Goal: Task Accomplishment & Management: Manage account settings

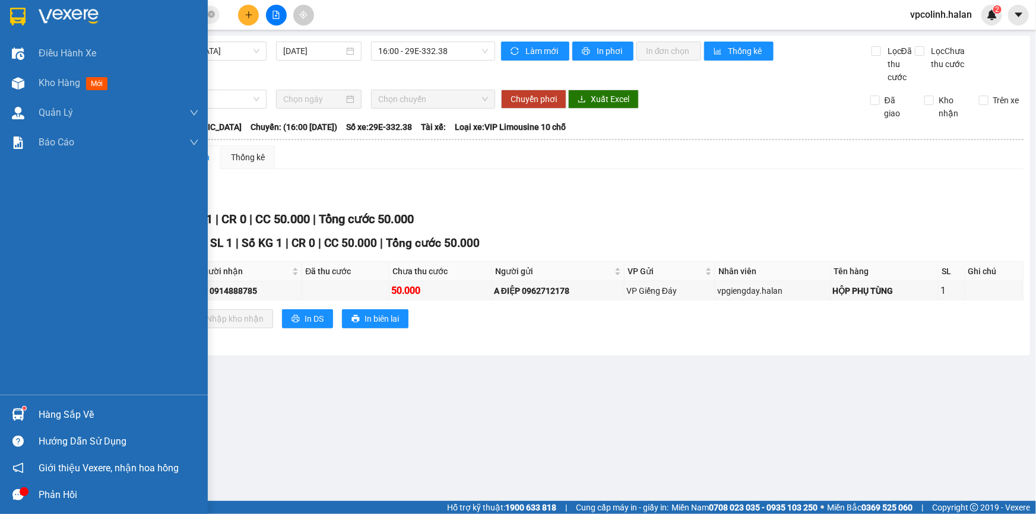
click at [12, 404] on div "Hàng sắp về" at bounding box center [104, 414] width 208 height 27
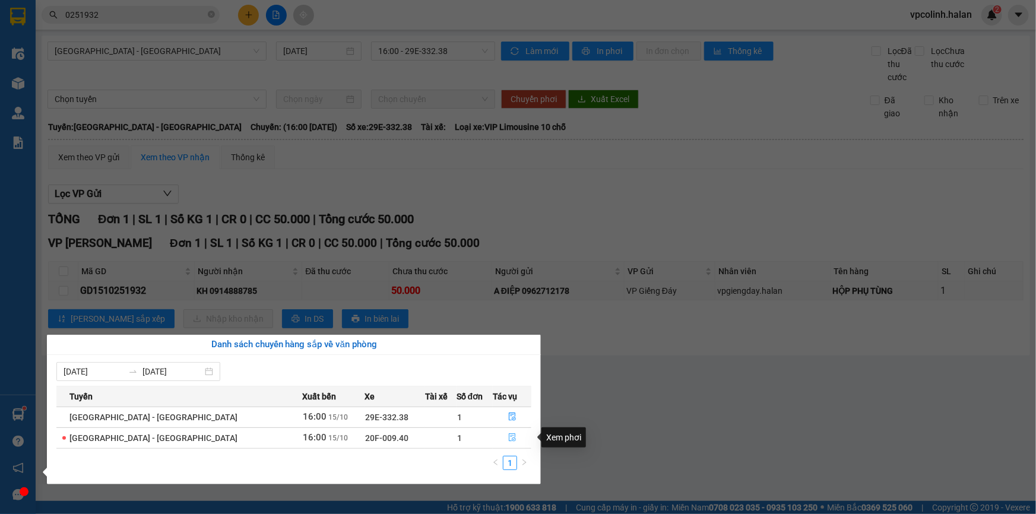
click at [510, 444] on button "button" at bounding box center [511, 438] width 37 height 19
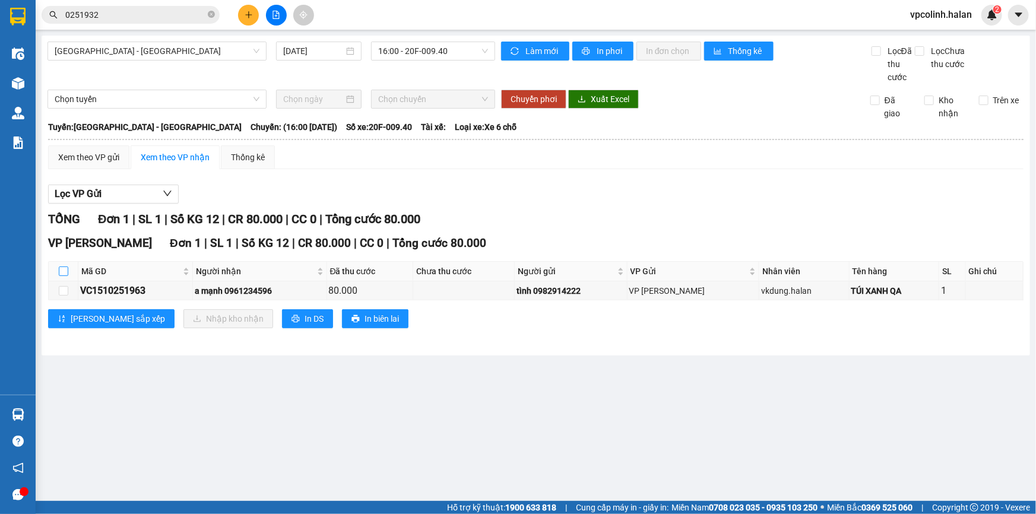
click at [61, 270] on input "checkbox" at bounding box center [64, 272] width 10 height 10
checkbox input "true"
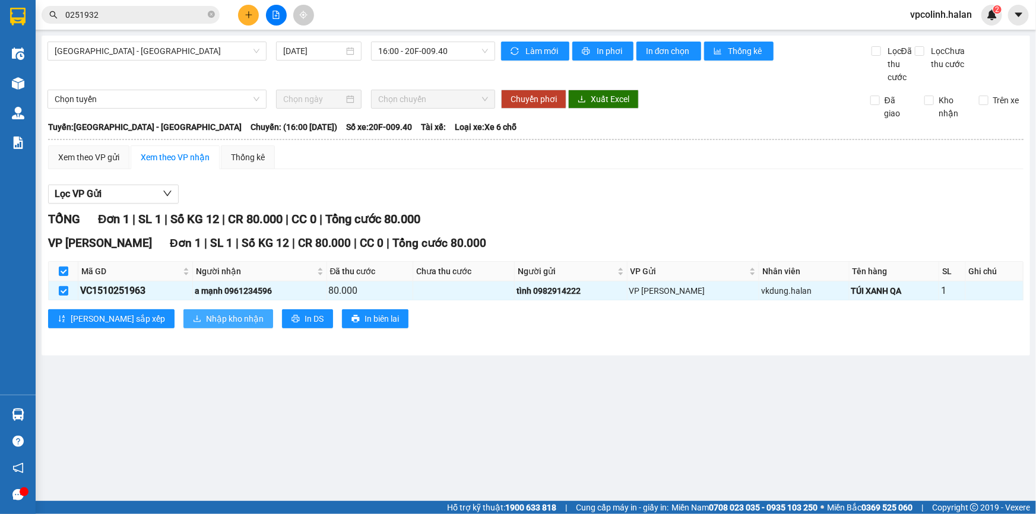
click at [206, 322] on span "Nhập kho nhận" at bounding box center [235, 318] width 58 height 13
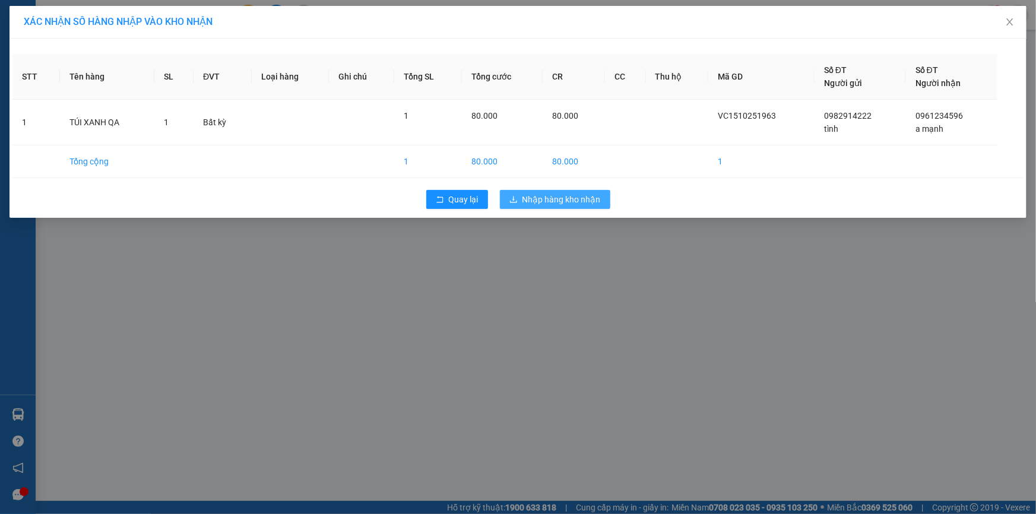
drag, startPoint x: 521, startPoint y: 201, endPoint x: 488, endPoint y: 217, distance: 36.9
click at [502, 213] on div "Quay lại Nhập hàng kho nhận" at bounding box center [517, 199] width 1011 height 31
click at [500, 190] on button "Nhập hàng kho nhận" at bounding box center [555, 199] width 110 height 19
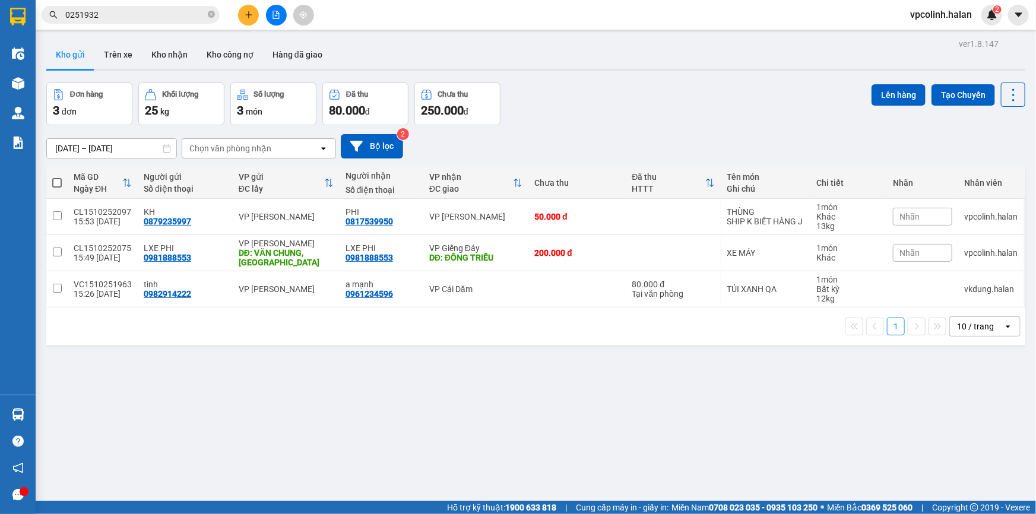
click at [245, 20] on button at bounding box center [248, 15] width 21 height 21
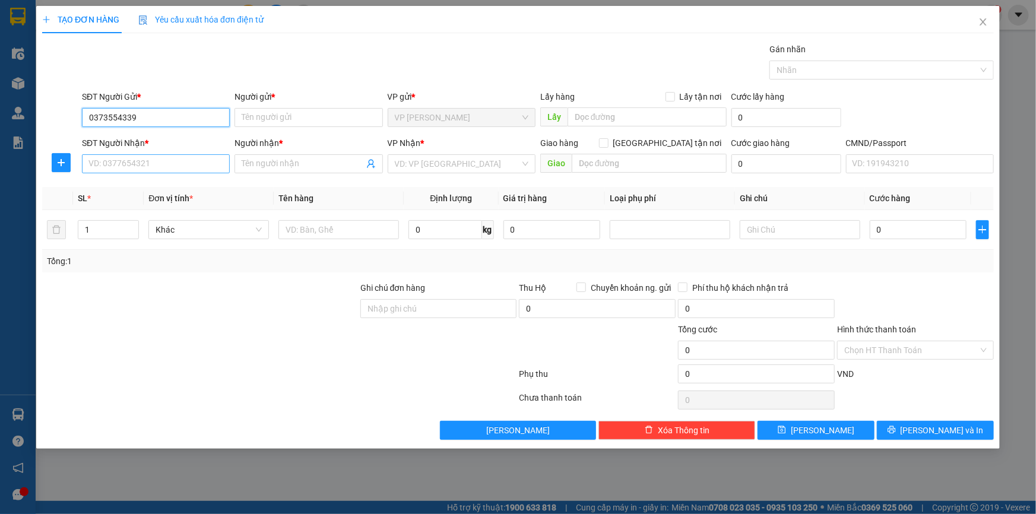
type input "0373554339"
click at [151, 166] on input "SĐT Người Nhận *" at bounding box center [156, 163] width 148 height 19
click at [147, 189] on div "0373554339 - CƯỜNG" at bounding box center [156, 187] width 134 height 13
type input "0373554339"
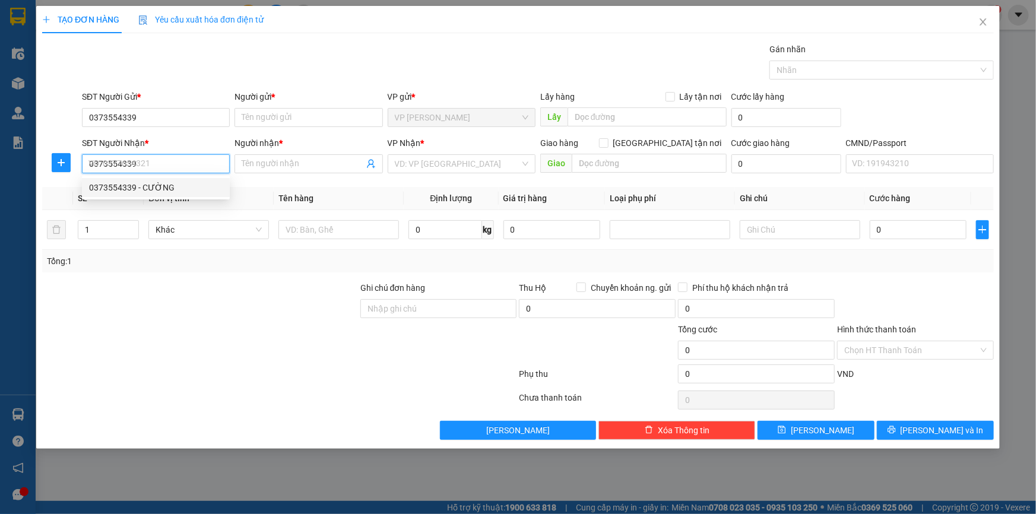
type input "CƯỜNG"
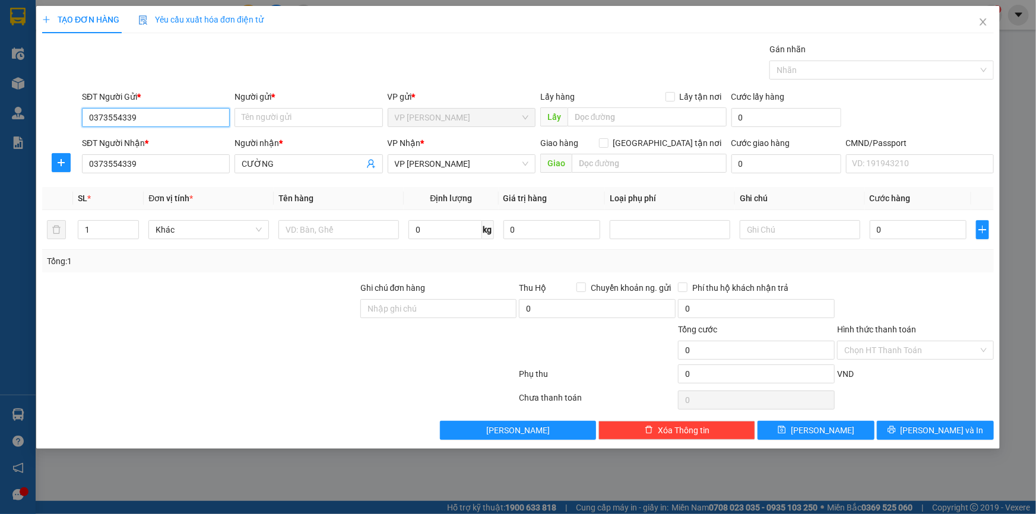
click at [156, 119] on input "0373554339" at bounding box center [156, 117] width 148 height 19
click at [202, 159] on div "0376122337 - [GEOGRAPHIC_DATA]" at bounding box center [156, 160] width 134 height 13
type input "0376122337"
type input "[PERSON_NAME]"
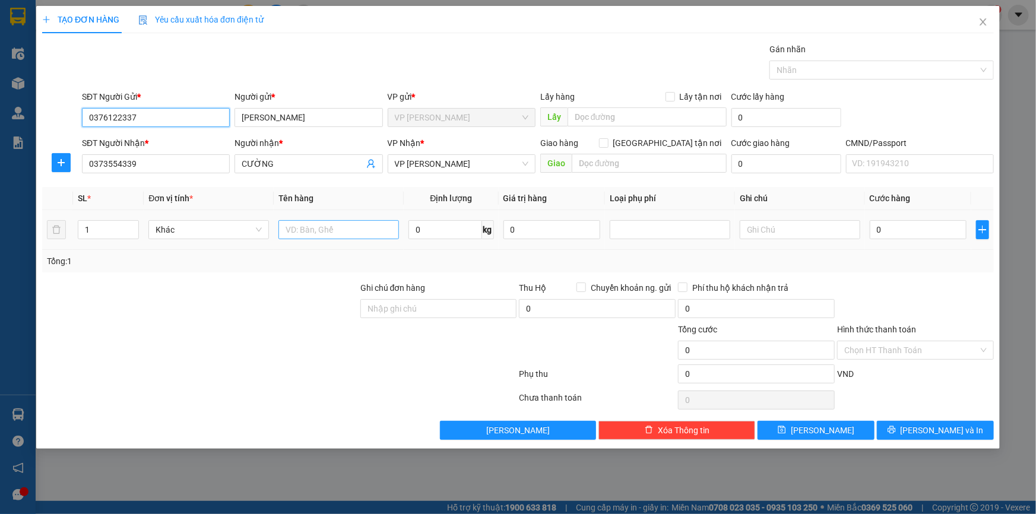
type input "0376122337"
drag, startPoint x: 305, startPoint y: 228, endPoint x: 281, endPoint y: 237, distance: 25.9
click at [306, 228] on input "text" at bounding box center [338, 229] width 121 height 19
type input "BỌC THẢM"
type input "5"
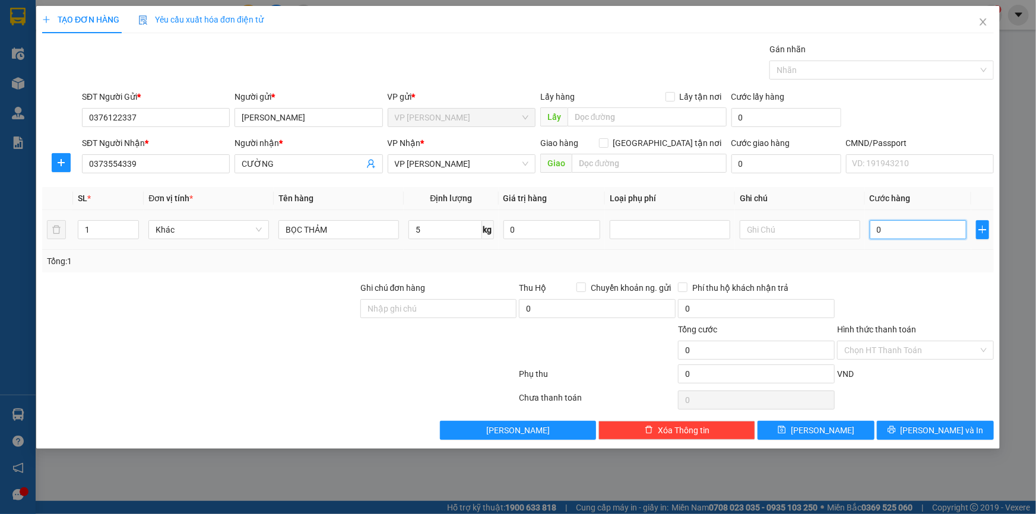
click at [955, 233] on input "0" at bounding box center [918, 229] width 97 height 19
type input "4"
type input "40"
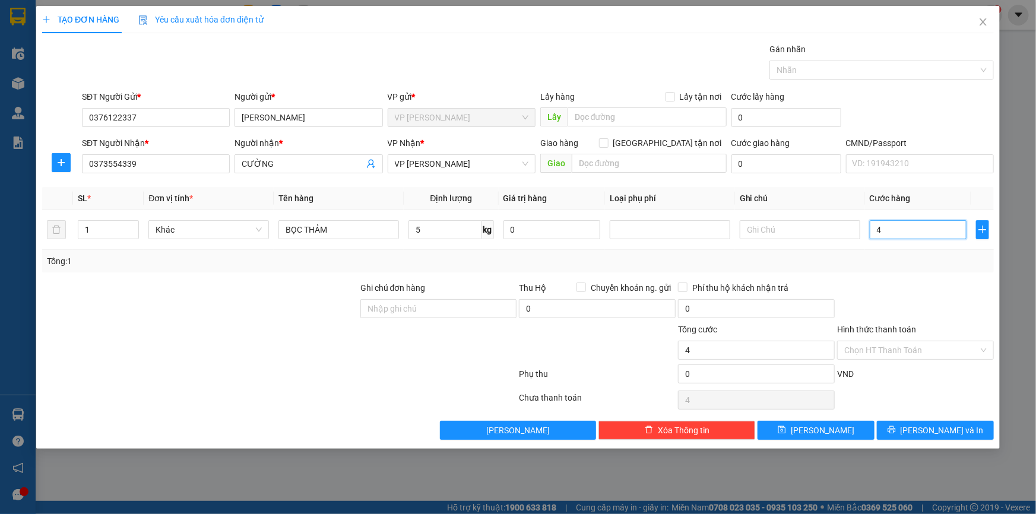
type input "40"
type input "400"
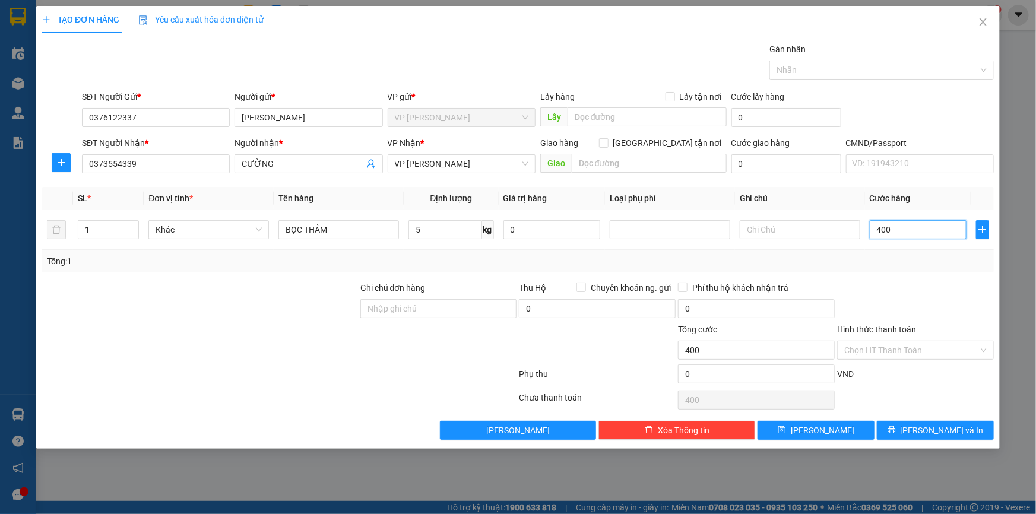
type input "4.000"
type input "40.000"
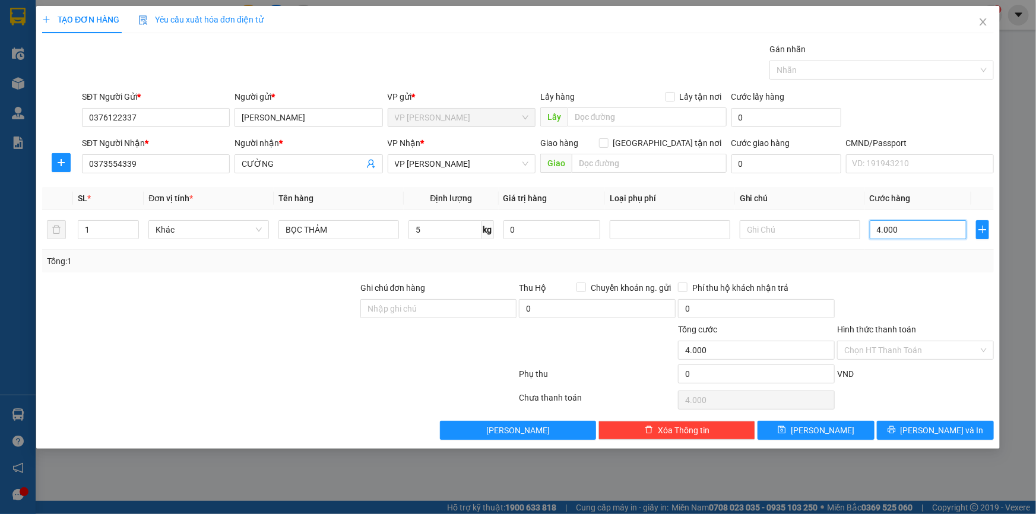
type input "40.000"
drag, startPoint x: 967, startPoint y: 433, endPoint x: 946, endPoint y: 422, distance: 24.5
click at [967, 433] on button "[PERSON_NAME] và In" at bounding box center [935, 430] width 117 height 19
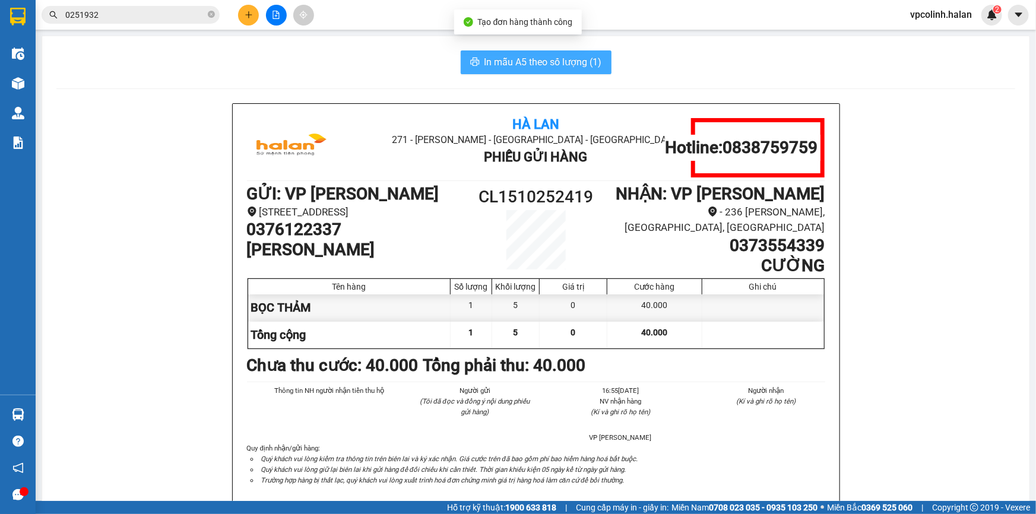
click at [543, 64] on span "In mẫu A5 theo số lượng (1)" at bounding box center [544, 62] width 118 height 15
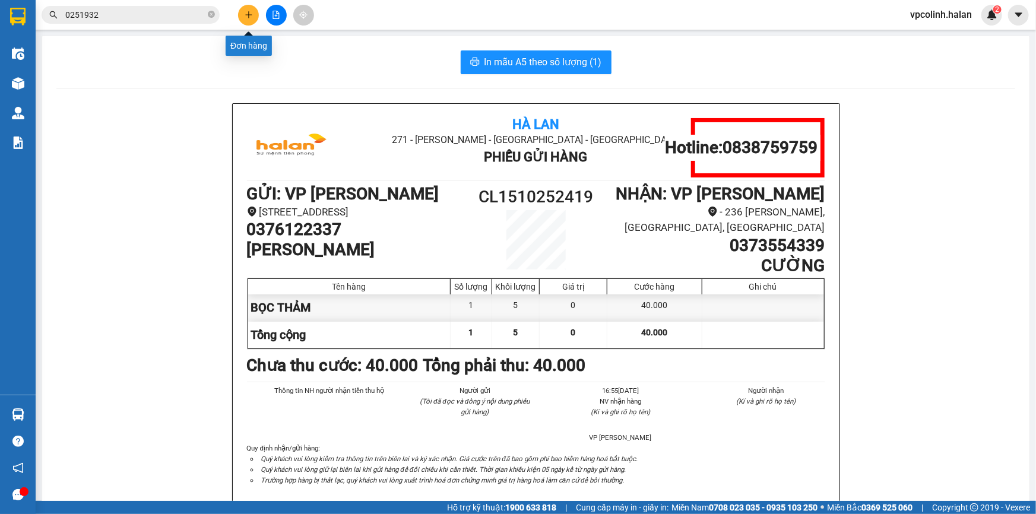
click at [251, 17] on icon "plus" at bounding box center [249, 15] width 8 height 8
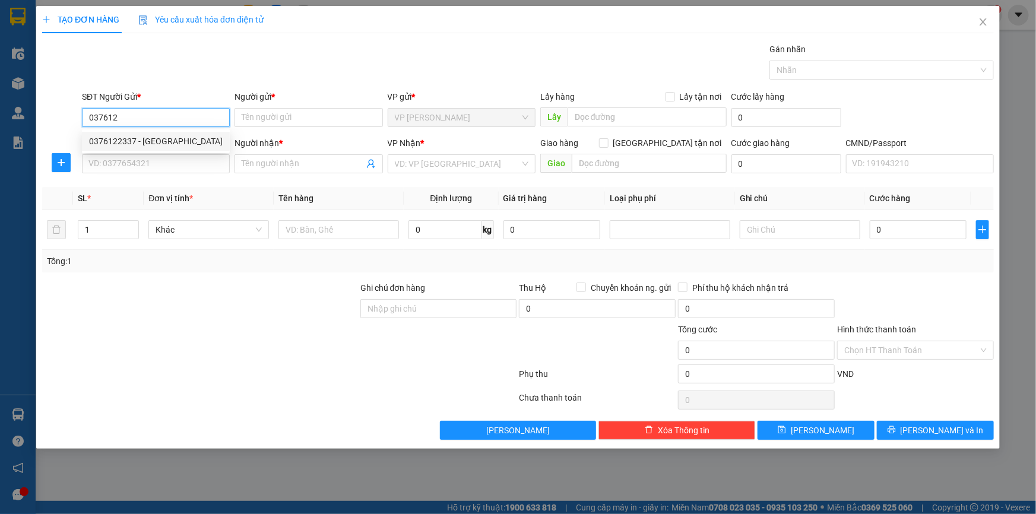
click at [152, 142] on div "0376122337 - [GEOGRAPHIC_DATA]" at bounding box center [156, 141] width 134 height 13
type input "0376122337"
type input "[PERSON_NAME]"
type input "0376122337"
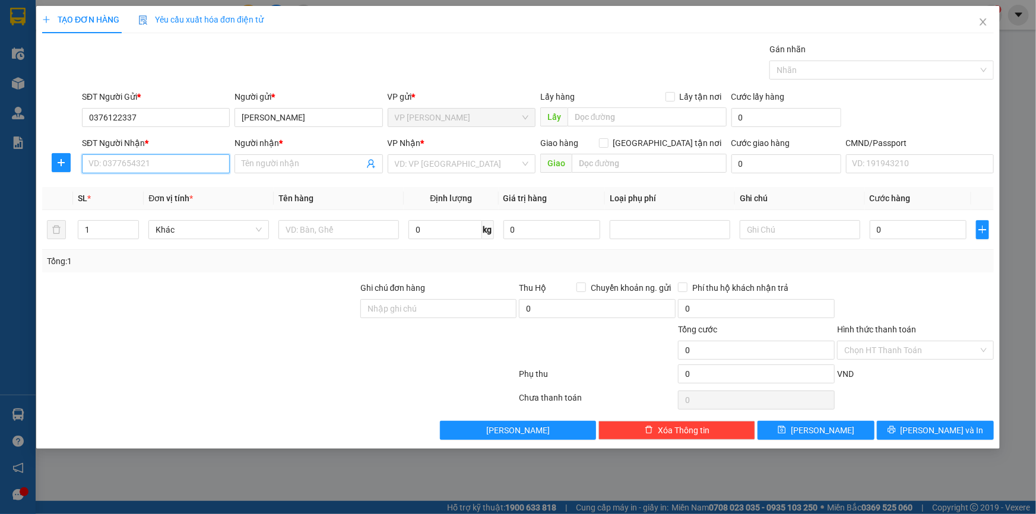
click at [154, 158] on input "SĐT Người Nhận *" at bounding box center [156, 163] width 148 height 19
click at [182, 174] on div "SĐT Người Nhận * VD: 0377654321" at bounding box center [156, 158] width 148 height 42
click at [182, 169] on input "SĐT Người Nhận *" at bounding box center [156, 163] width 148 height 19
click at [163, 202] on div "0989669884 - HƯƠNG ( [PERSON_NAME] )" at bounding box center [169, 206] width 161 height 13
type input "0989669884"
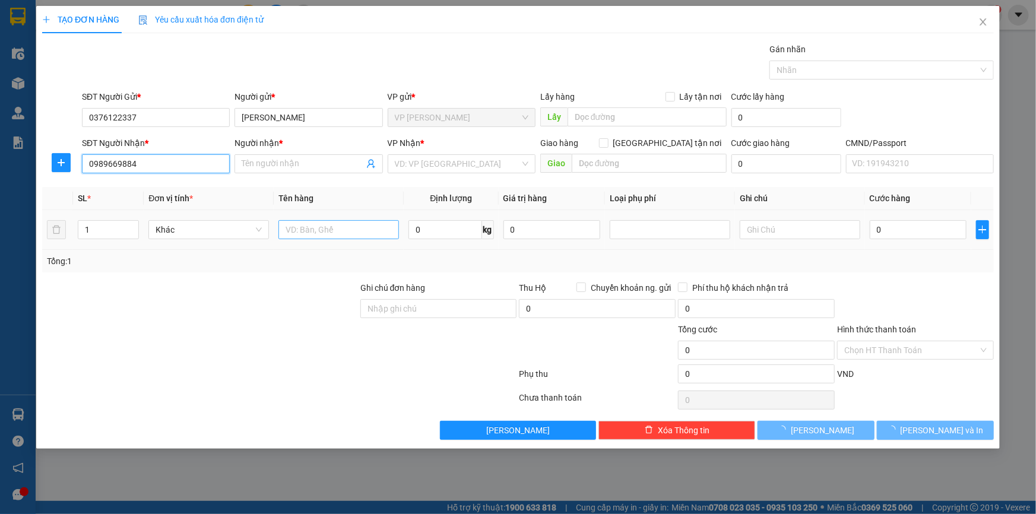
type input "HƯƠNG ( [PERSON_NAME] )"
type input "vhnt"
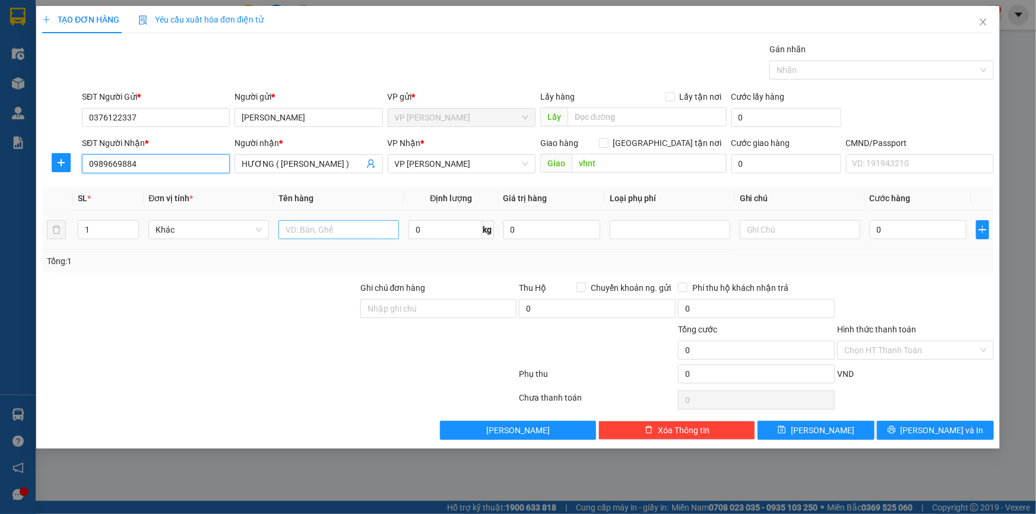
type input "0989669884"
click at [316, 226] on input "text" at bounding box center [338, 229] width 121 height 19
type input "BỌC THẢM"
click at [457, 233] on input "0" at bounding box center [445, 229] width 73 height 19
type input "5"
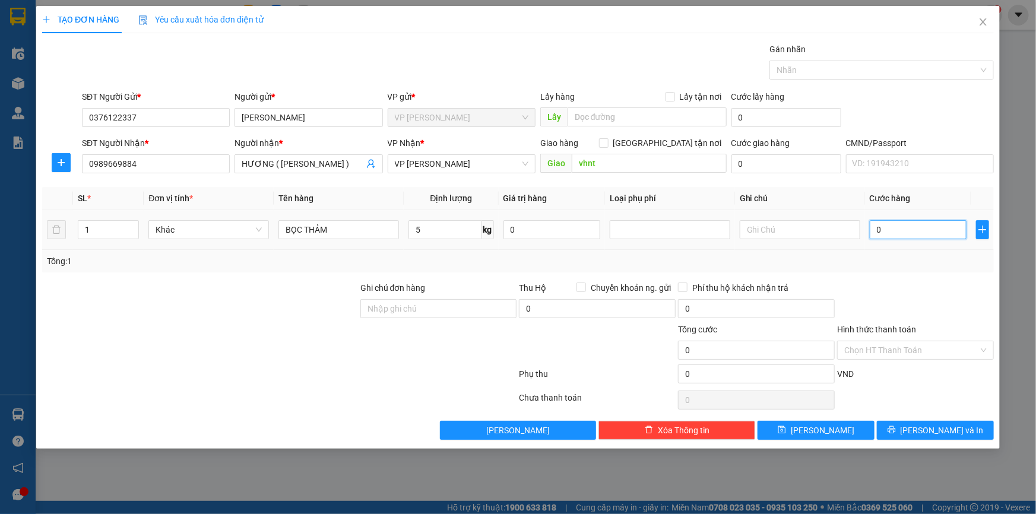
type input "4"
type input "40"
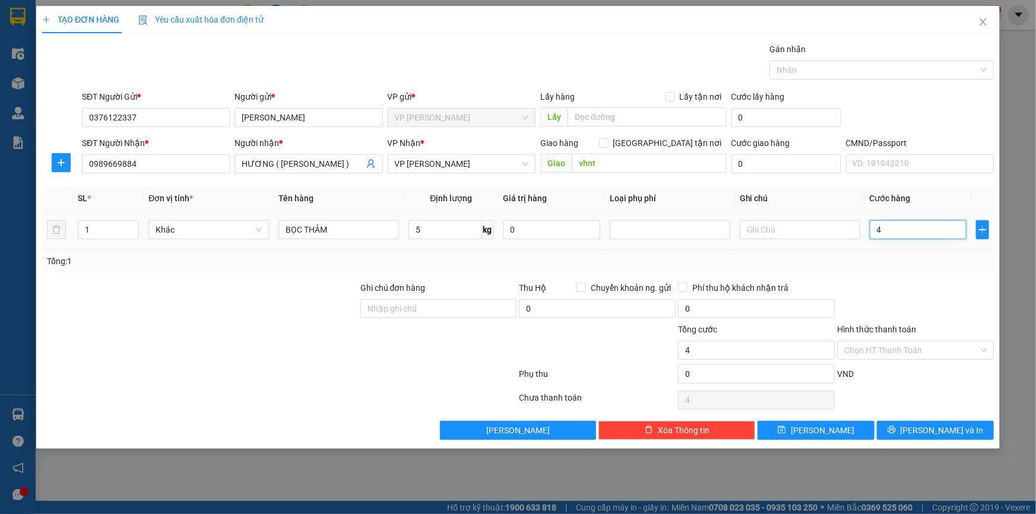
type input "40"
type input "400"
type input "4.000"
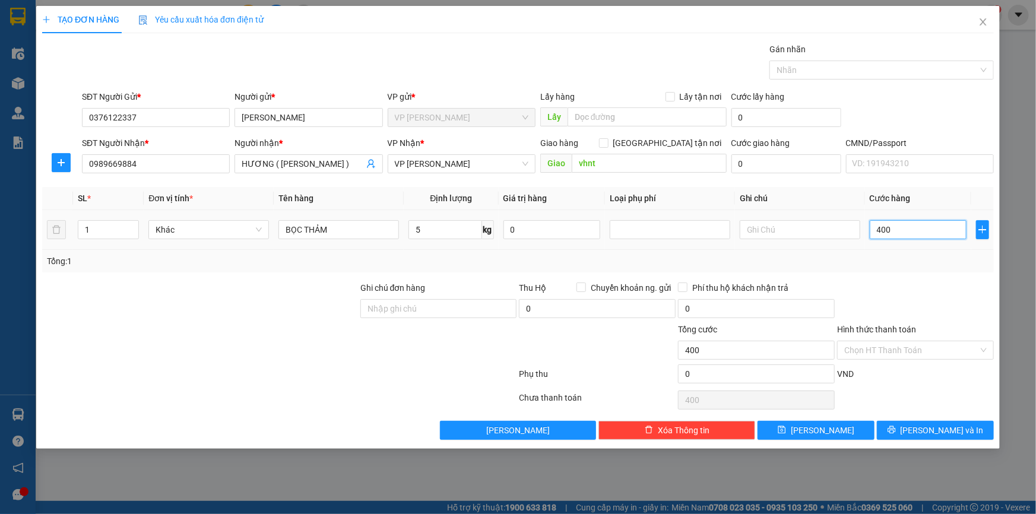
type input "4.000"
type input "40.000"
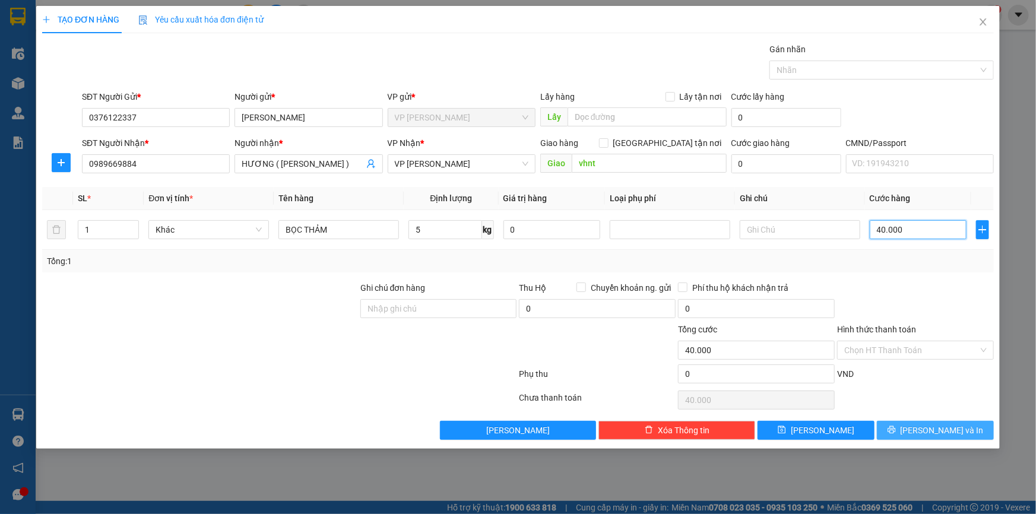
type input "40.000"
click at [904, 430] on button "[PERSON_NAME] và In" at bounding box center [935, 430] width 117 height 19
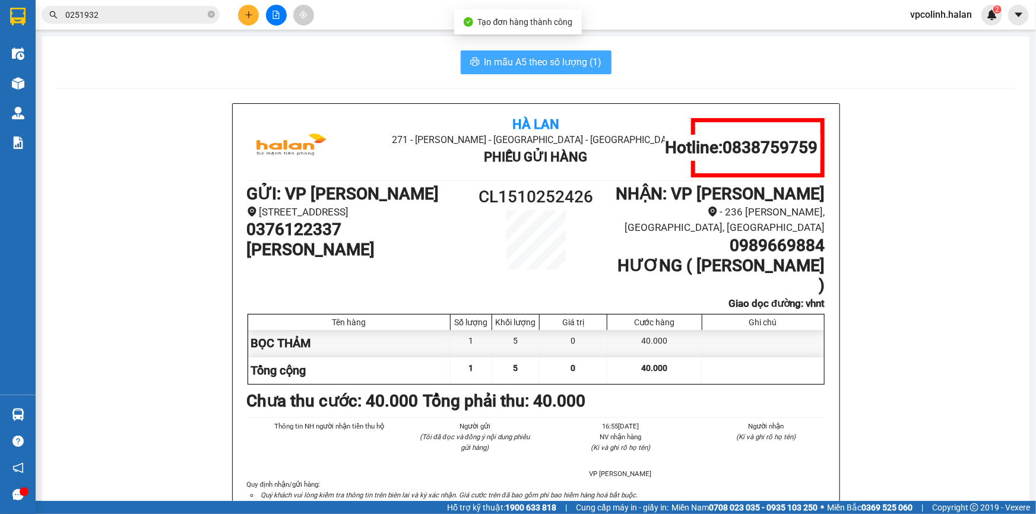
click at [557, 55] on span "In mẫu A5 theo số lượng (1)" at bounding box center [544, 62] width 118 height 15
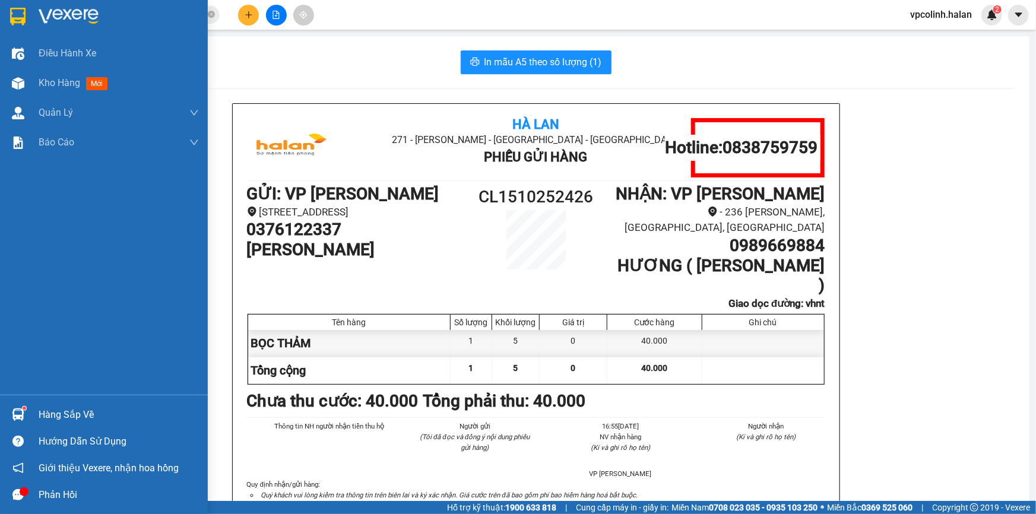
click at [12, 422] on div at bounding box center [18, 414] width 21 height 21
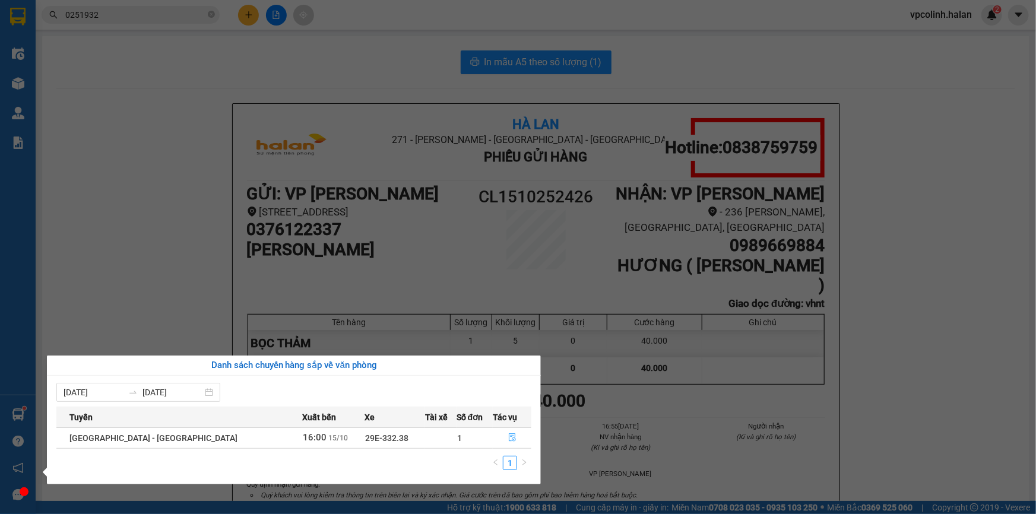
click at [509, 435] on icon "file-done" at bounding box center [512, 437] width 8 height 8
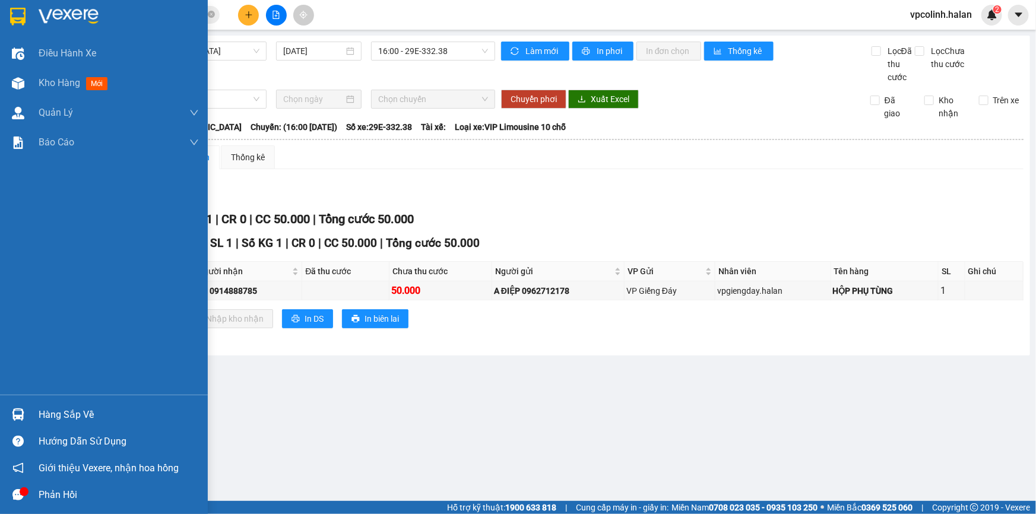
click at [0, 421] on div "Hàng sắp về" at bounding box center [104, 414] width 208 height 27
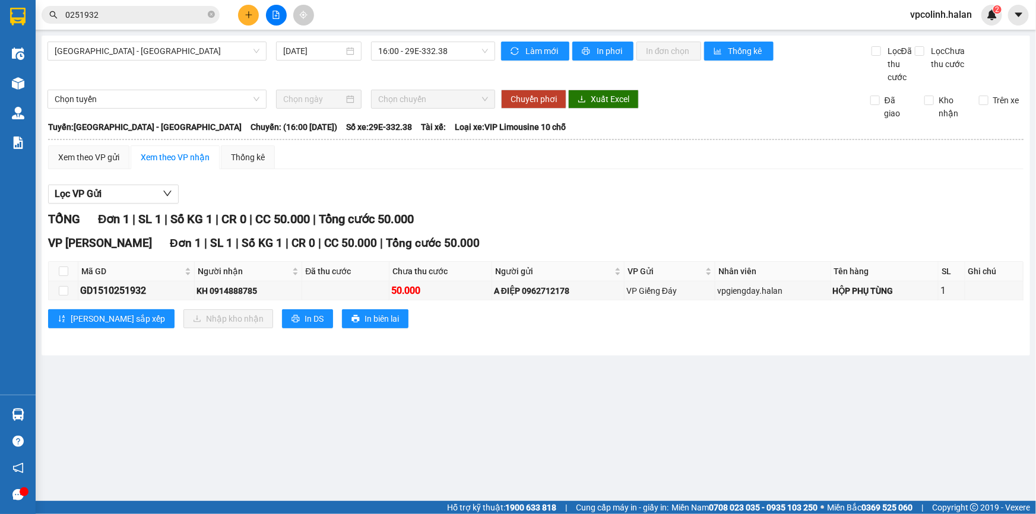
click at [579, 366] on section "Kết quả tìm kiếm ( 10 ) Bộ lọc Mã ĐH Trạng thái Món hàng Thu hộ Tổng cước Chưa …" at bounding box center [518, 257] width 1036 height 514
click at [55, 267] on th at bounding box center [64, 272] width 30 height 20
click at [64, 276] on label at bounding box center [64, 271] width 10 height 13
click at [64, 276] on input "checkbox" at bounding box center [64, 272] width 10 height 10
checkbox input "true"
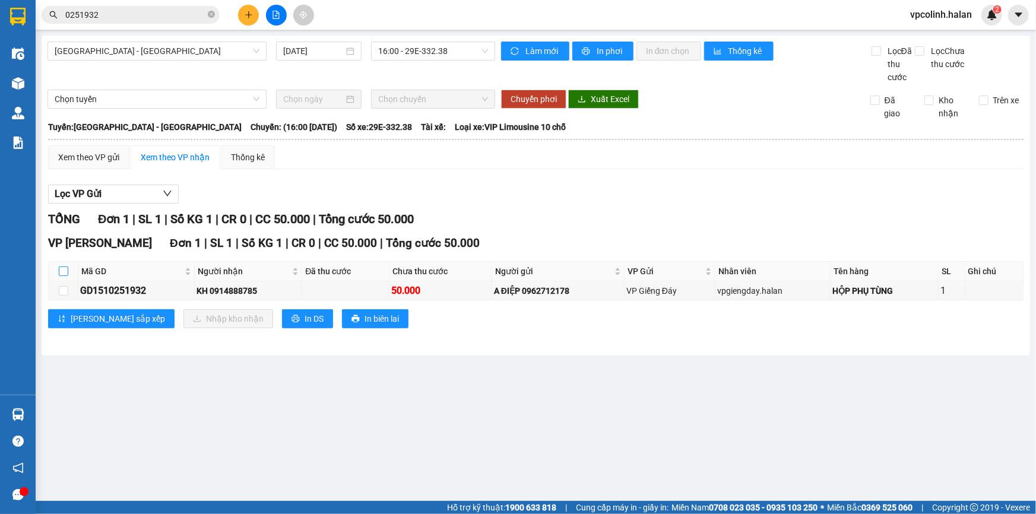
checkbox input "true"
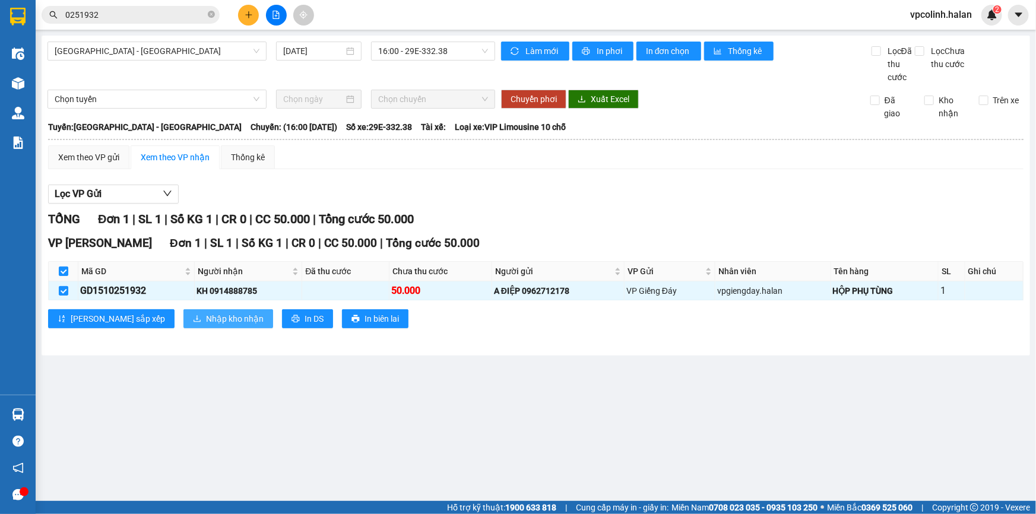
click at [206, 316] on span "Nhập kho nhận" at bounding box center [235, 318] width 58 height 13
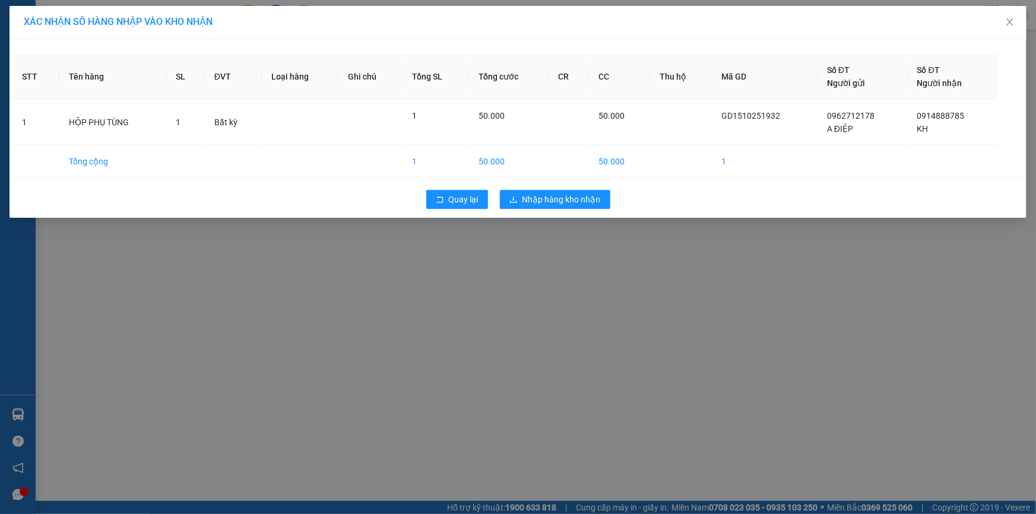
click at [546, 251] on div "XÁC NHẬN SỐ HÀNG NHẬP VÀO KHO NHẬN STT Tên hàng SL ĐVT Loại hàng Ghi chú Tổng S…" at bounding box center [518, 257] width 1036 height 514
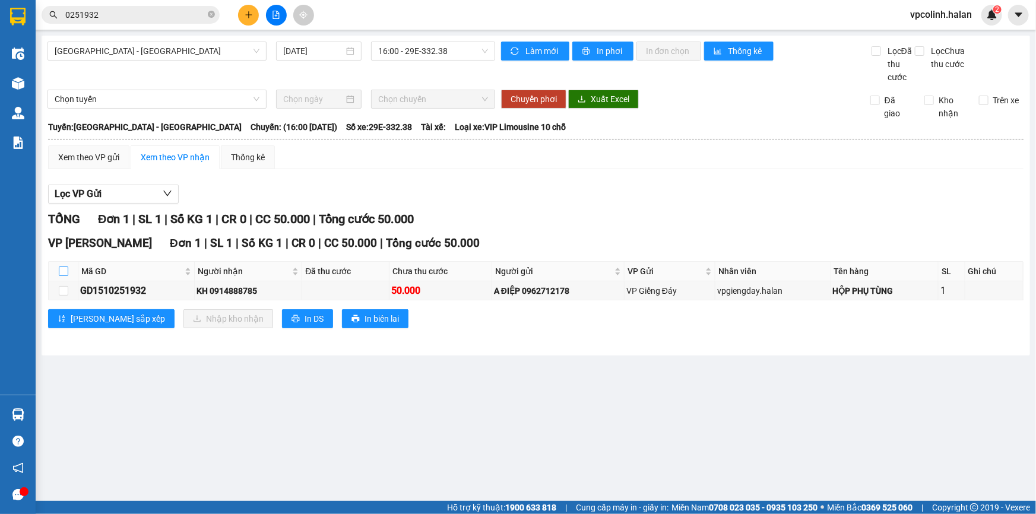
click at [59, 273] on input "checkbox" at bounding box center [64, 272] width 10 height 10
checkbox input "true"
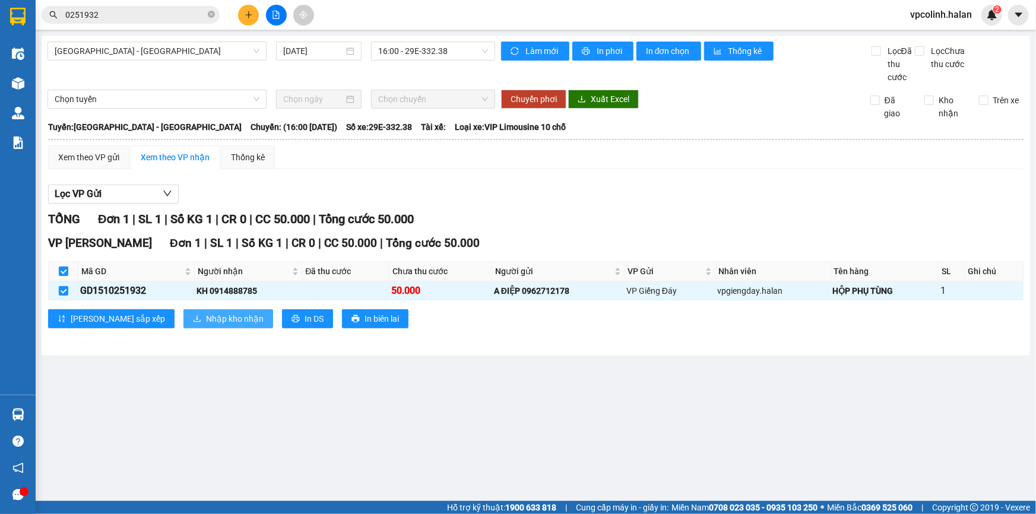
click at [206, 318] on span "Nhập kho nhận" at bounding box center [235, 318] width 58 height 13
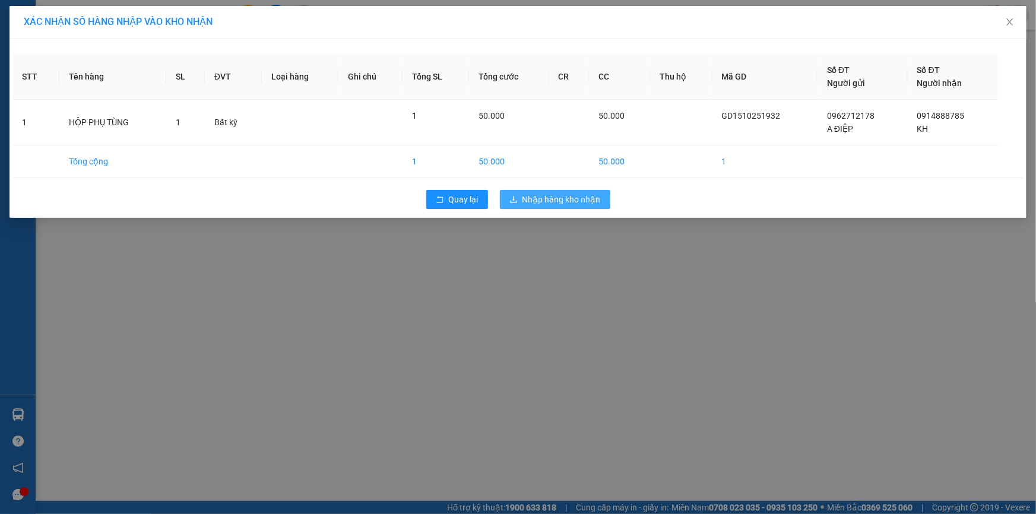
click at [538, 204] on span "Nhập hàng kho nhận" at bounding box center [562, 199] width 78 height 13
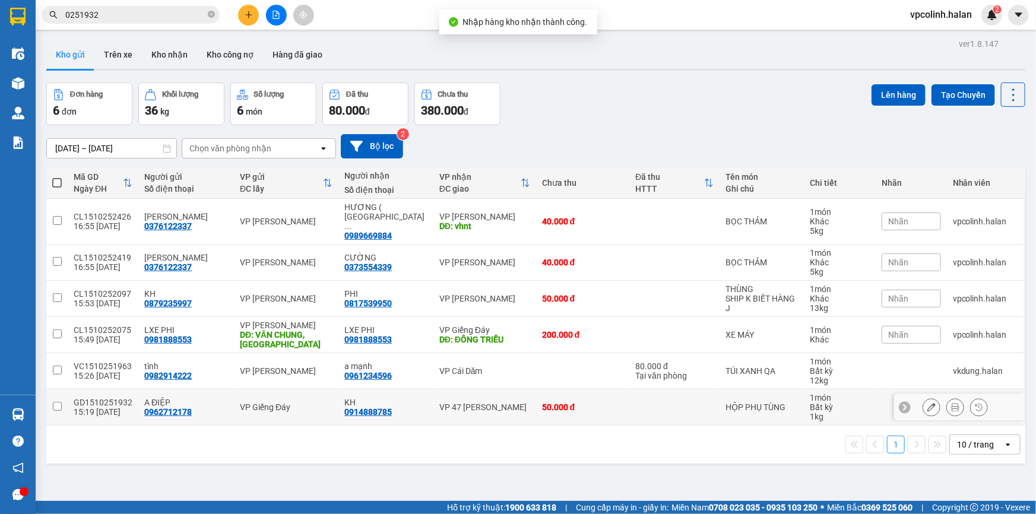
click at [593, 403] on div "50.000 đ" at bounding box center [582, 408] width 81 height 10
checkbox input "true"
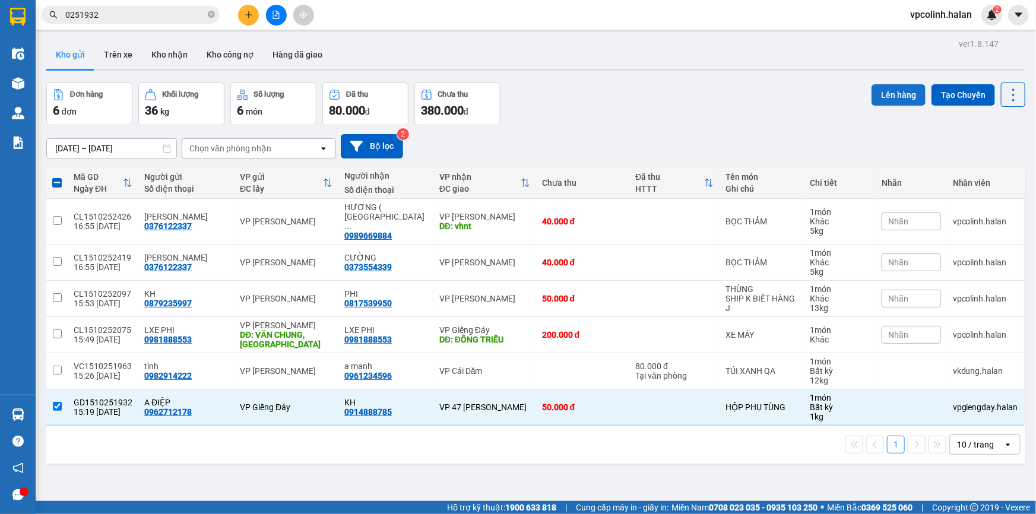
click at [904, 90] on button "Lên hàng" at bounding box center [899, 94] width 54 height 21
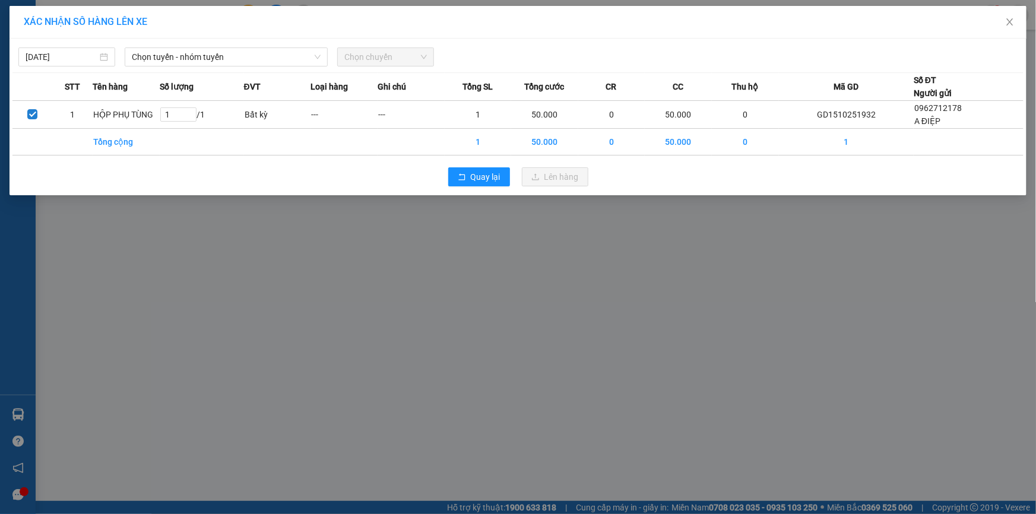
drag, startPoint x: 268, startPoint y: 71, endPoint x: 270, endPoint y: 65, distance: 6.2
click at [268, 71] on div "[DATE] Chọn tuyến - nhóm tuyến Chọn chuyến STT Tên hàng Số lượng ĐVT Loại hàng …" at bounding box center [518, 117] width 1017 height 157
click at [270, 65] on span "Chọn tuyến - nhóm tuyến" at bounding box center [226, 57] width 189 height 18
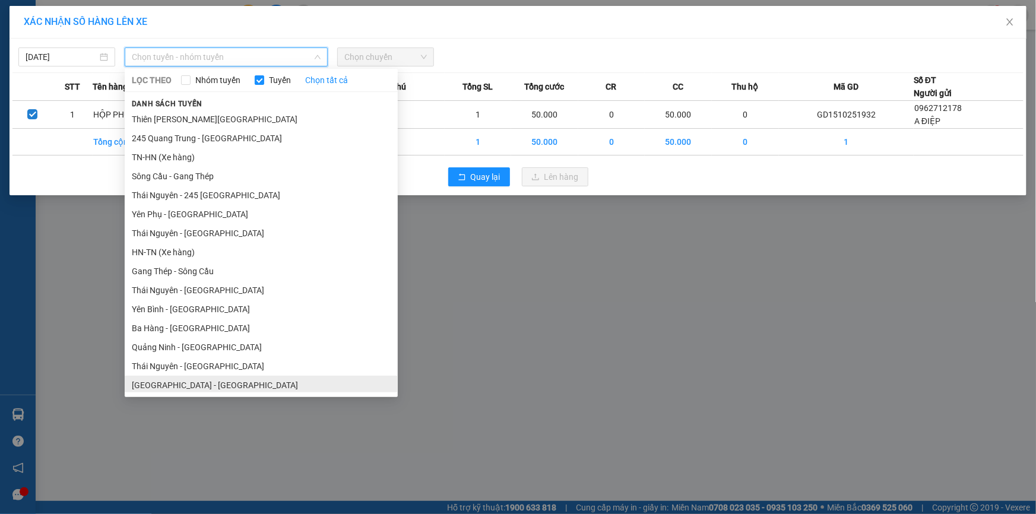
scroll to position [53, 0]
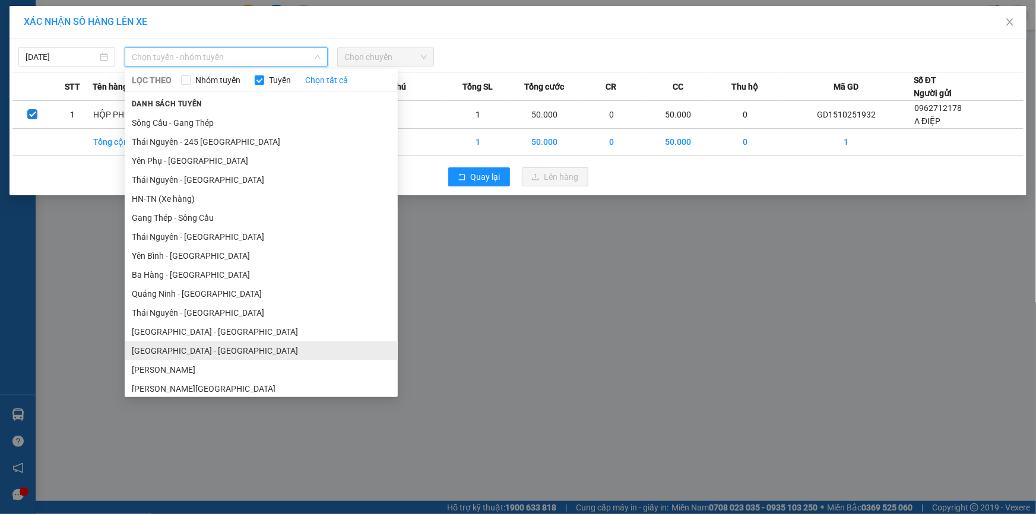
click at [166, 355] on li "[GEOGRAPHIC_DATA] - [GEOGRAPHIC_DATA]" at bounding box center [261, 350] width 273 height 19
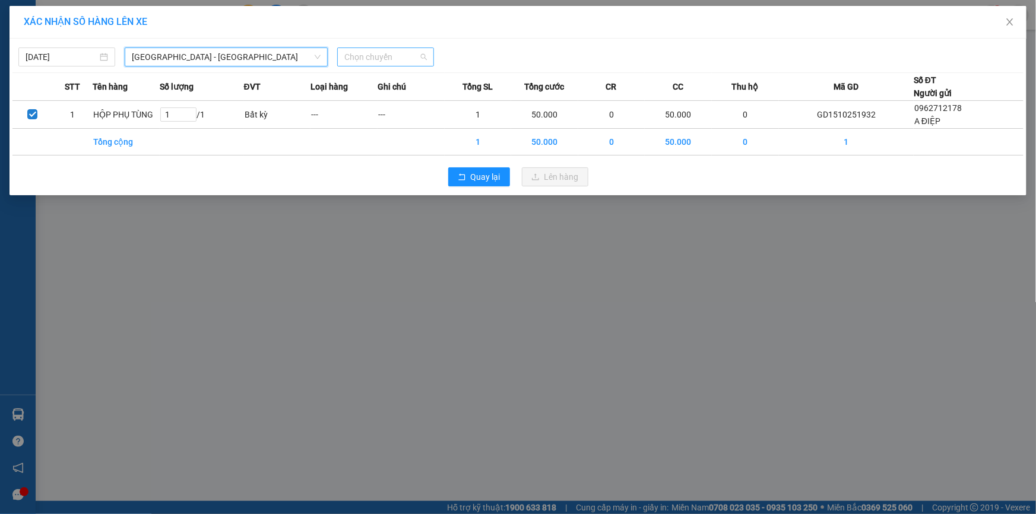
click at [372, 59] on span "Chọn chuyến" at bounding box center [385, 57] width 83 height 18
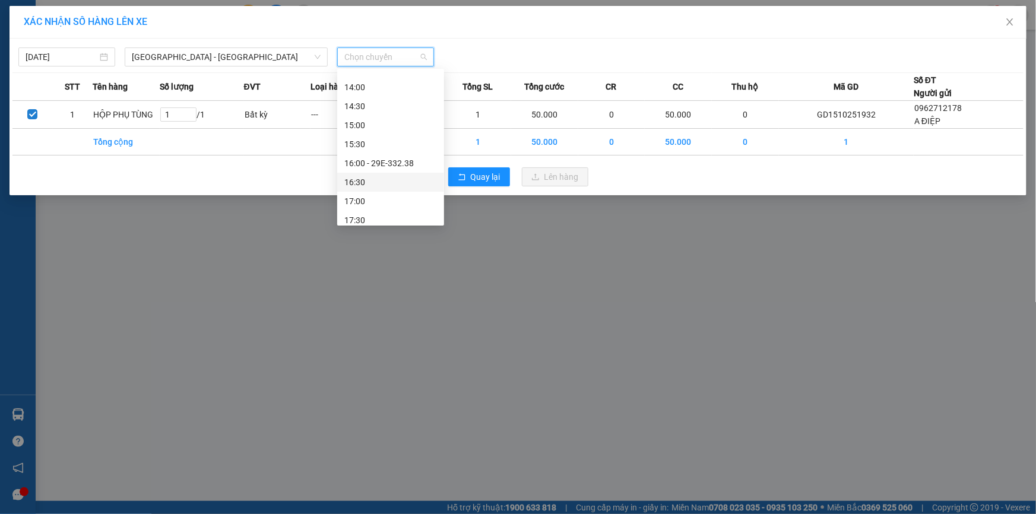
scroll to position [378, 0]
click at [405, 85] on div "13:01 (TC) - 20F-009.10" at bounding box center [390, 83] width 93 height 13
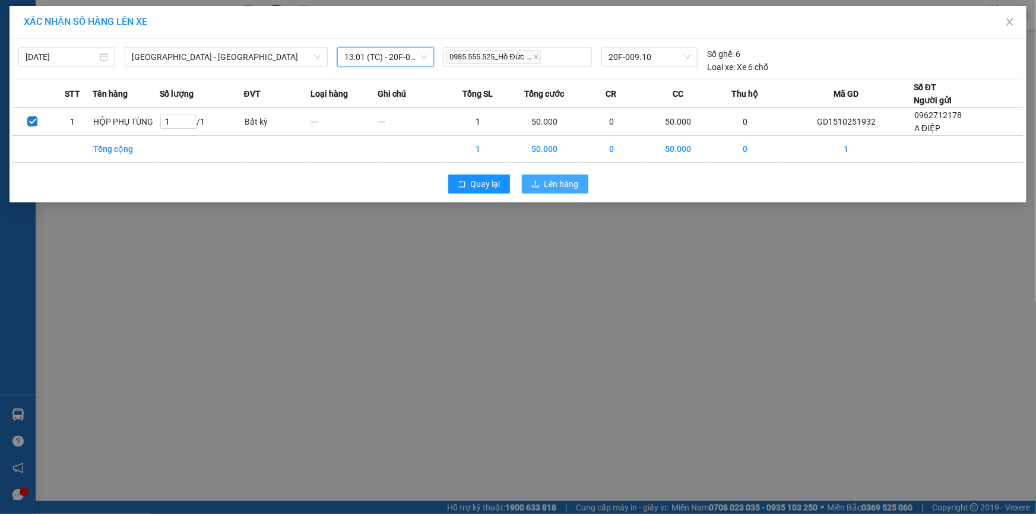
click at [533, 188] on icon "upload" at bounding box center [535, 184] width 8 height 8
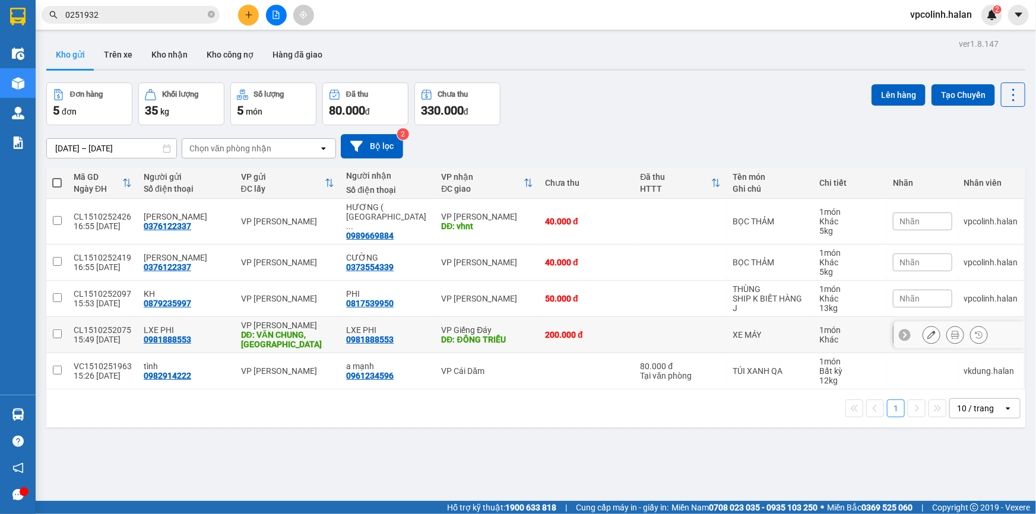
click at [572, 337] on td "200.000 đ" at bounding box center [586, 335] width 95 height 36
checkbox input "true"
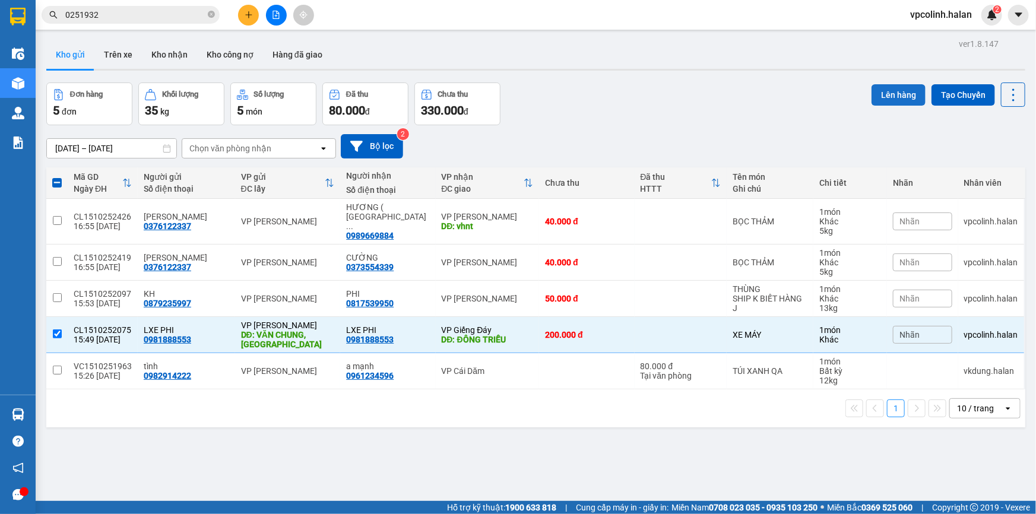
click at [895, 91] on button "Lên hàng" at bounding box center [899, 94] width 54 height 21
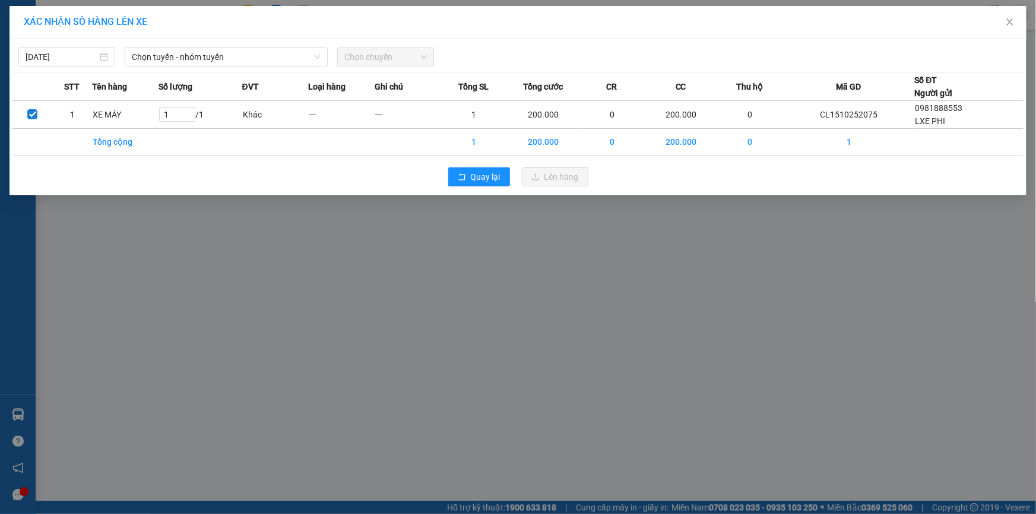
drag, startPoint x: 175, startPoint y: 75, endPoint x: 205, endPoint y: 59, distance: 33.5
click at [175, 74] on th "Số lượng" at bounding box center [201, 87] width 84 height 28
click at [205, 59] on span "Chọn tuyến - nhóm tuyến" at bounding box center [226, 57] width 189 height 18
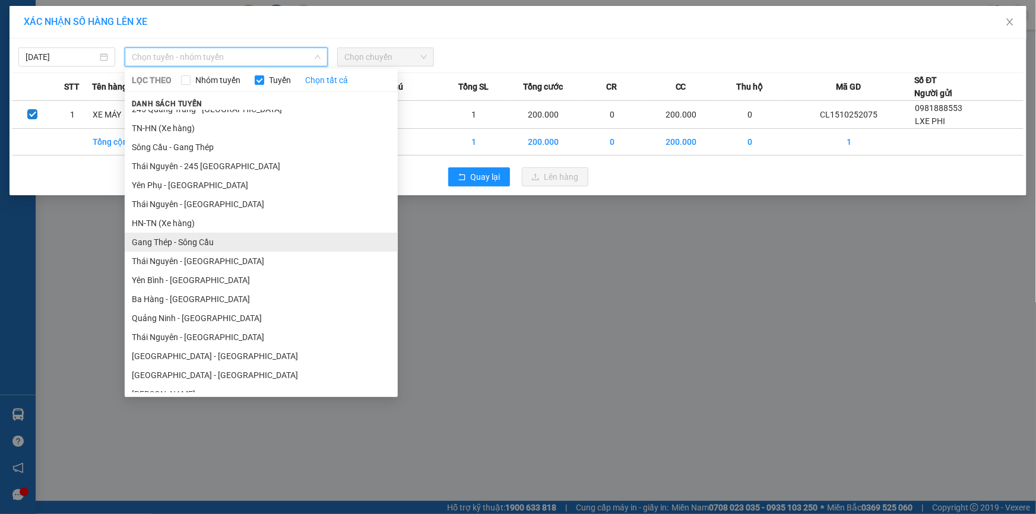
scroll to position [53, 0]
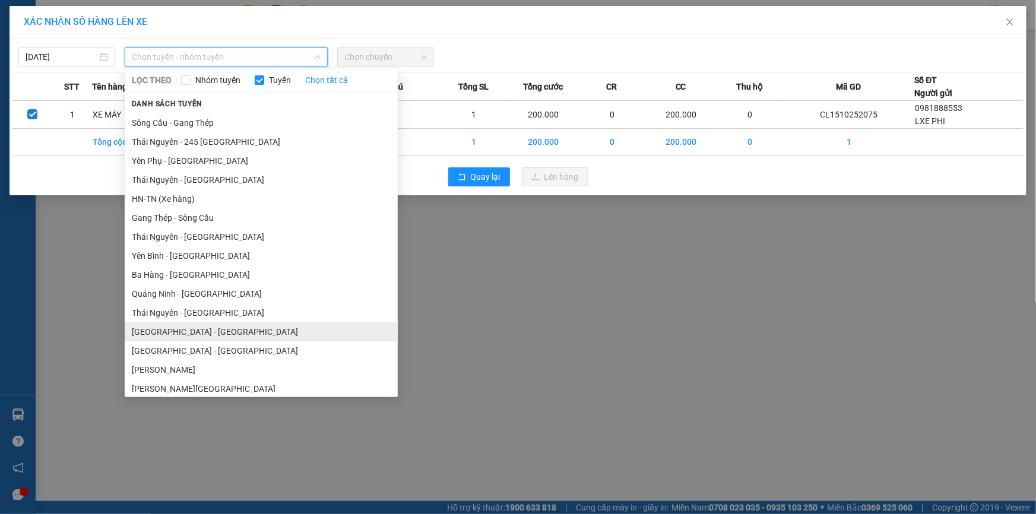
click at [169, 333] on li "[GEOGRAPHIC_DATA] - [GEOGRAPHIC_DATA]" at bounding box center [261, 331] width 273 height 19
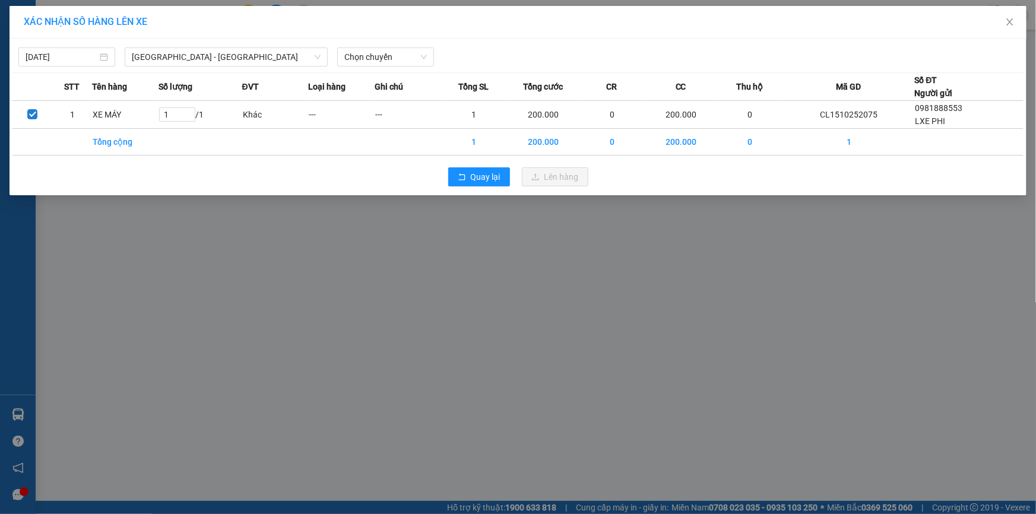
click at [397, 46] on div "[DATE] [GEOGRAPHIC_DATA] - [GEOGRAPHIC_DATA] LỌC THEO Nhóm tuyến Tuyến Chọn tất…" at bounding box center [517, 54] width 1011 height 25
click at [412, 59] on span "Chọn chuyến" at bounding box center [385, 57] width 83 height 18
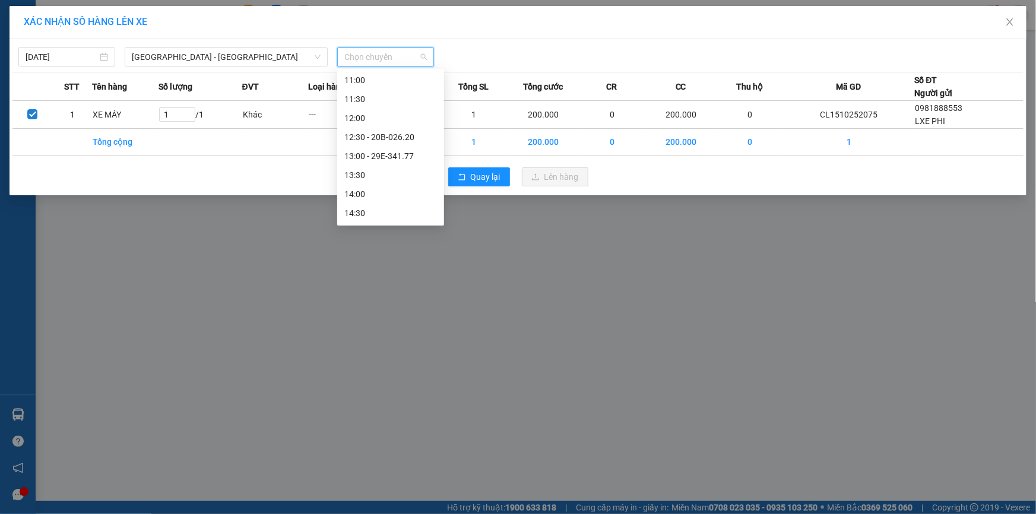
scroll to position [261, 0]
click at [403, 159] on div "12:30 - 20B-026.20" at bounding box center [390, 161] width 93 height 13
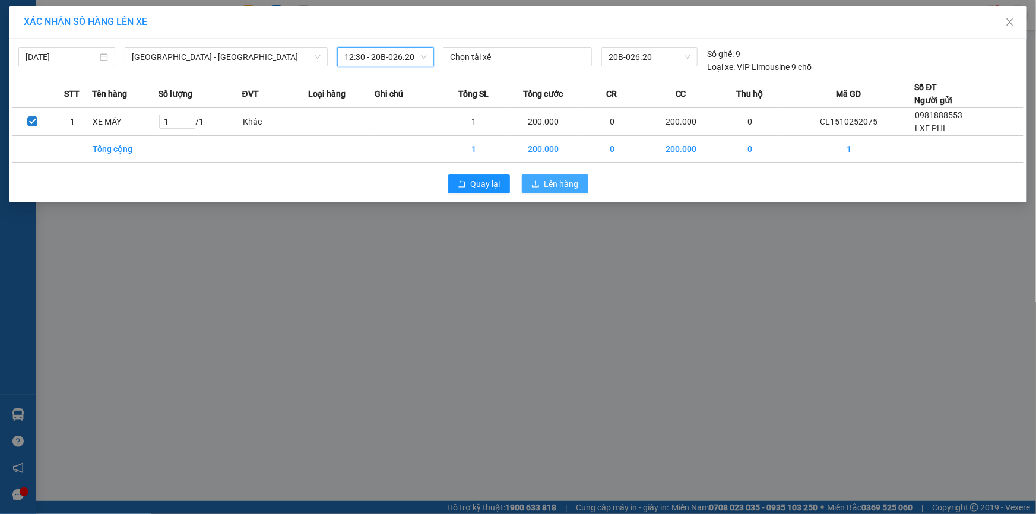
click at [527, 182] on button "Lên hàng" at bounding box center [555, 184] width 67 height 19
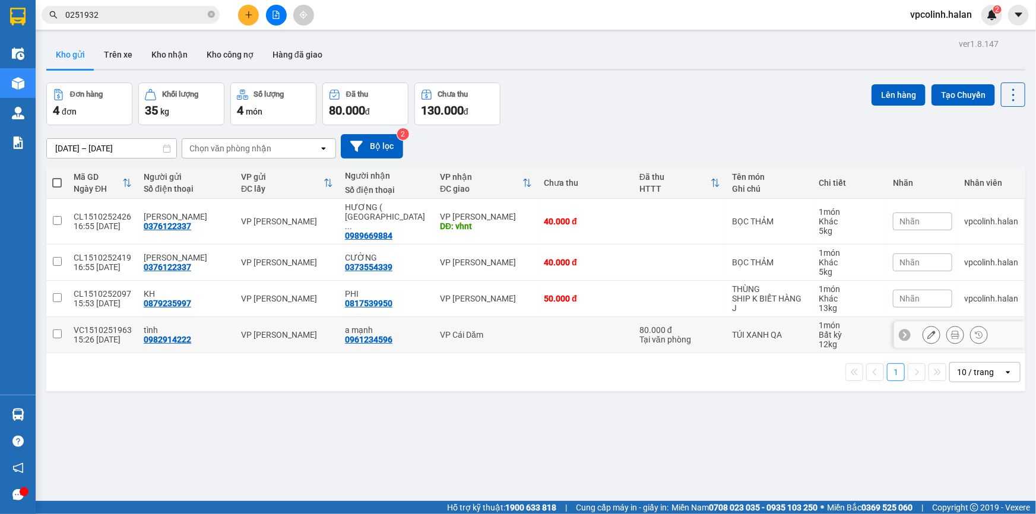
click at [651, 325] on div "80.000 đ" at bounding box center [680, 330] width 81 height 10
checkbox input "true"
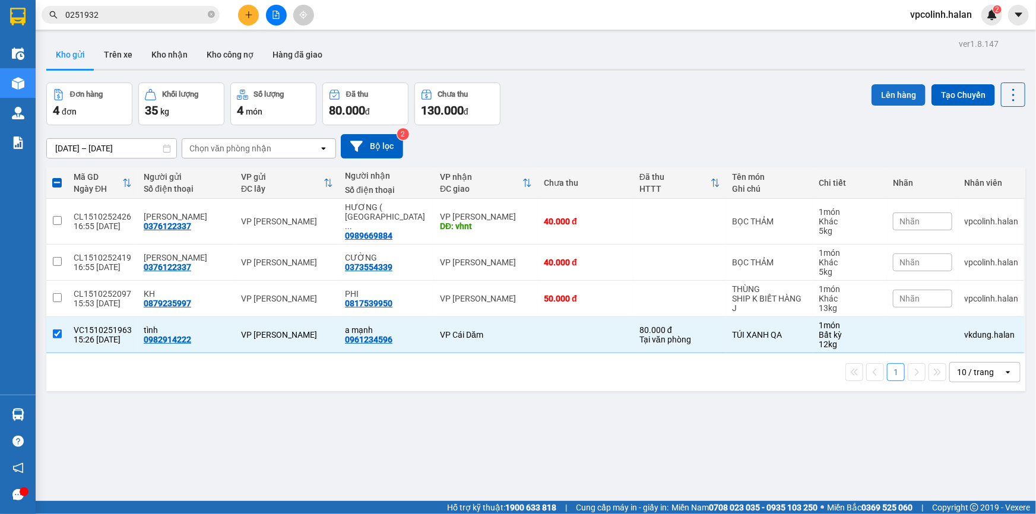
click at [900, 89] on button "Lên hàng" at bounding box center [899, 94] width 54 height 21
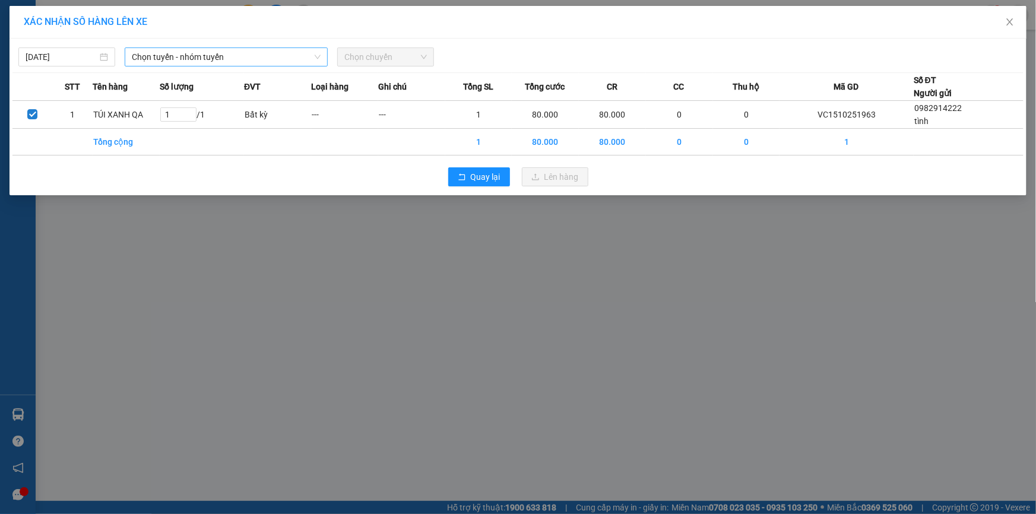
click at [295, 64] on span "Chọn tuyến - nhóm tuyến" at bounding box center [226, 57] width 189 height 18
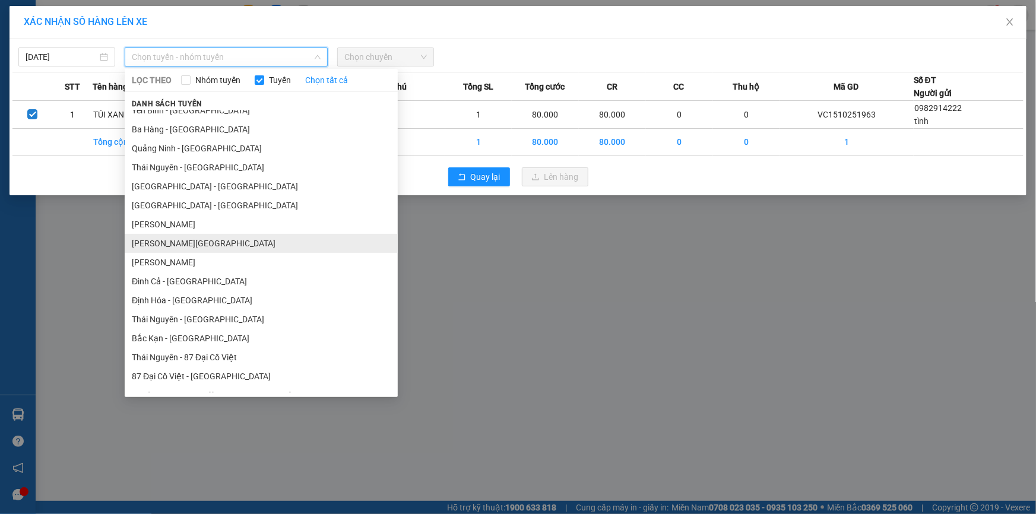
scroll to position [216, 0]
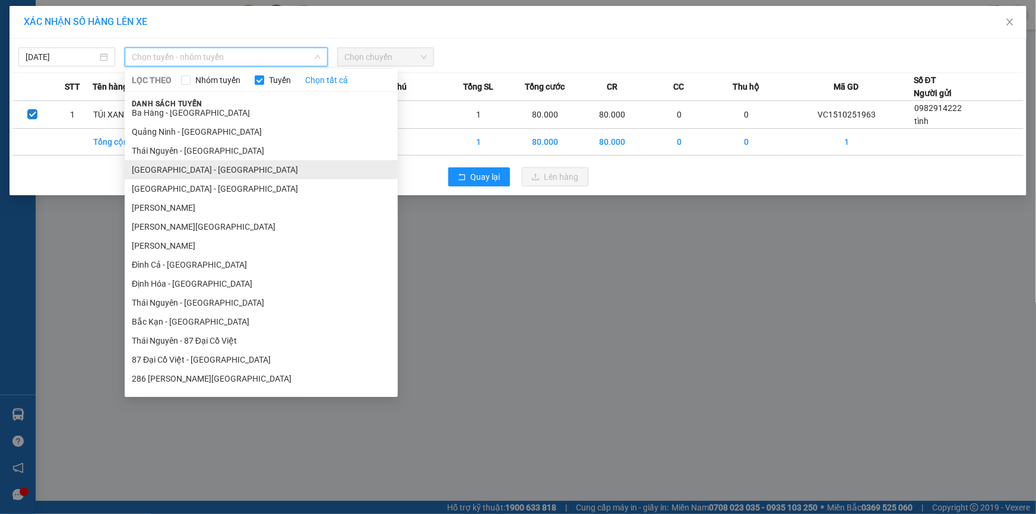
click at [180, 171] on li "[GEOGRAPHIC_DATA] - [GEOGRAPHIC_DATA]" at bounding box center [261, 169] width 273 height 19
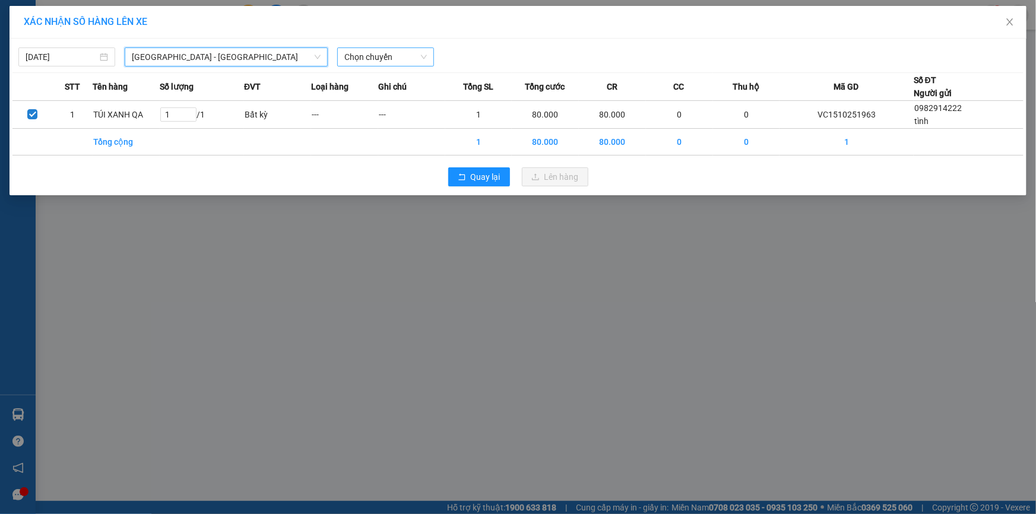
click at [391, 58] on span "Chọn chuyến" at bounding box center [385, 57] width 83 height 18
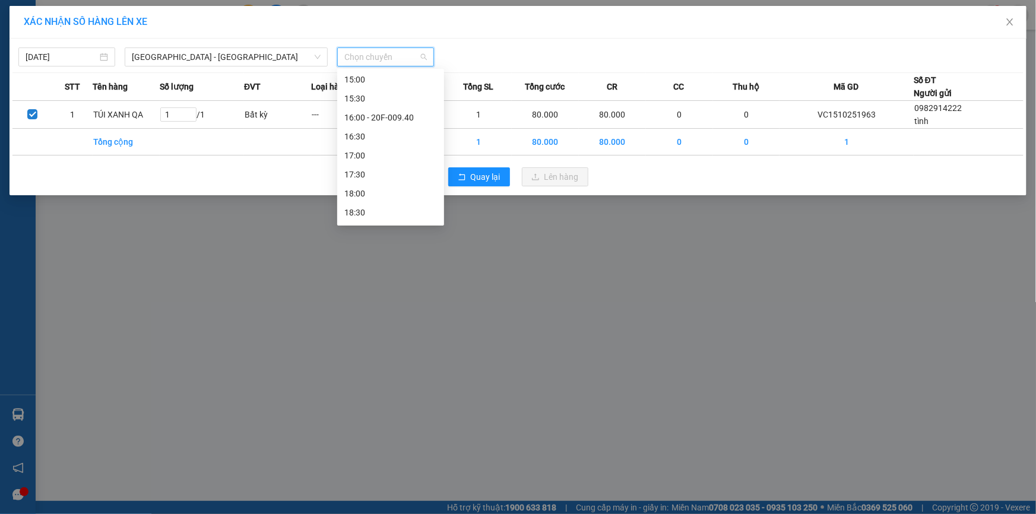
scroll to position [486, 0]
click at [357, 125] on div "17:30" at bounding box center [390, 127] width 93 height 13
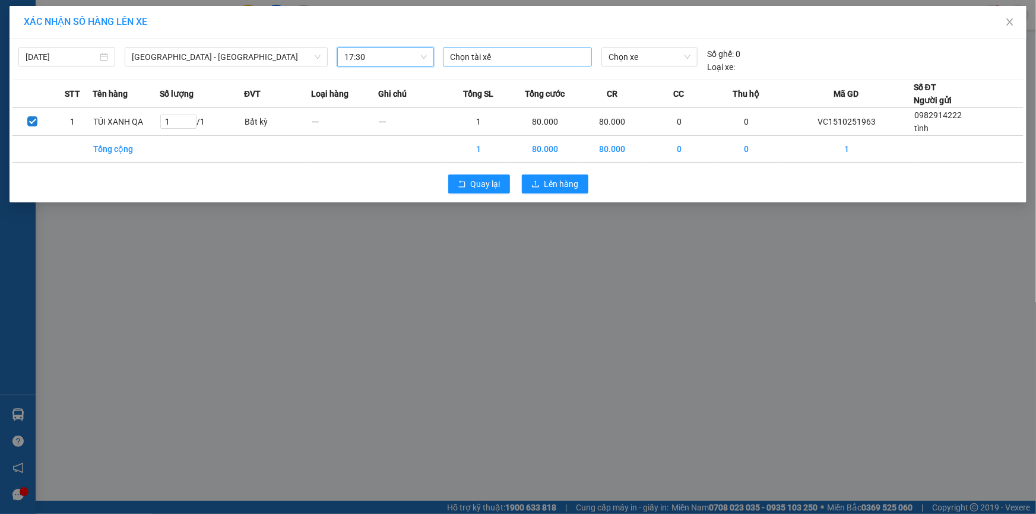
click at [548, 53] on div at bounding box center [517, 57] width 143 height 14
click at [653, 53] on span "Chọn xe" at bounding box center [650, 57] width 82 height 18
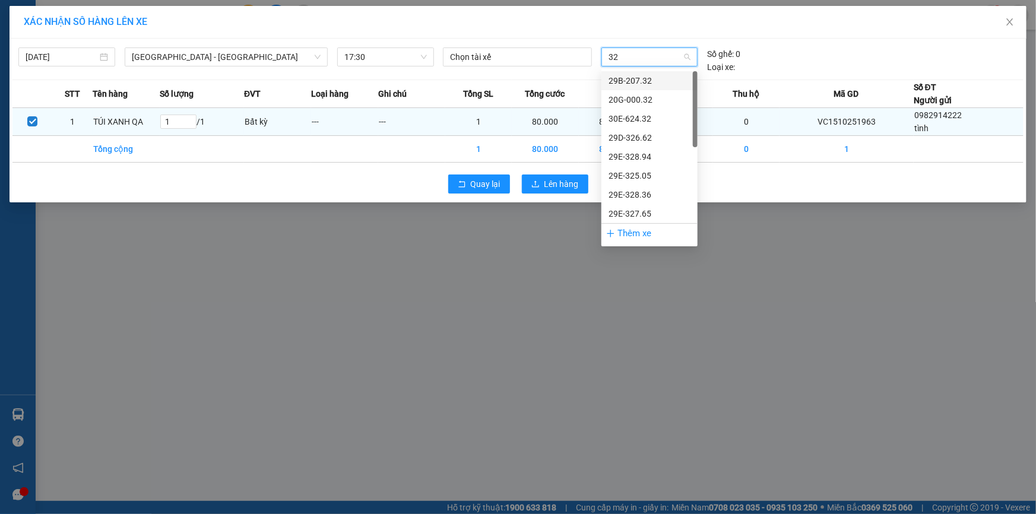
type input "322"
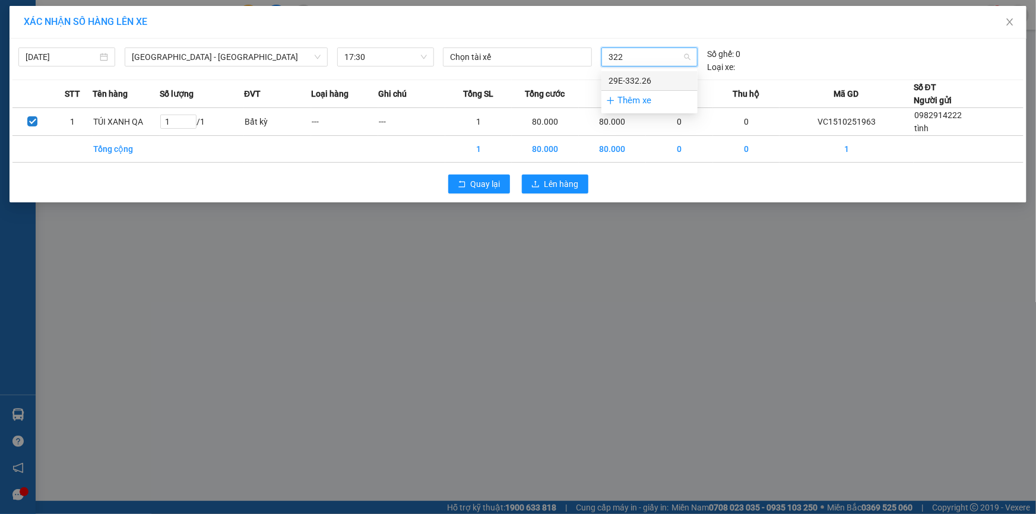
click at [647, 75] on div "29E-332.26" at bounding box center [650, 80] width 82 height 13
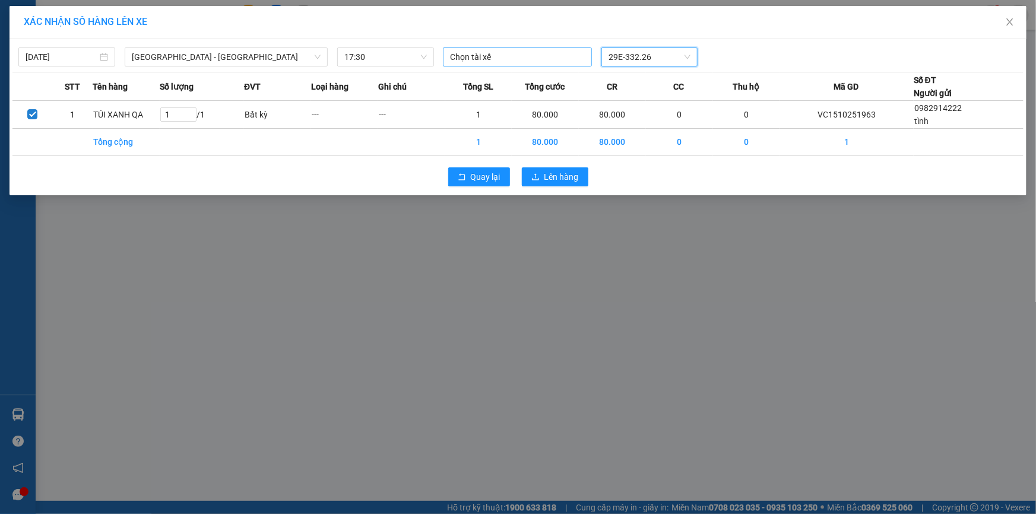
click at [518, 58] on div at bounding box center [517, 57] width 143 height 14
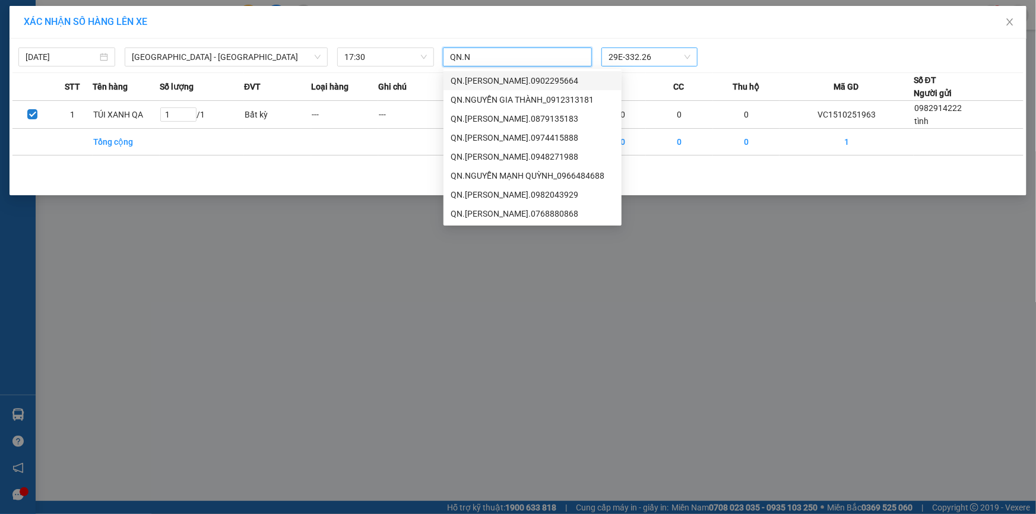
type input "[DOMAIN_NAME]"
click at [556, 140] on div "QN.[PERSON_NAME].0974415888" at bounding box center [533, 137] width 164 height 13
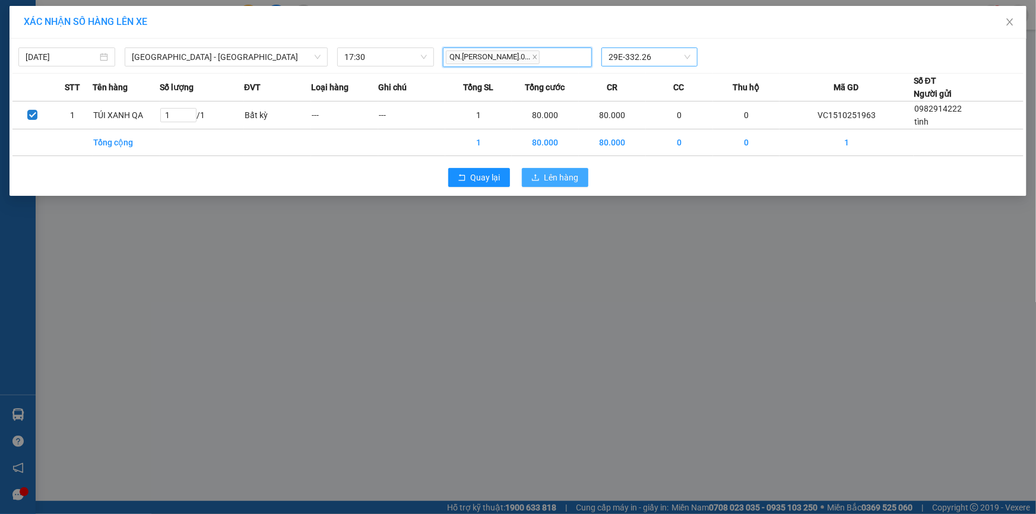
click at [544, 185] on button "Lên hàng" at bounding box center [555, 177] width 67 height 19
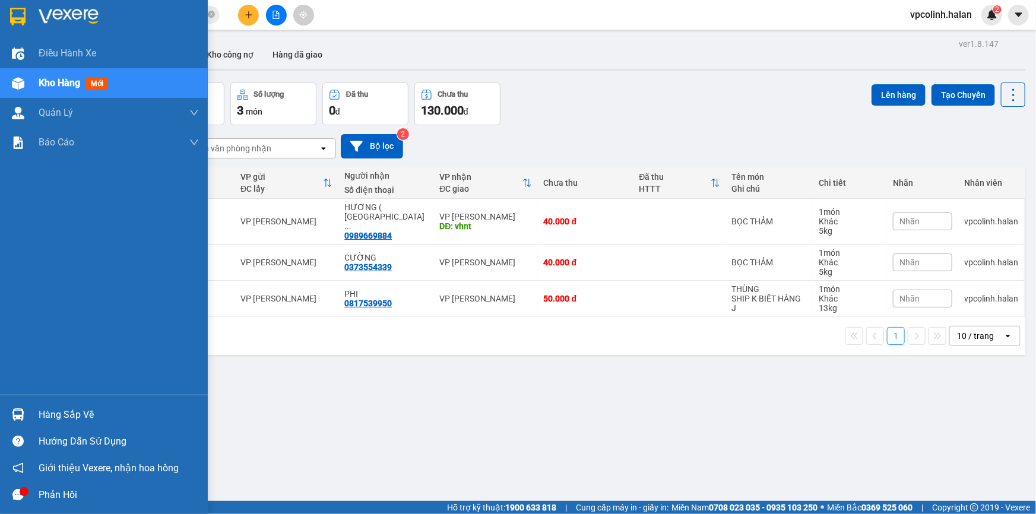
drag, startPoint x: 11, startPoint y: 414, endPoint x: 29, endPoint y: 408, distance: 19.3
click at [12, 413] on div at bounding box center [18, 414] width 21 height 21
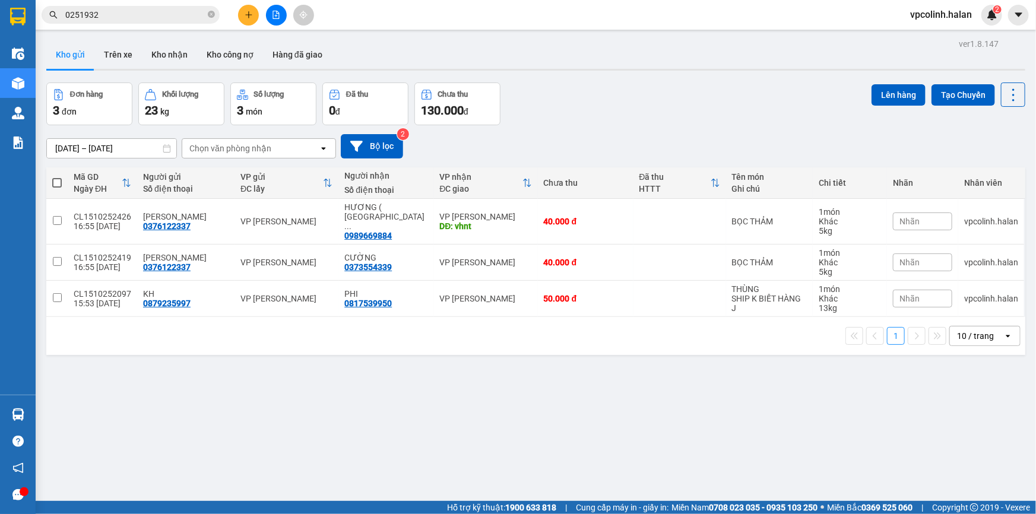
click at [631, 372] on section "Kết quả tìm kiếm ( 10 ) Bộ lọc Mã ĐH Trạng thái Món hàng Thu hộ Tổng cước Chưa …" at bounding box center [518, 257] width 1036 height 514
click at [156, 55] on button "Kho nhận" at bounding box center [169, 54] width 55 height 29
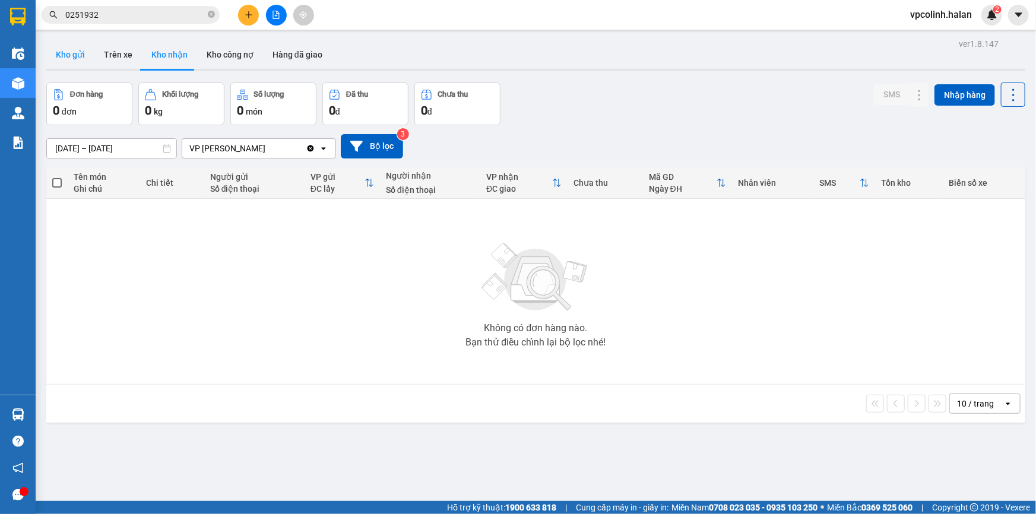
click at [62, 58] on button "Kho gửi" at bounding box center [70, 54] width 48 height 29
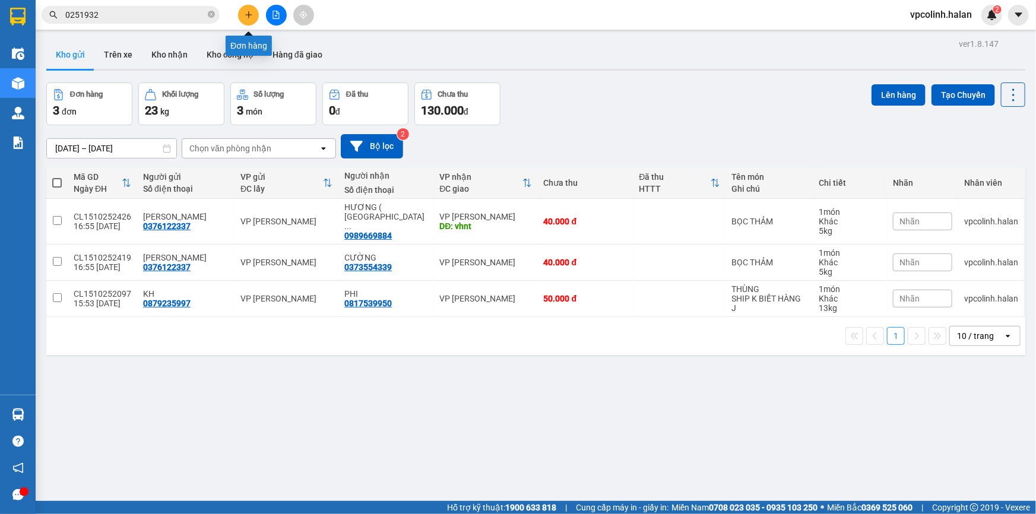
click at [246, 14] on icon "plus" at bounding box center [249, 15] width 8 height 8
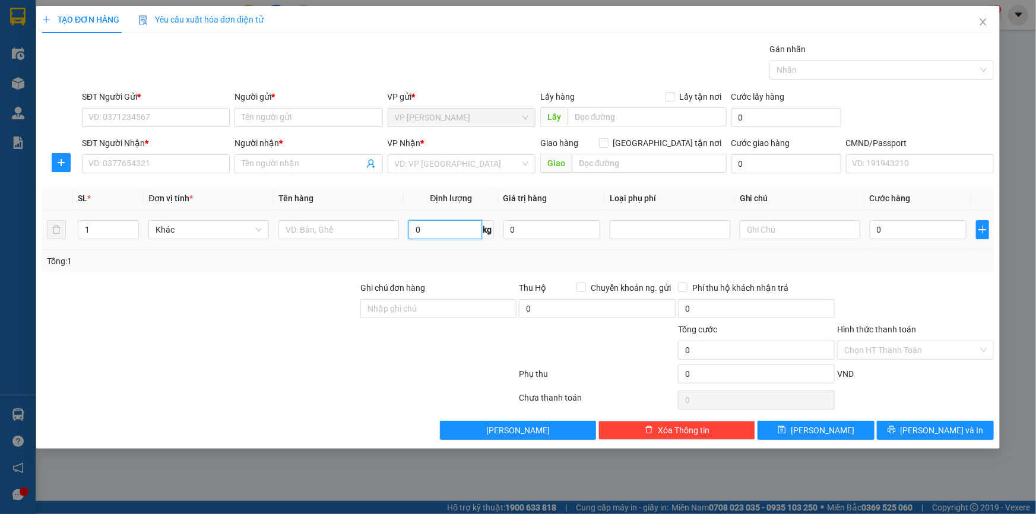
click at [439, 230] on input "0" at bounding box center [445, 229] width 73 height 19
type input "11"
click at [347, 230] on input "text" at bounding box center [338, 229] width 121 height 19
type input "XỐP THUỐC THÚ Y"
click at [175, 115] on input "SĐT Người Gửi *" at bounding box center [156, 117] width 148 height 19
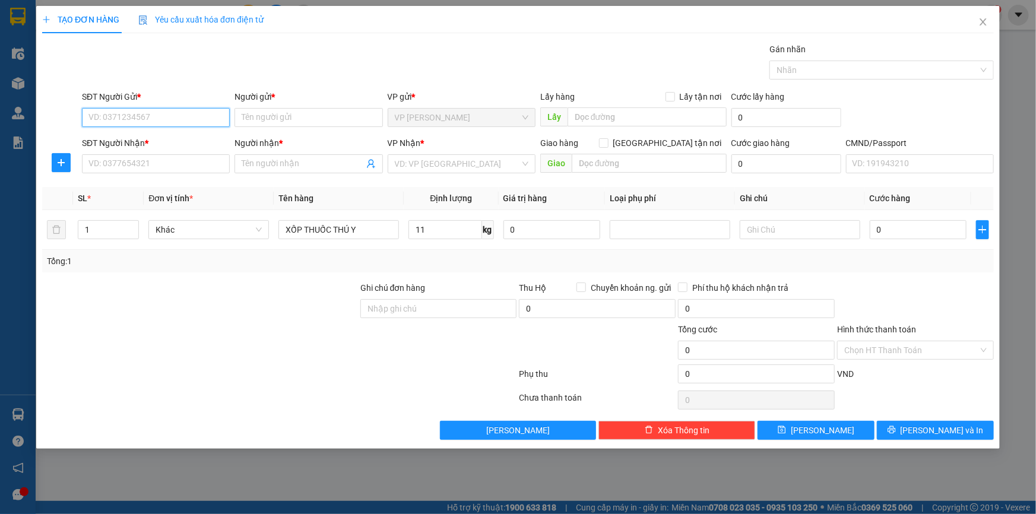
click at [159, 121] on input "SĐT Người Gửi *" at bounding box center [156, 117] width 148 height 19
click at [170, 121] on input "SĐT Người Gửi *" at bounding box center [156, 117] width 148 height 19
click at [209, 118] on input "SĐT Người Gửi *" at bounding box center [156, 117] width 148 height 19
click at [199, 114] on input "SĐT Người Gửi *" at bounding box center [156, 117] width 148 height 19
type input "0395671616"
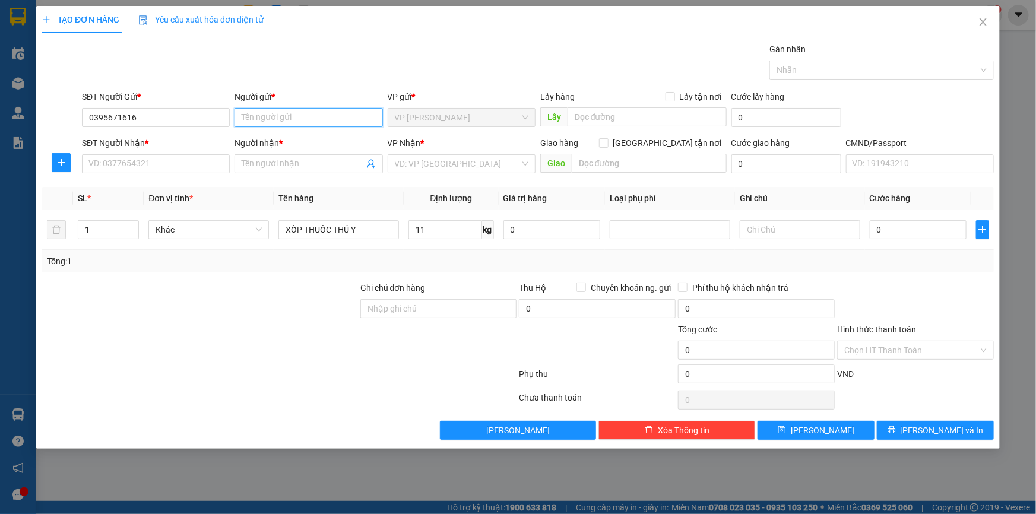
click at [302, 116] on input "Người gửi *" at bounding box center [309, 117] width 148 height 19
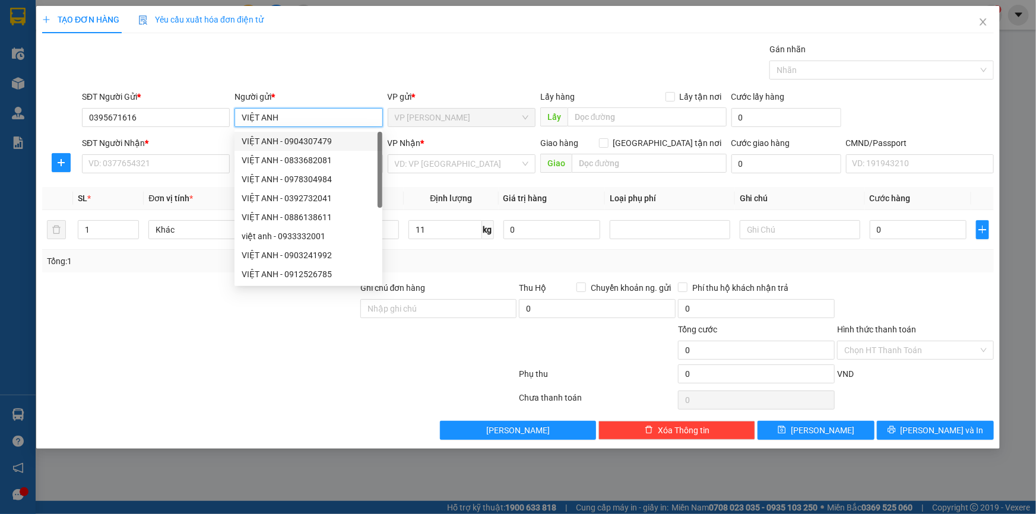
type input "VIỆT ANH"
click at [185, 153] on div "SĐT Người Nhận *" at bounding box center [156, 146] width 148 height 18
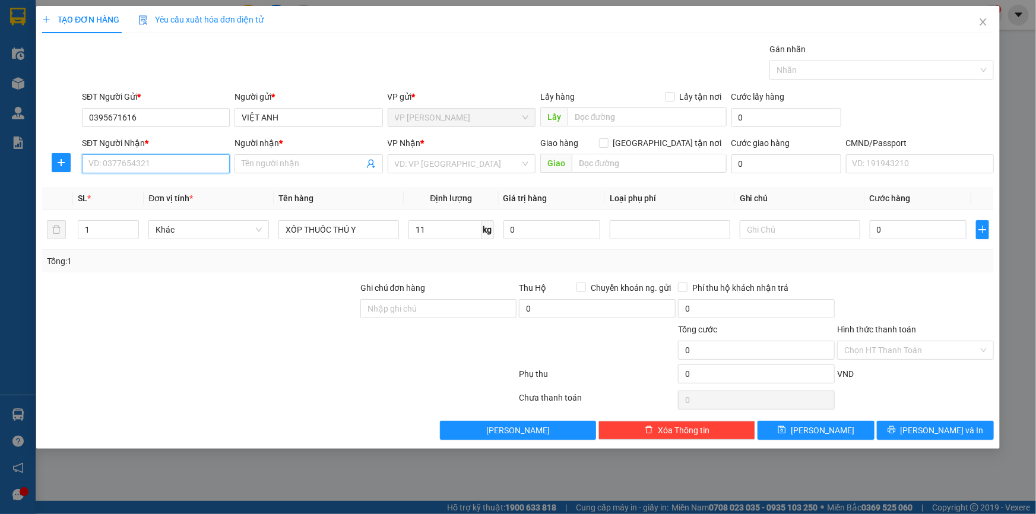
click at [182, 164] on input "SĐT Người Nhận *" at bounding box center [156, 163] width 148 height 19
type input "0988934631"
click at [278, 169] on input "Người nhận *" at bounding box center [303, 163] width 122 height 13
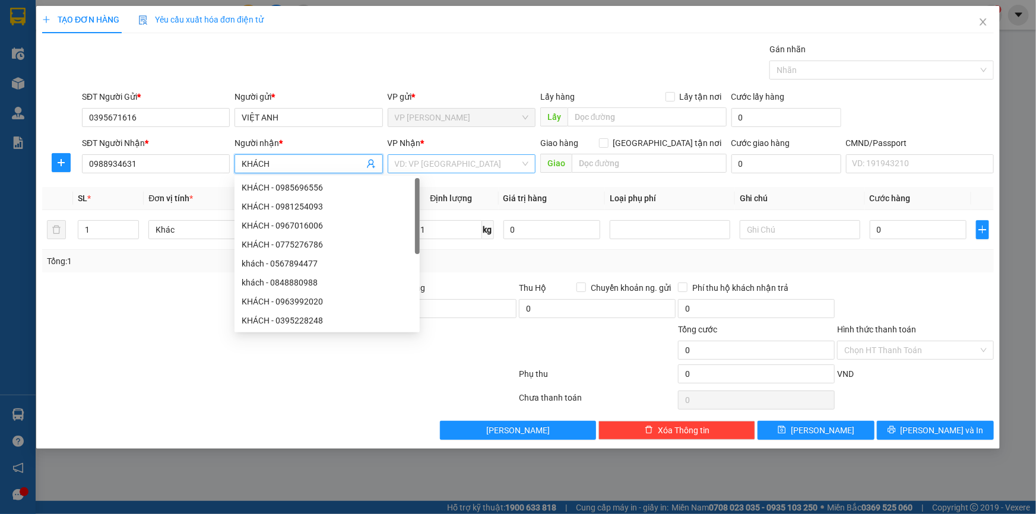
type input "KHÁCH"
click at [433, 160] on input "search" at bounding box center [457, 164] width 125 height 18
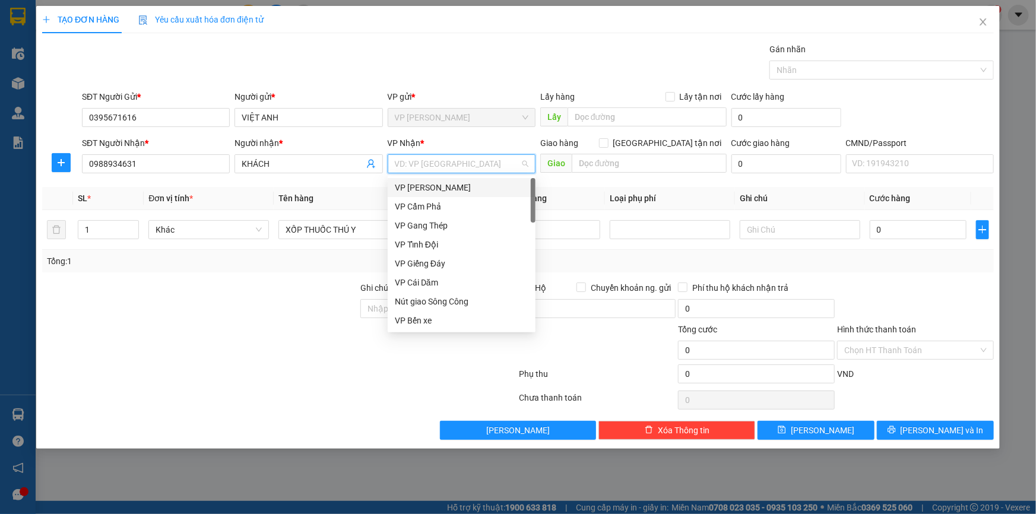
type input "Y"
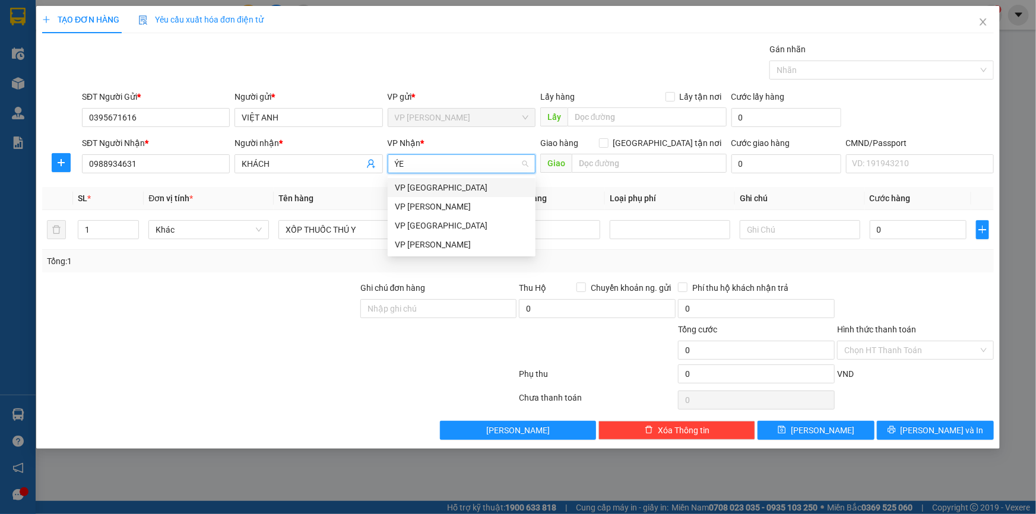
type input "Ỷ"
type input "Y"
type input "ỶE"
click at [457, 184] on div "VP [GEOGRAPHIC_DATA]" at bounding box center [462, 187] width 134 height 13
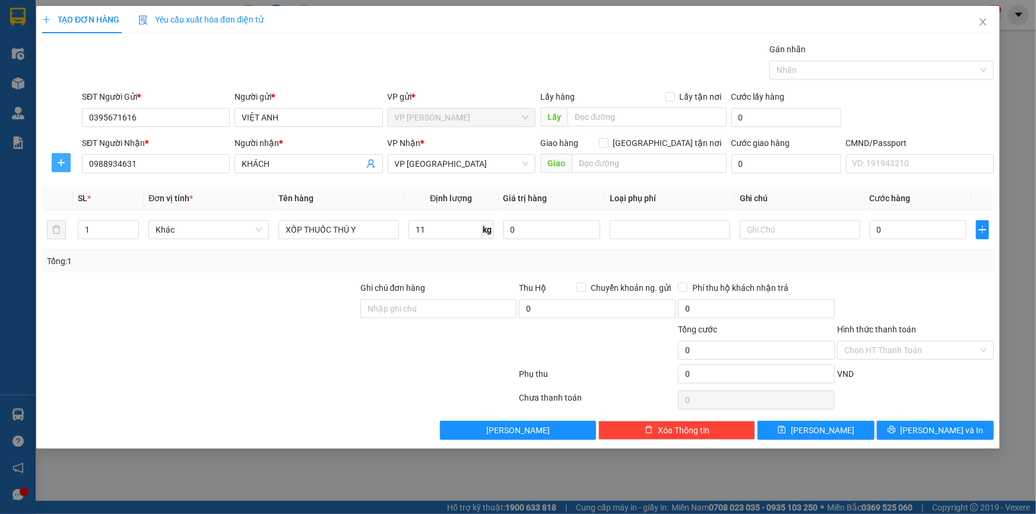
click at [52, 155] on button "button" at bounding box center [61, 162] width 19 height 19
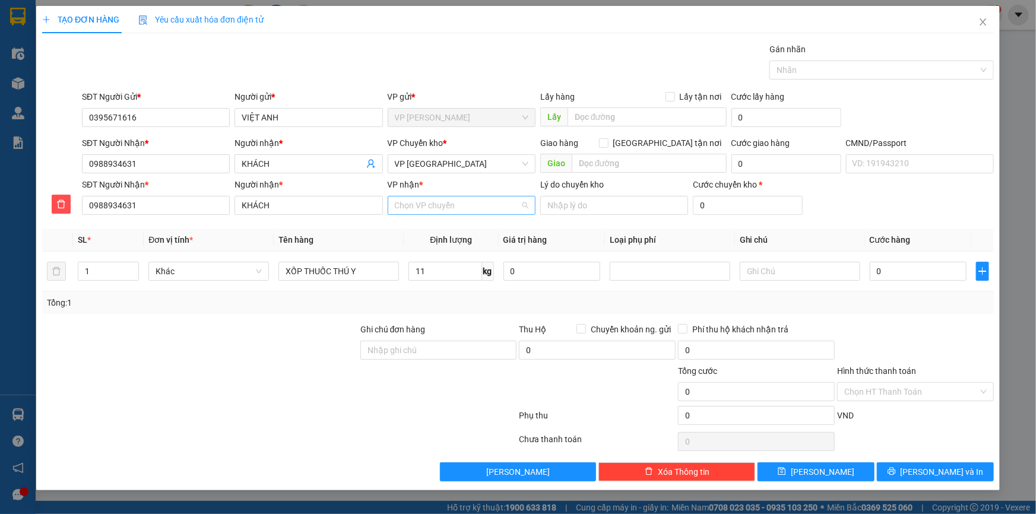
click at [479, 206] on input "VP nhận *" at bounding box center [457, 206] width 125 height 18
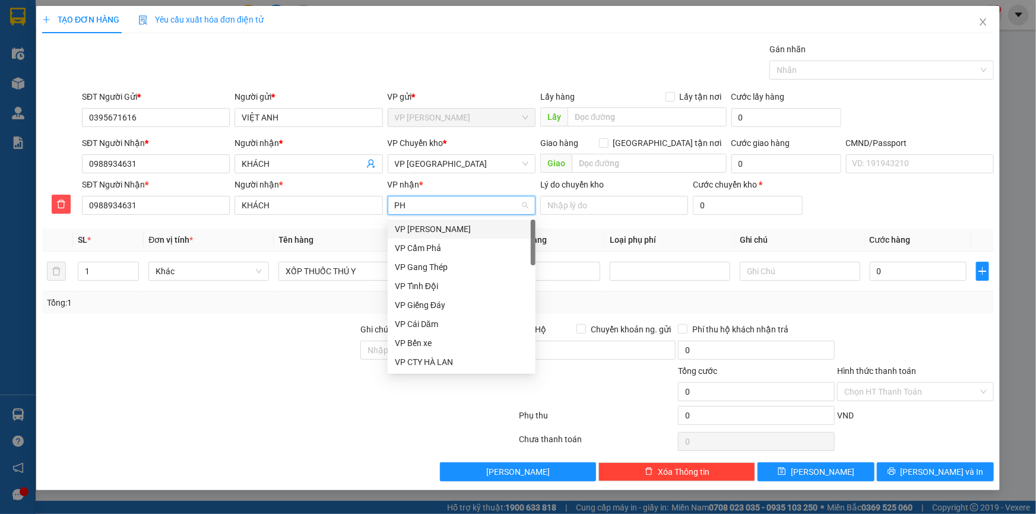
type input "PHU"
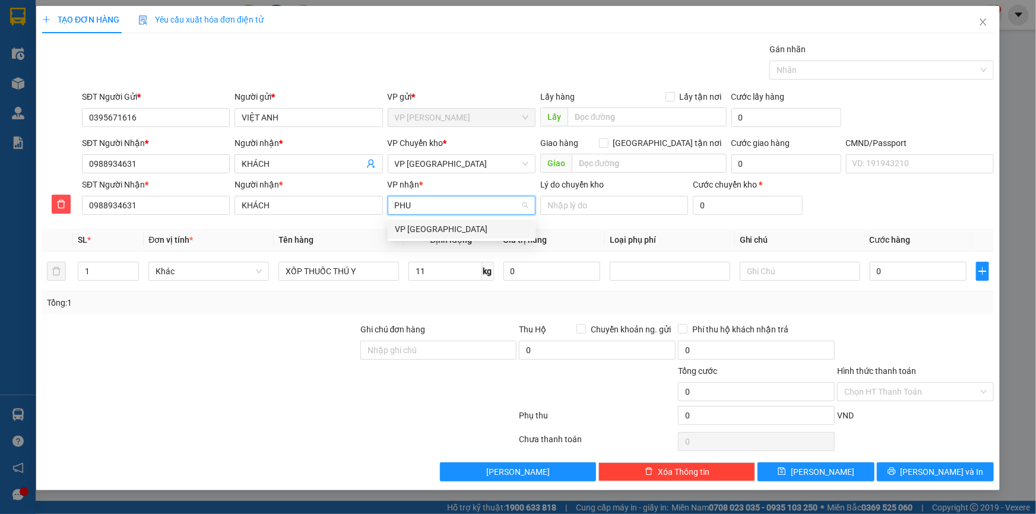
click at [485, 229] on div "VP [GEOGRAPHIC_DATA]" at bounding box center [462, 229] width 134 height 13
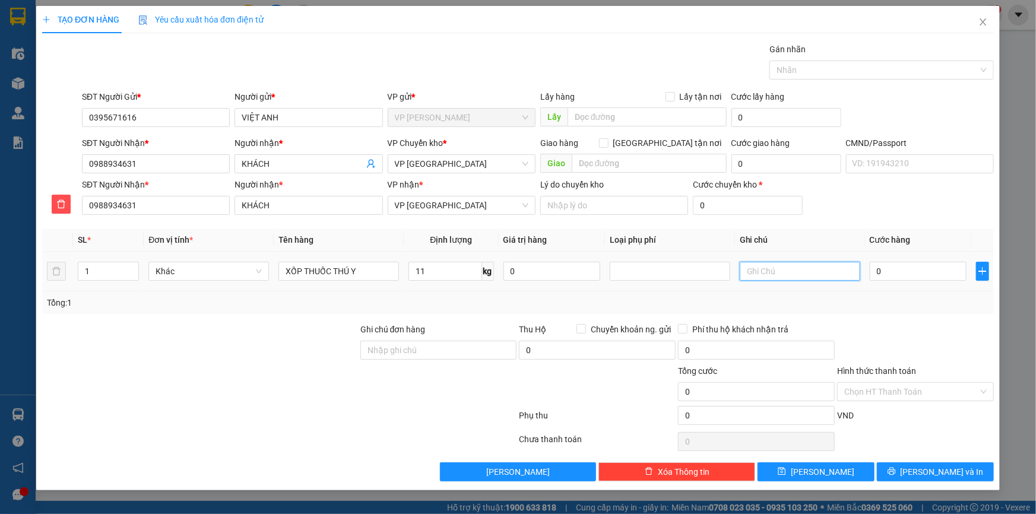
click at [795, 275] on input "text" at bounding box center [800, 271] width 121 height 19
type input "D"
type input "ĐÃ TV NẾU K KỊP TC SỚM MAI ĐI"
click at [909, 273] on input "0" at bounding box center [918, 271] width 97 height 19
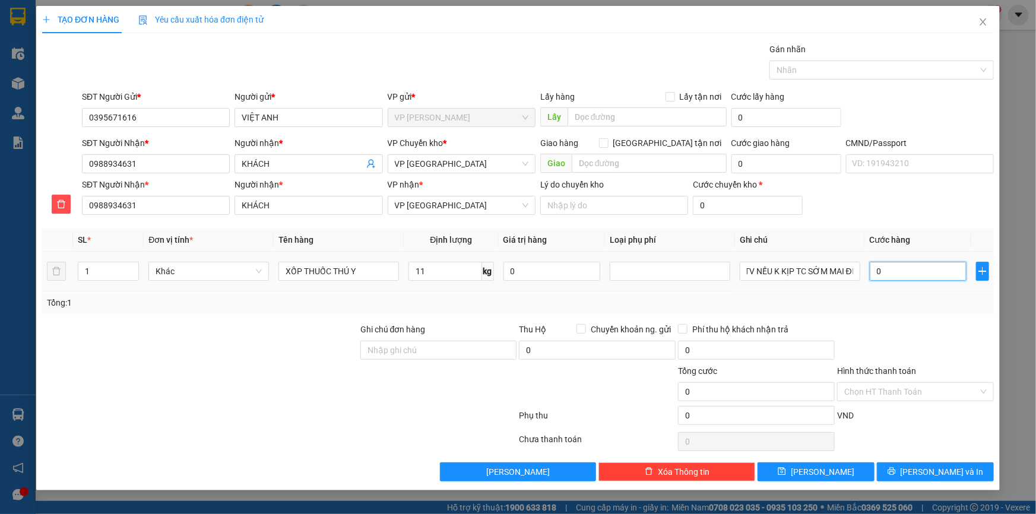
scroll to position [0, 0]
type input "5"
type input "50"
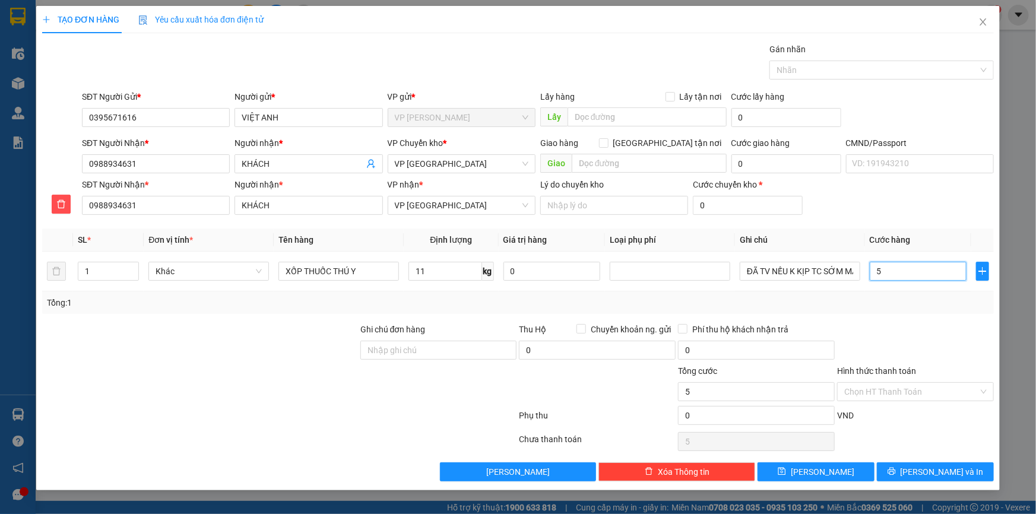
type input "50"
type input "500"
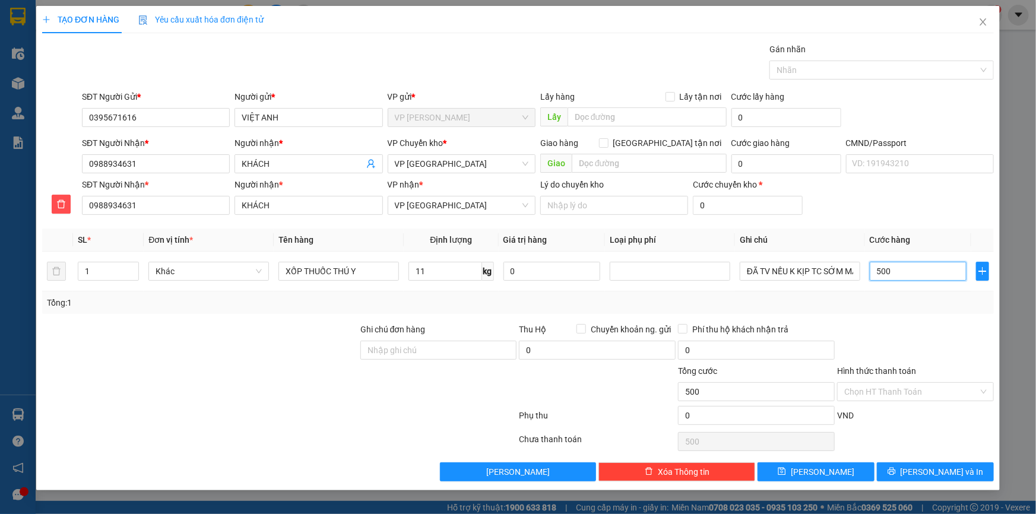
type input "5.000"
type input "50.000"
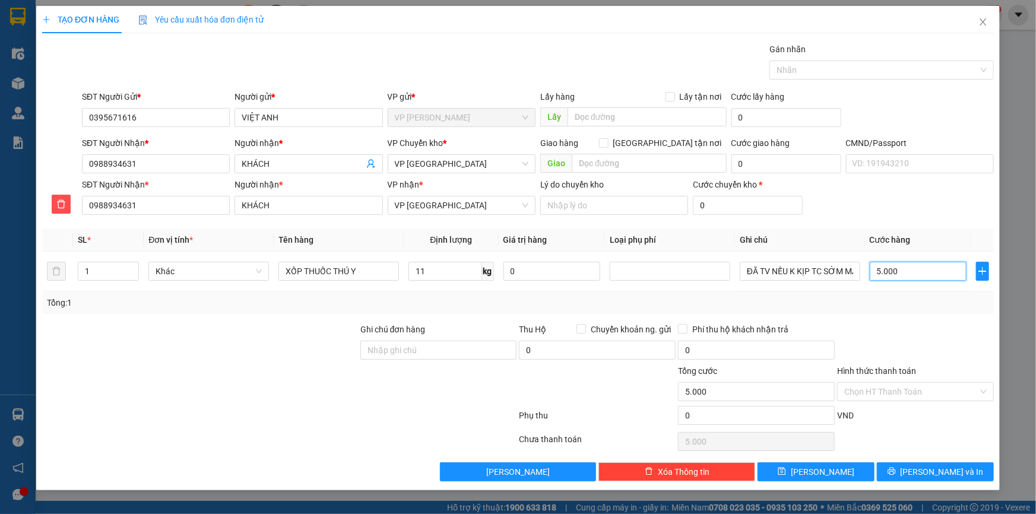
type input "50.000"
click at [888, 476] on button "[PERSON_NAME] và In" at bounding box center [935, 472] width 117 height 19
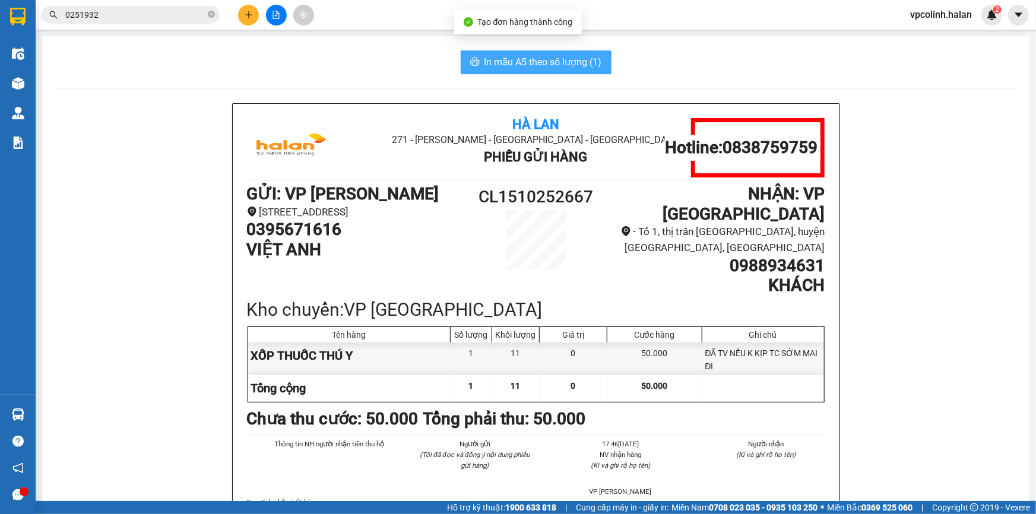
click at [540, 59] on span "In mẫu A5 theo số lượng (1)" at bounding box center [544, 62] width 118 height 15
click at [528, 64] on span "In mẫu A5 theo số lượng (1)" at bounding box center [544, 62] width 118 height 15
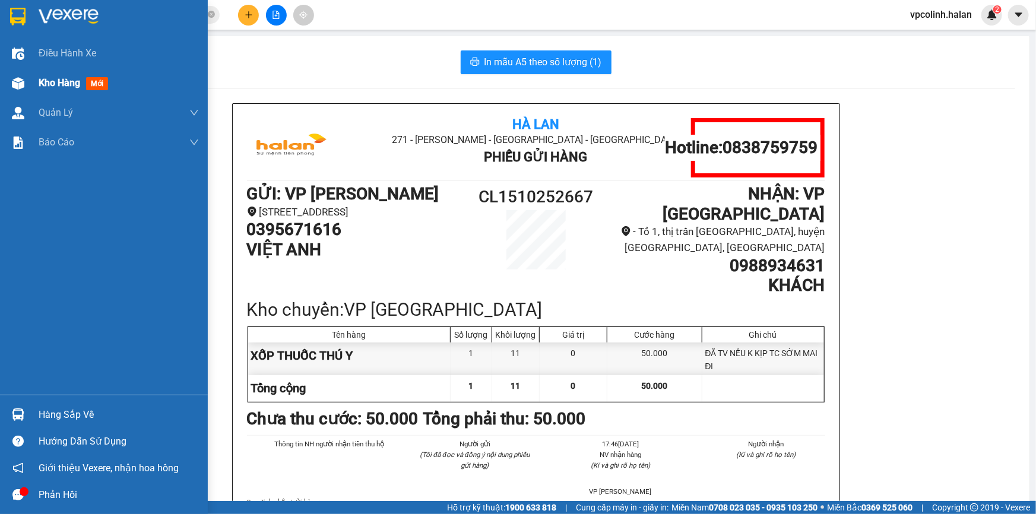
click at [0, 83] on div "Kho hàng mới" at bounding box center [104, 83] width 208 height 30
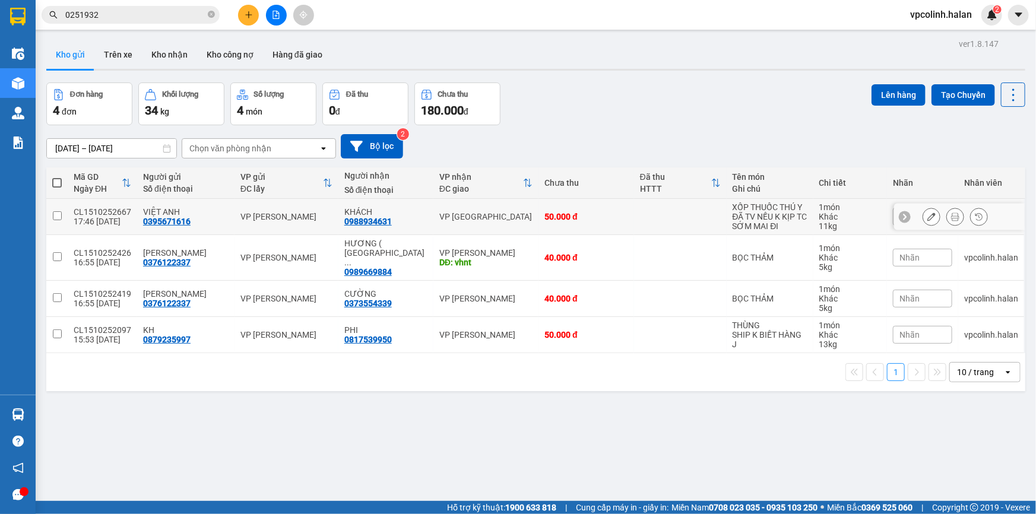
click at [412, 223] on div "Mã GD Ngày ĐH Người gửi Số điện thoại VP gửi ĐC lấy Người nhận Số điện thoại VP…" at bounding box center [535, 279] width 979 height 224
click at [439, 259] on div "DĐ: vhnt" at bounding box center [485, 263] width 93 height 10
checkbox input "true"
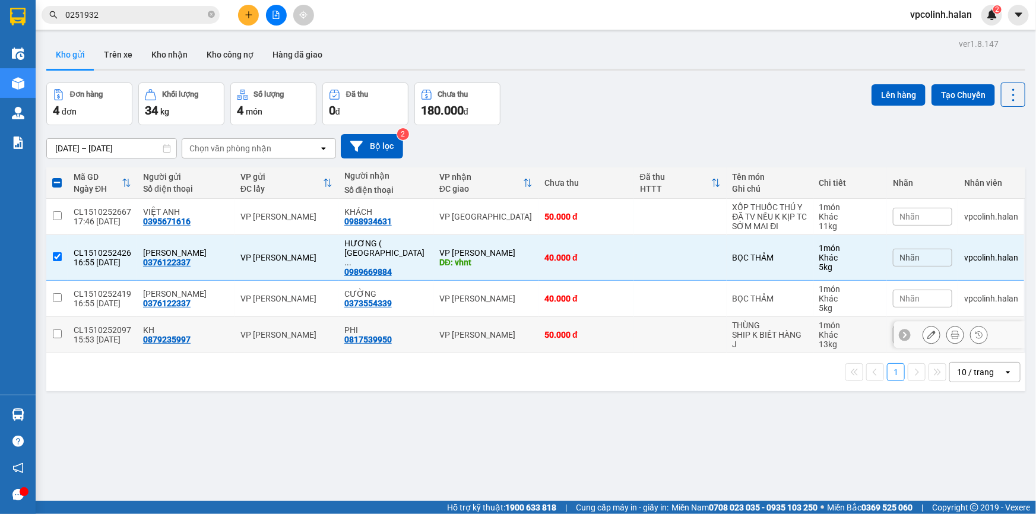
click at [433, 317] on td "VP [PERSON_NAME]" at bounding box center [485, 335] width 105 height 36
checkbox input "true"
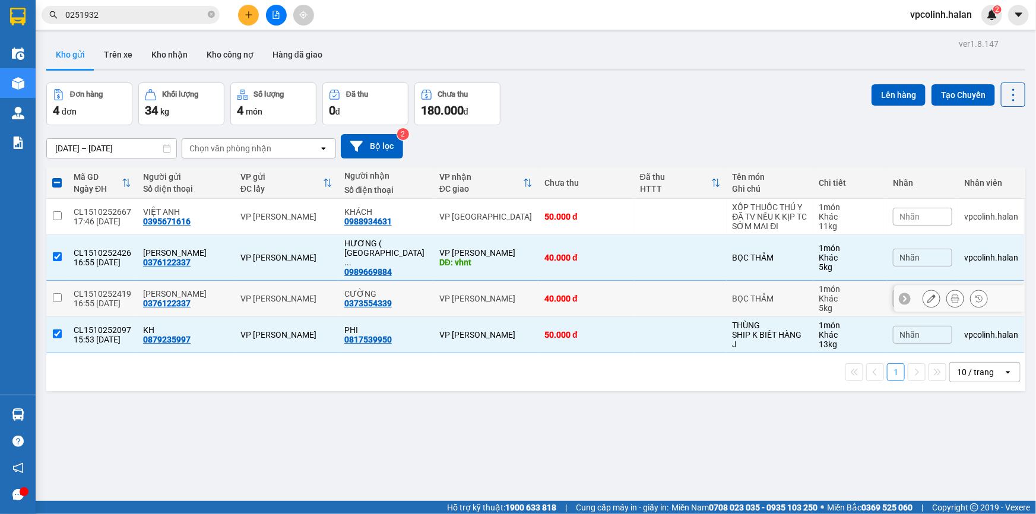
click at [433, 283] on td "VP [PERSON_NAME]" at bounding box center [485, 299] width 105 height 36
checkbox input "true"
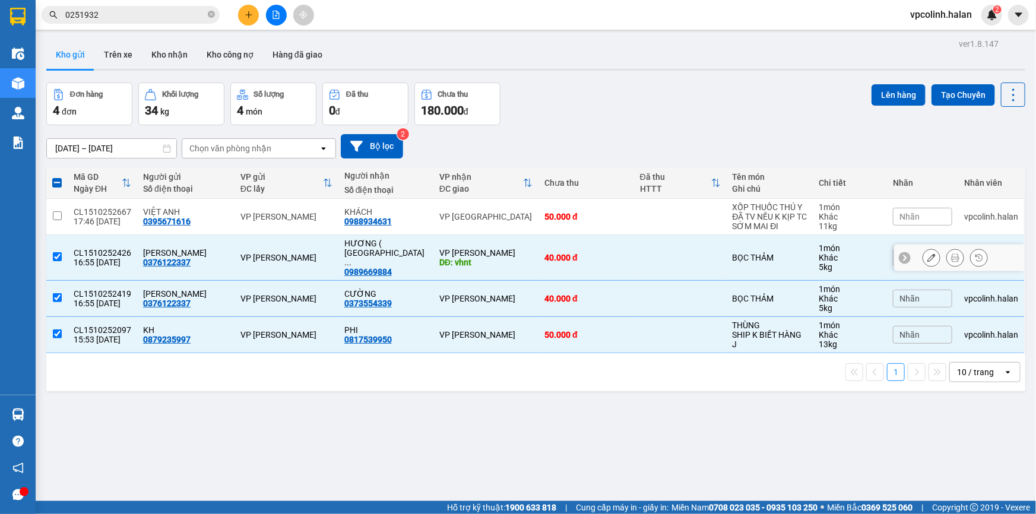
click at [433, 233] on td "VP [GEOGRAPHIC_DATA]" at bounding box center [485, 217] width 105 height 36
checkbox input "true"
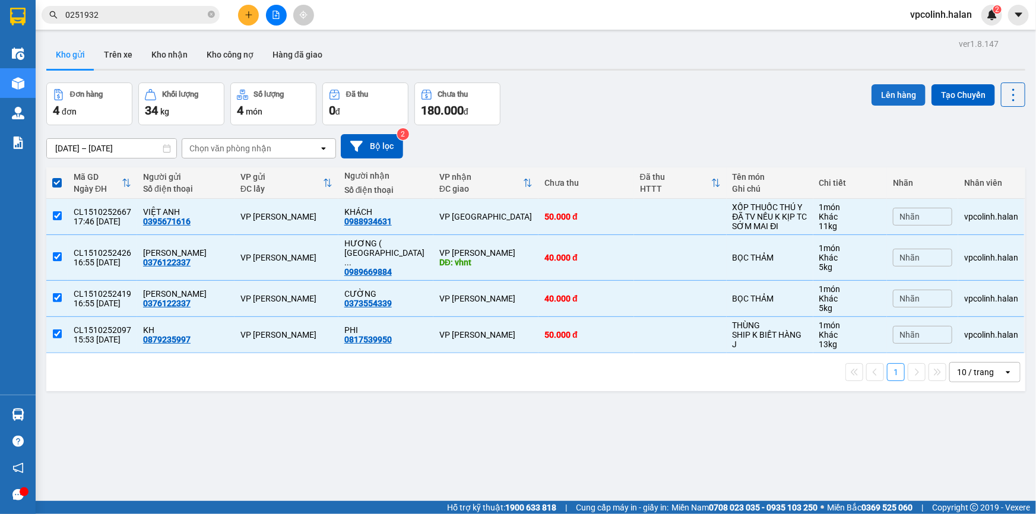
click at [903, 101] on button "Lên hàng" at bounding box center [899, 94] width 54 height 21
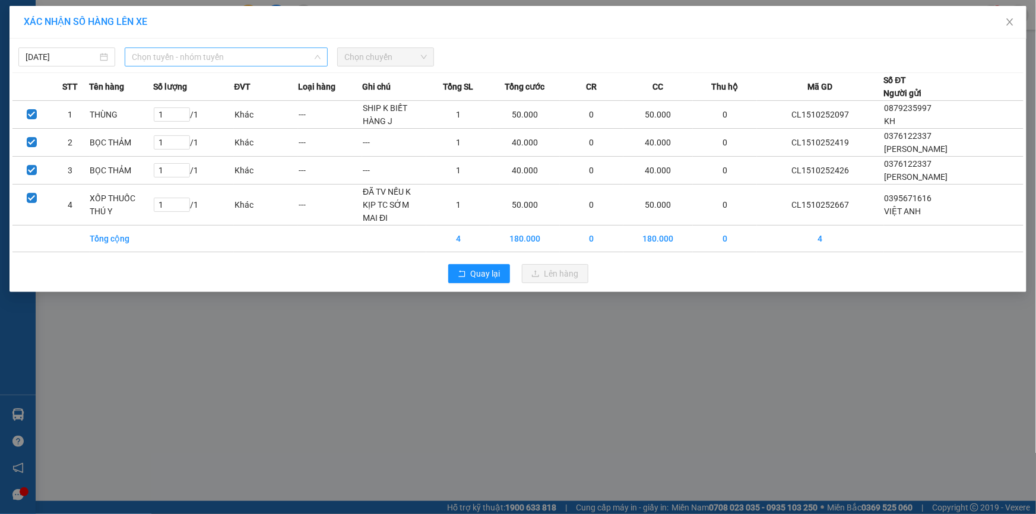
click at [253, 58] on span "Chọn tuyến - nhóm tuyến" at bounding box center [226, 57] width 189 height 18
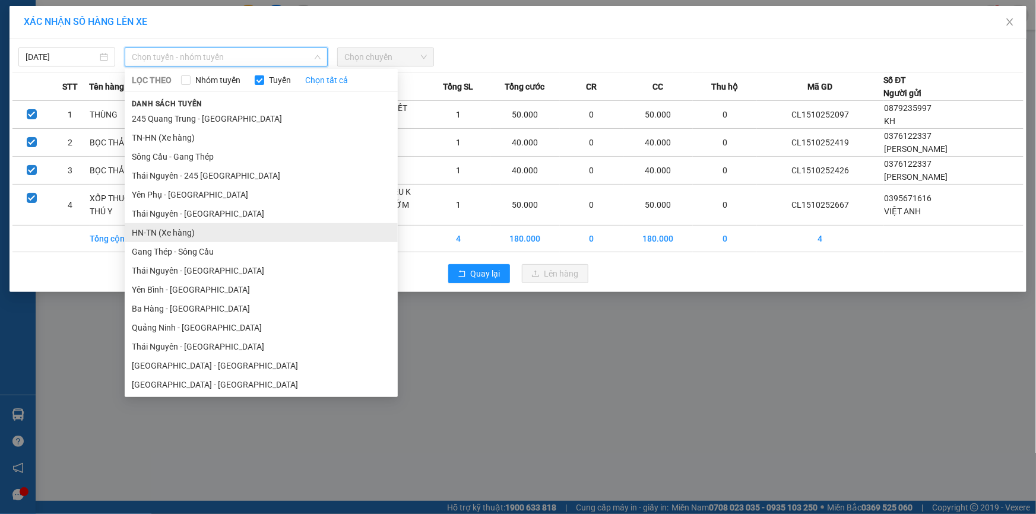
scroll to position [53, 0]
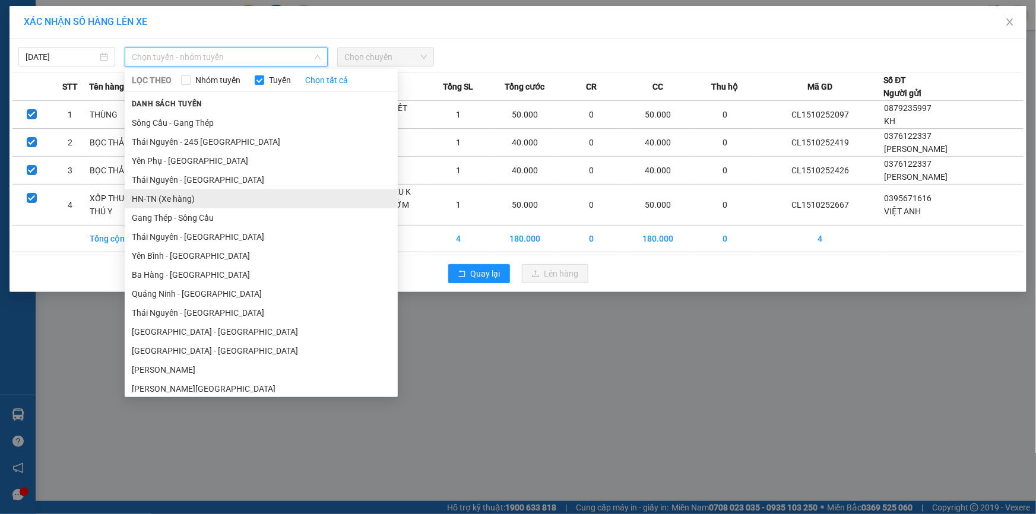
click at [156, 196] on li "HN-TN (Xe hàng)" at bounding box center [261, 198] width 273 height 19
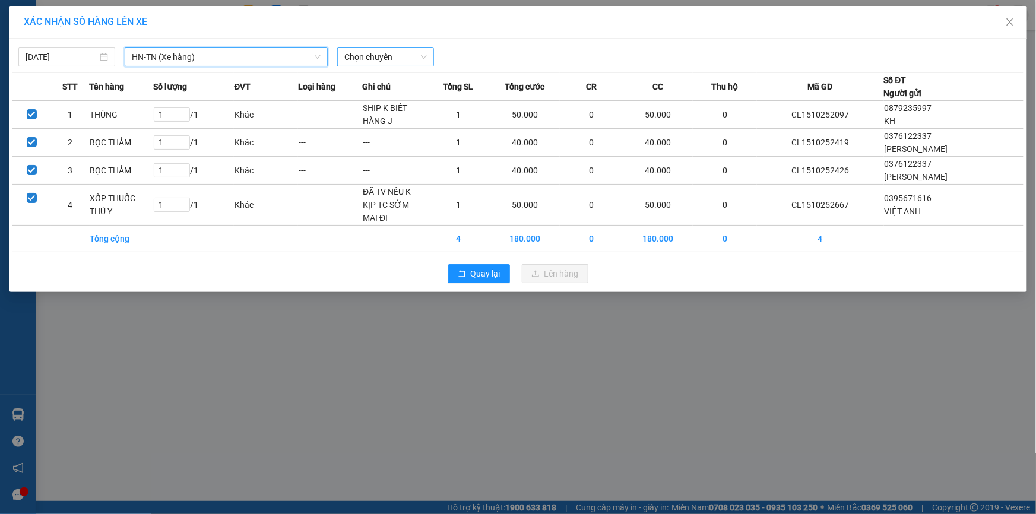
click at [375, 58] on span "Chọn chuyến" at bounding box center [385, 57] width 83 height 18
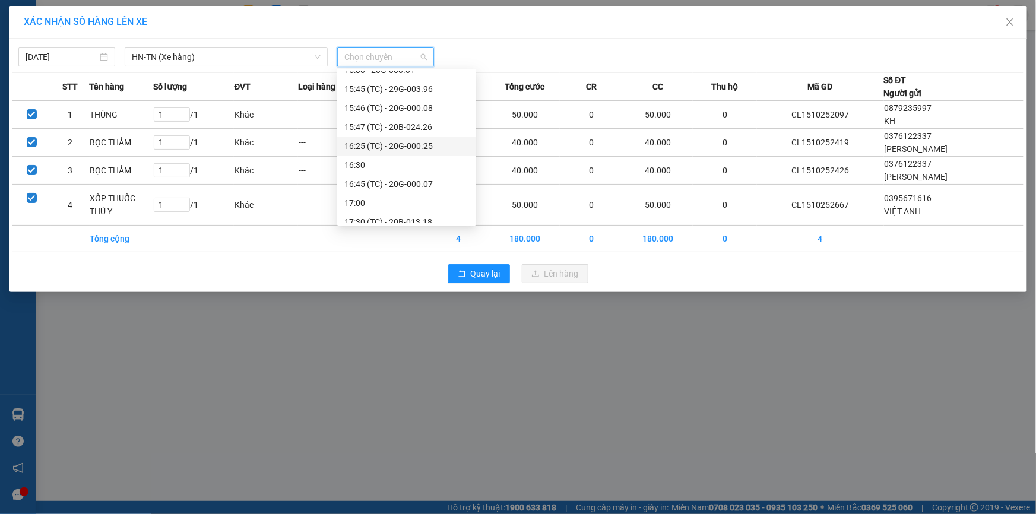
scroll to position [570, 0]
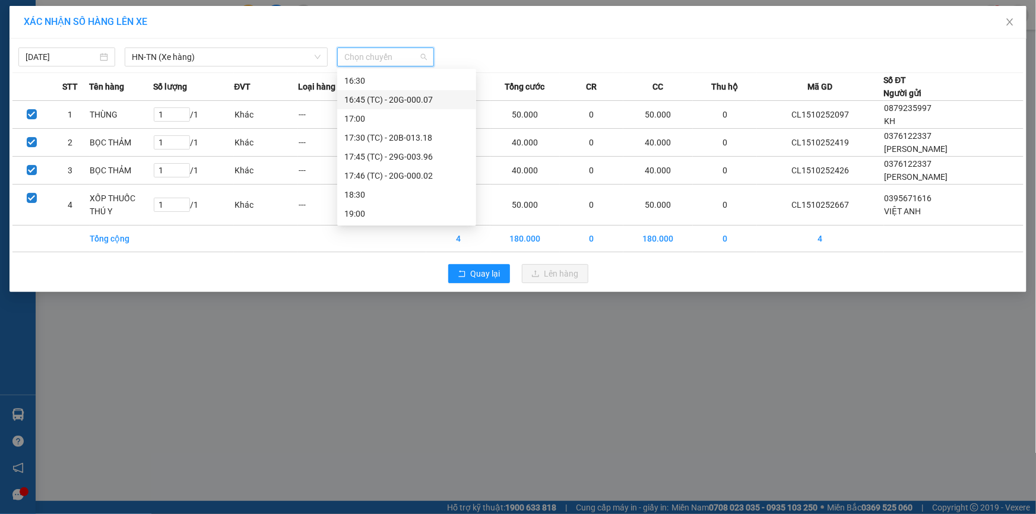
click at [410, 99] on div "16:45 (TC) - 20G-000.07" at bounding box center [406, 99] width 125 height 13
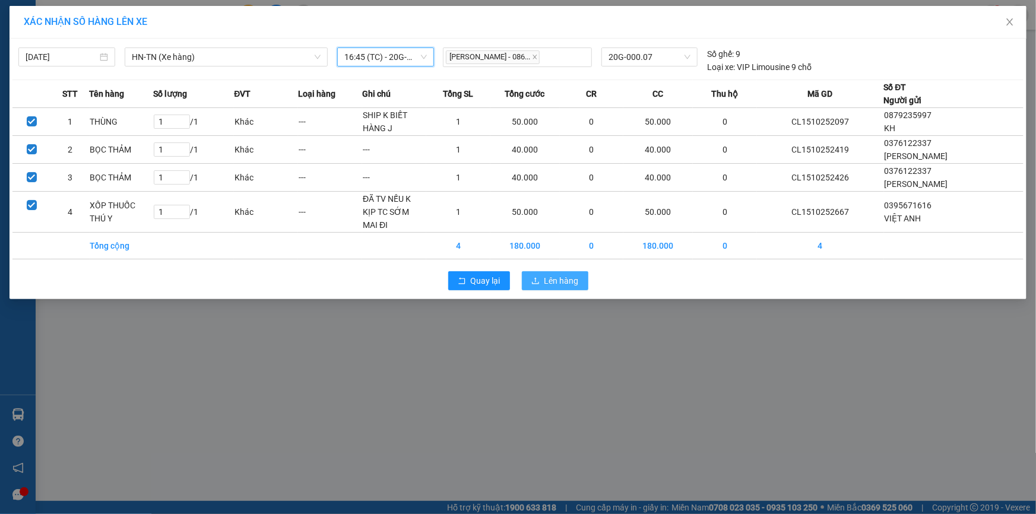
click at [564, 271] on button "Lên hàng" at bounding box center [555, 280] width 67 height 19
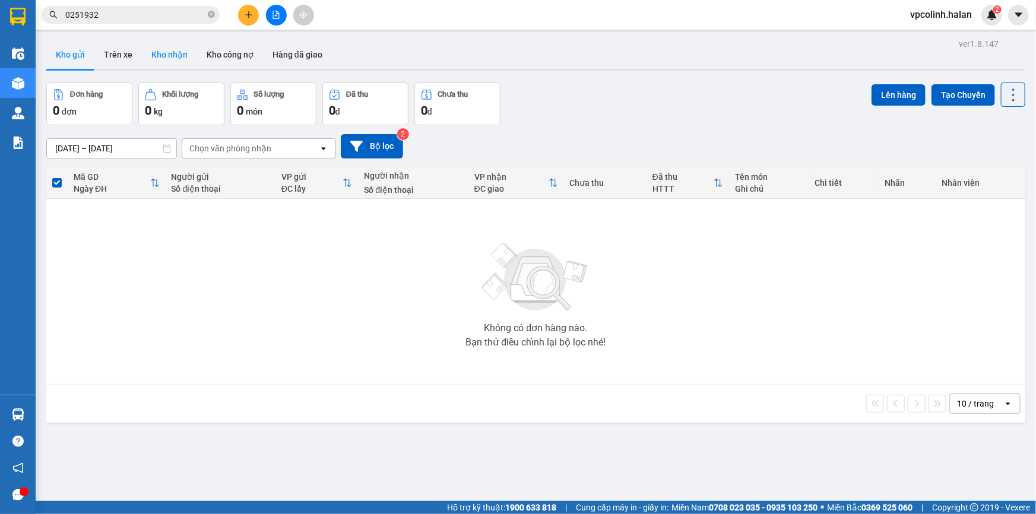
click at [167, 65] on button "Kho nhận" at bounding box center [169, 54] width 55 height 29
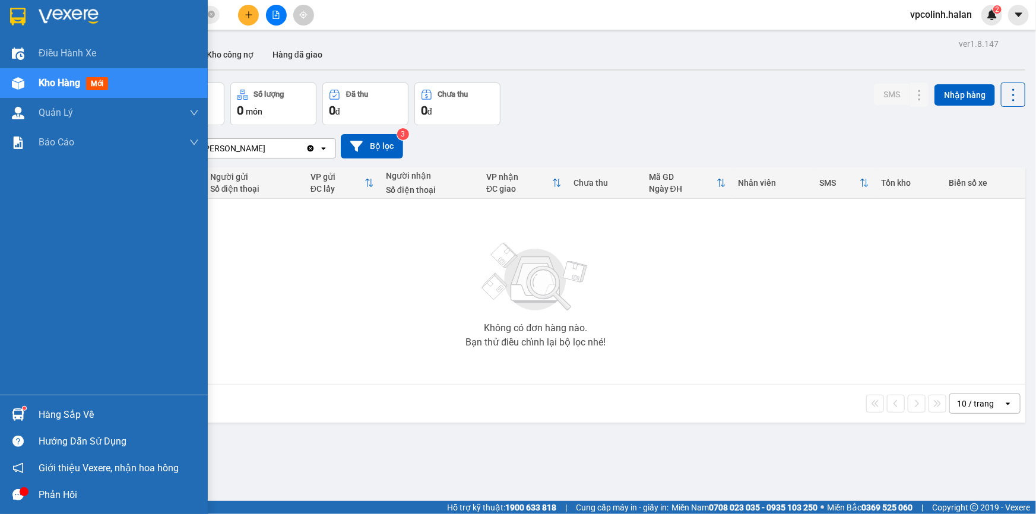
click at [21, 413] on img at bounding box center [18, 415] width 12 height 12
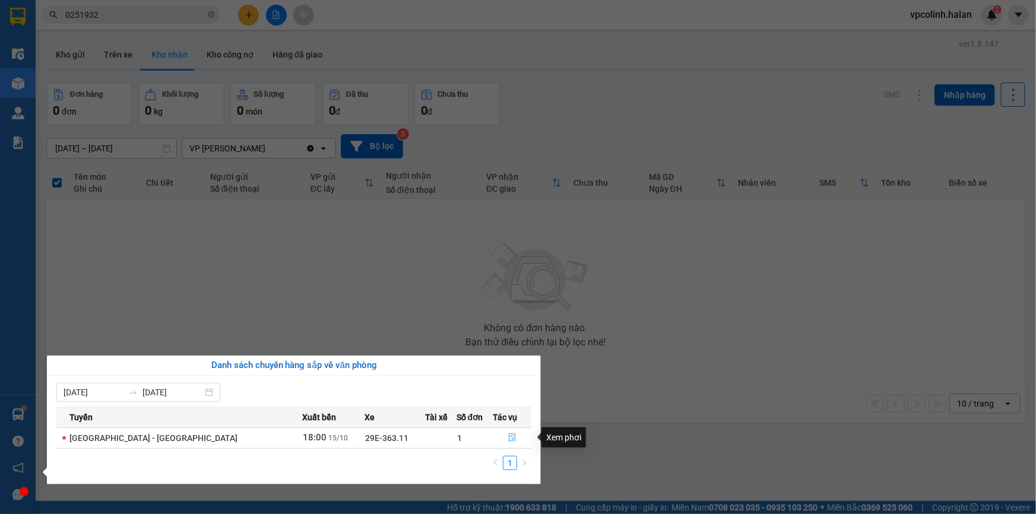
click at [508, 439] on icon "file-done" at bounding box center [512, 437] width 8 height 8
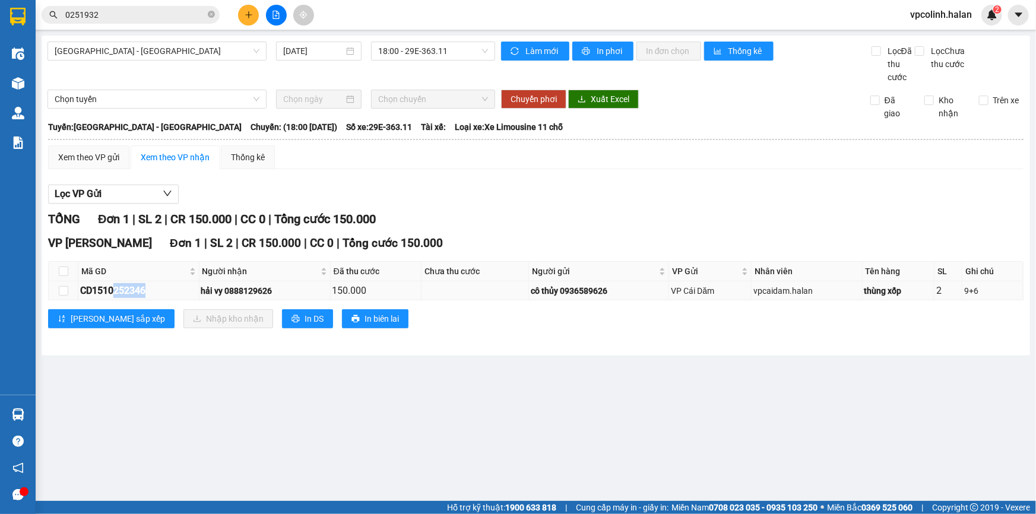
drag, startPoint x: 115, startPoint y: 290, endPoint x: 151, endPoint y: 290, distance: 36.8
click at [151, 290] on div "CD1510252346" at bounding box center [138, 290] width 117 height 15
copy div "252346"
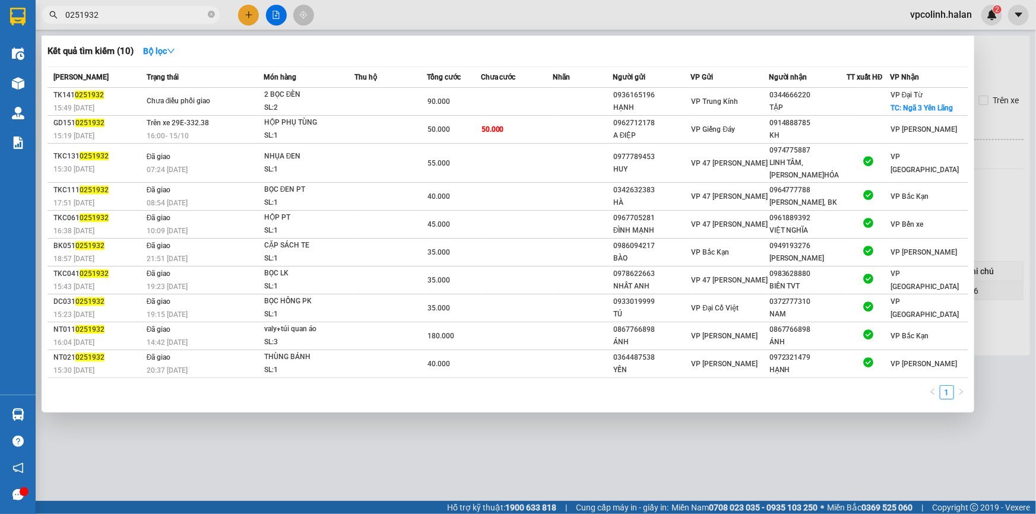
click at [157, 12] on input "0251932" at bounding box center [135, 14] width 140 height 13
click at [157, 13] on input "0251932" at bounding box center [135, 14] width 140 height 13
paste input "252346"
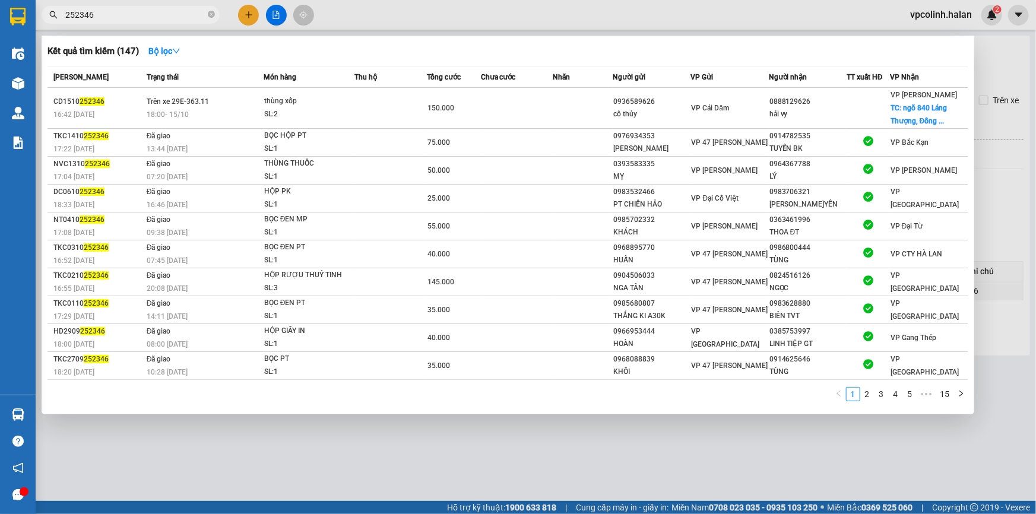
type input "252346"
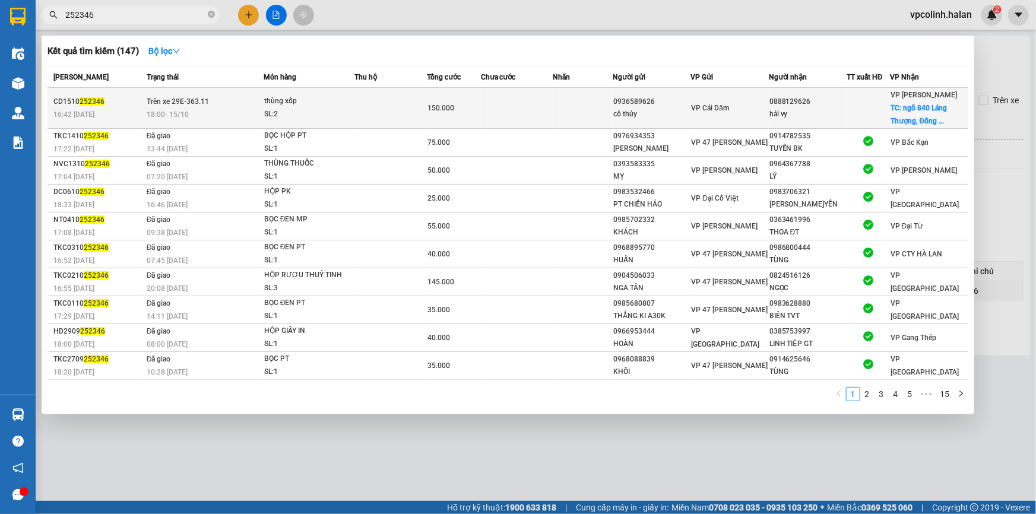
click at [188, 113] on span "18:00 [DATE]" at bounding box center [168, 114] width 42 height 8
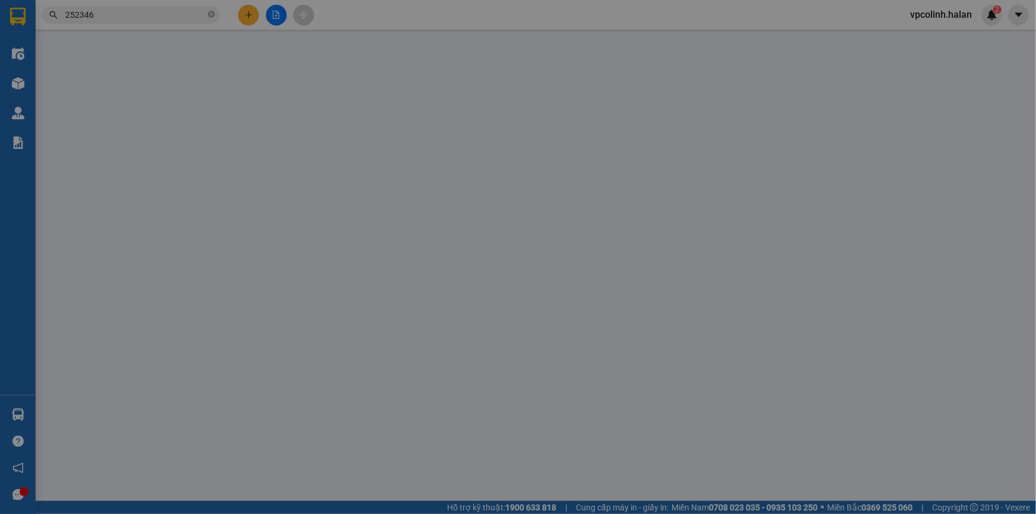
type input "0936589626"
type input "cô thủy"
type input "0888129626"
type input "hải vy"
checkbox input "true"
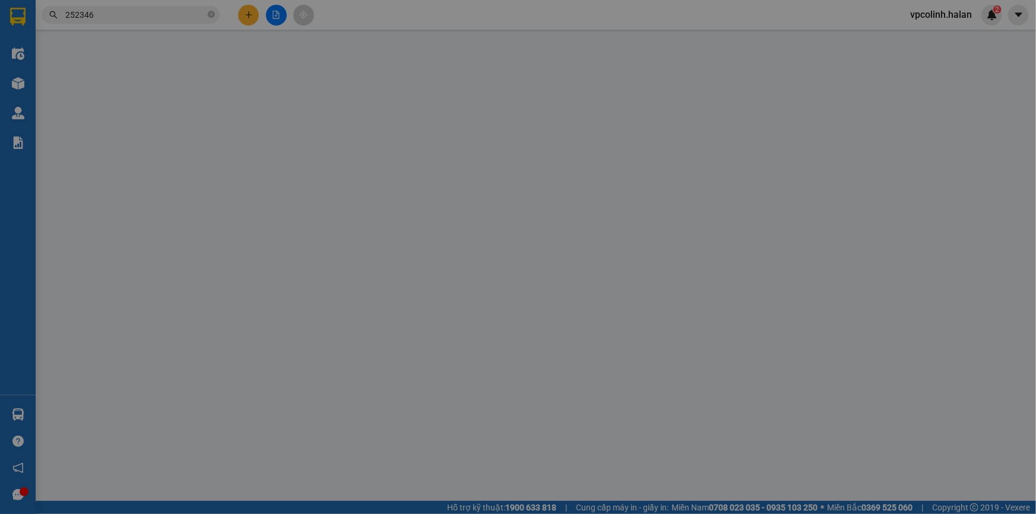
type input "ngõ [GEOGRAPHIC_DATA], [GEOGRAPHIC_DATA], [GEOGRAPHIC_DATA], [GEOGRAPHIC_DATA]"
type input "40.000"
type input "0"
type input "150.000"
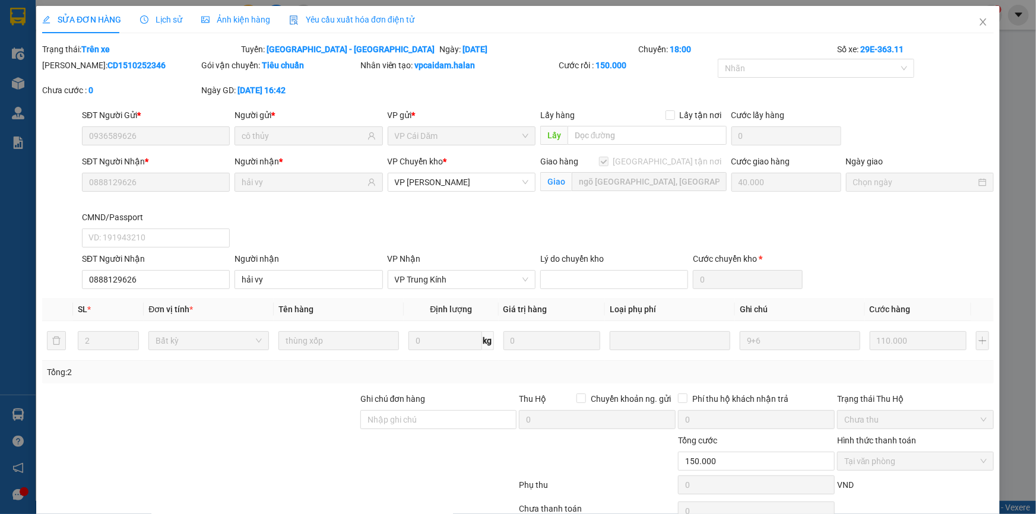
click at [5, 426] on div "SỬA ĐƠN HÀNG Lịch sử Ảnh kiện hàng Yêu cầu xuất hóa đơn điện tử Total Paid Fee …" at bounding box center [518, 257] width 1036 height 514
click at [983, 28] on span "Close" at bounding box center [983, 22] width 33 height 33
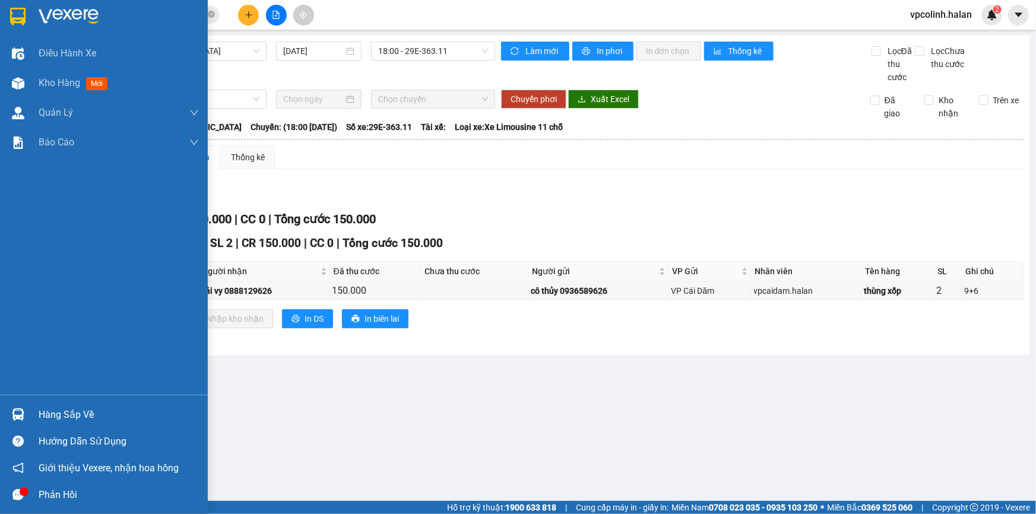
click at [30, 409] on div "Hàng sắp về" at bounding box center [104, 414] width 208 height 27
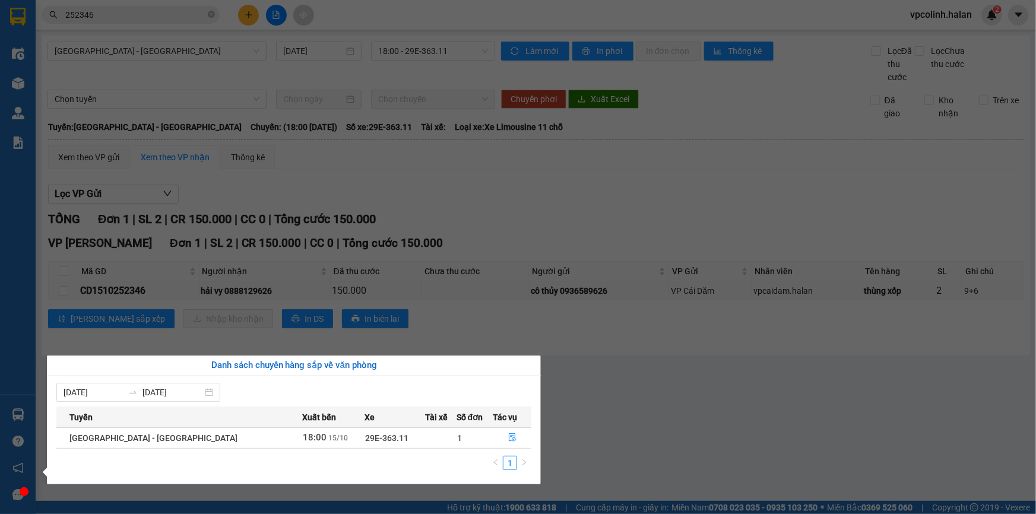
click at [650, 416] on section "Kết quả tìm kiếm ( 147 ) Bộ lọc Mã ĐH Trạng thái Món hàng Thu hộ Tổng cước Chưa…" at bounding box center [518, 257] width 1036 height 514
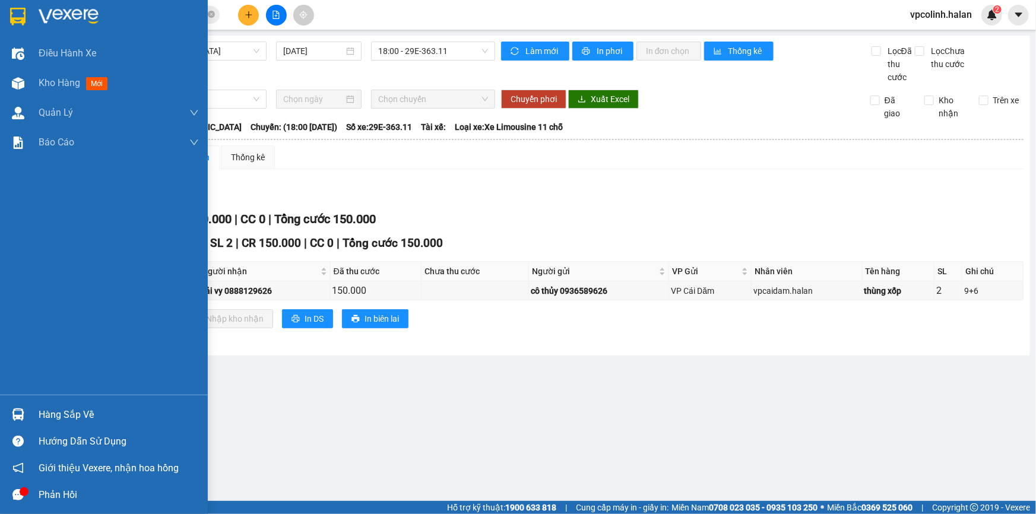
click at [15, 416] on img at bounding box center [18, 415] width 12 height 12
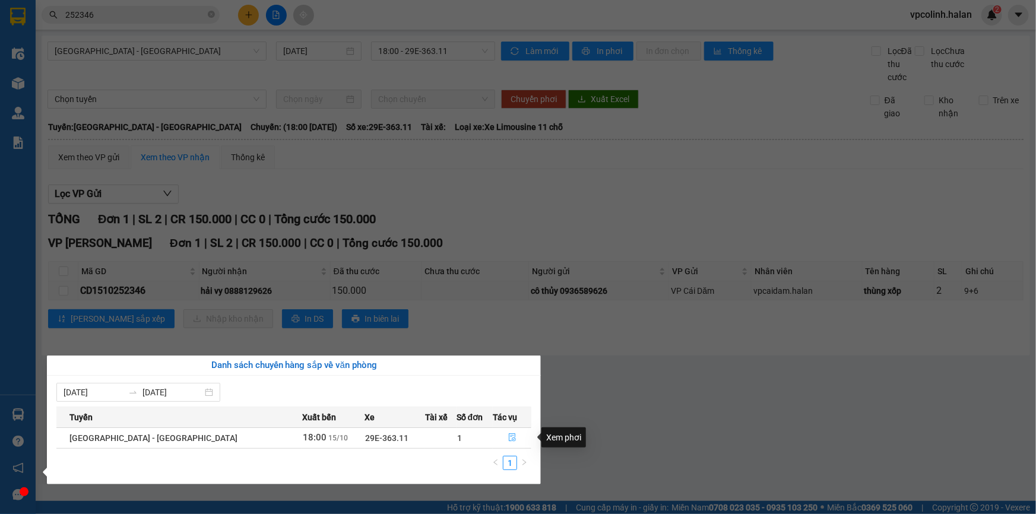
click at [508, 442] on span "file-done" at bounding box center [512, 438] width 8 height 10
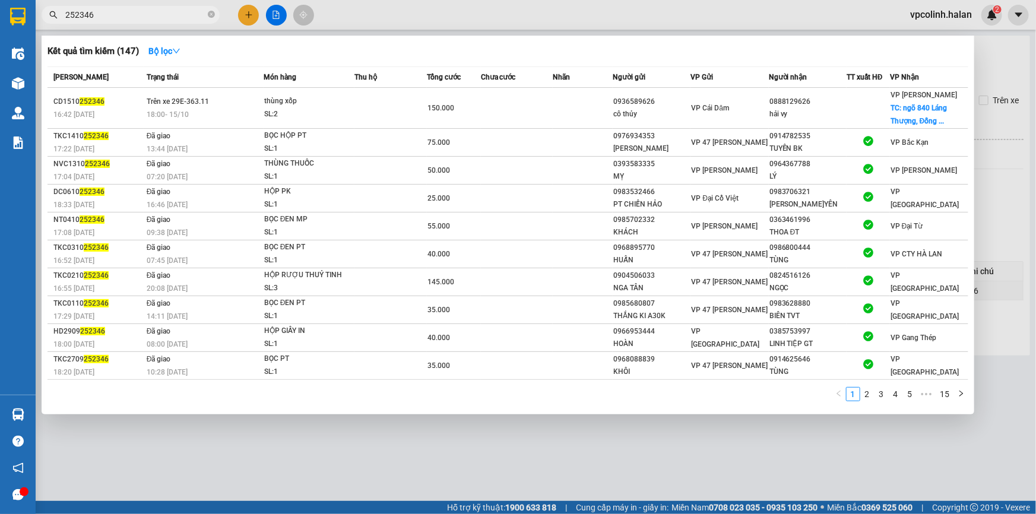
click at [124, 19] on input "252346" at bounding box center [135, 14] width 140 height 13
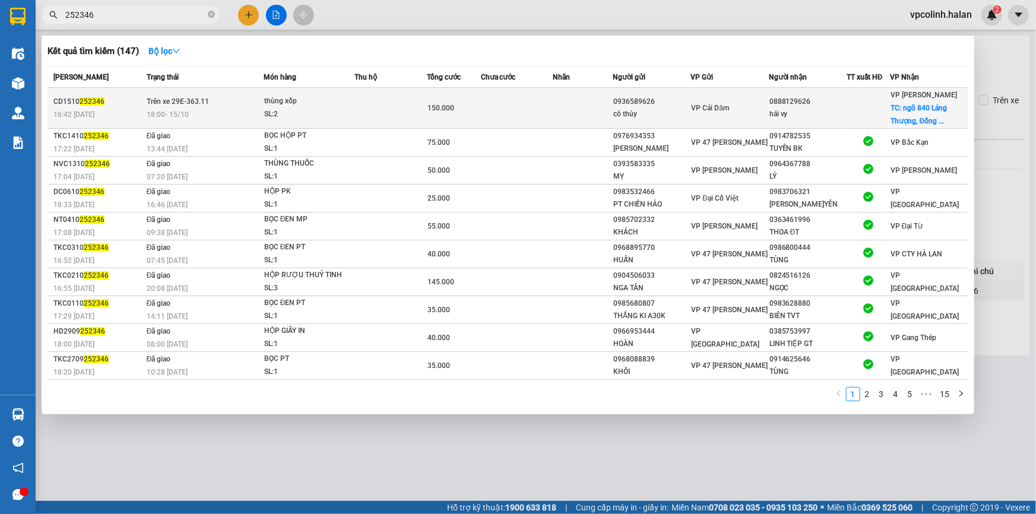
click at [203, 118] on div "18:00 [DATE]" at bounding box center [205, 114] width 116 height 13
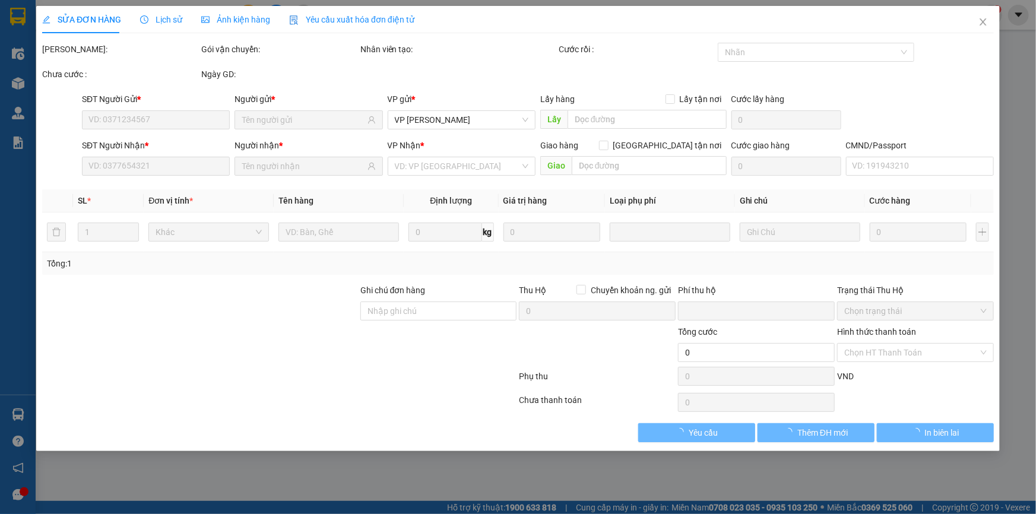
type input "0936589626"
type input "cô thủy"
type input "0888129626"
type input "hải vy"
checkbox input "true"
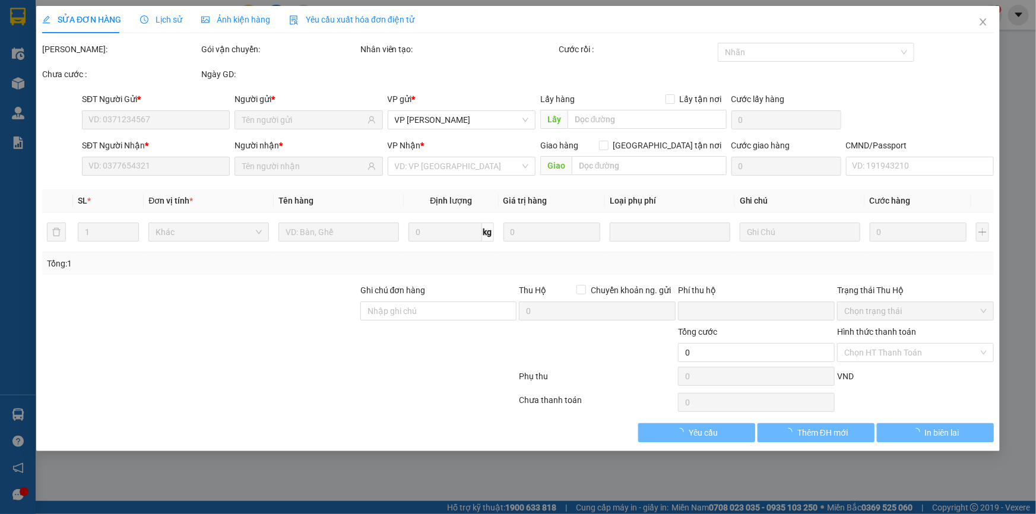
type input "ngõ [GEOGRAPHIC_DATA], [GEOGRAPHIC_DATA], [GEOGRAPHIC_DATA], [GEOGRAPHIC_DATA]"
type input "40.000"
type input "0"
type input "150.000"
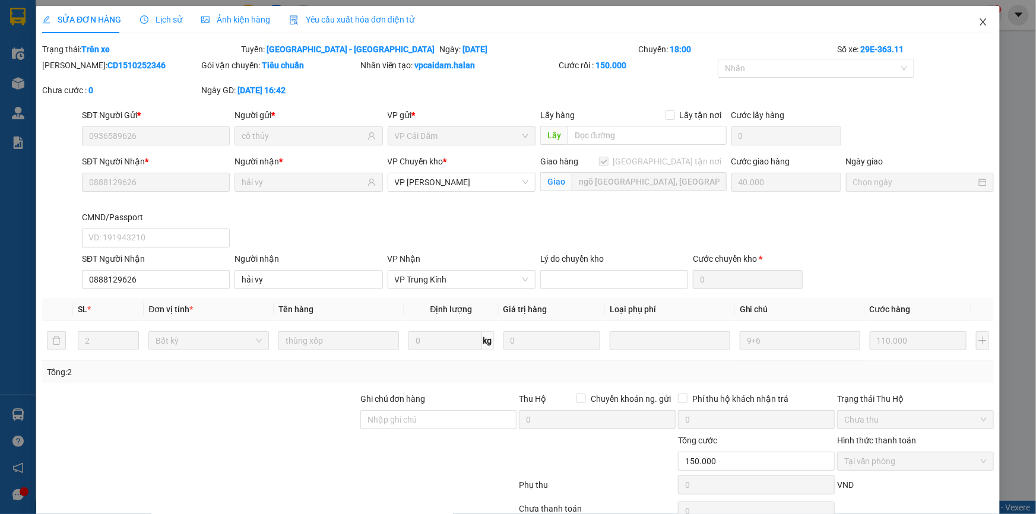
click at [980, 30] on span "Close" at bounding box center [983, 22] width 33 height 33
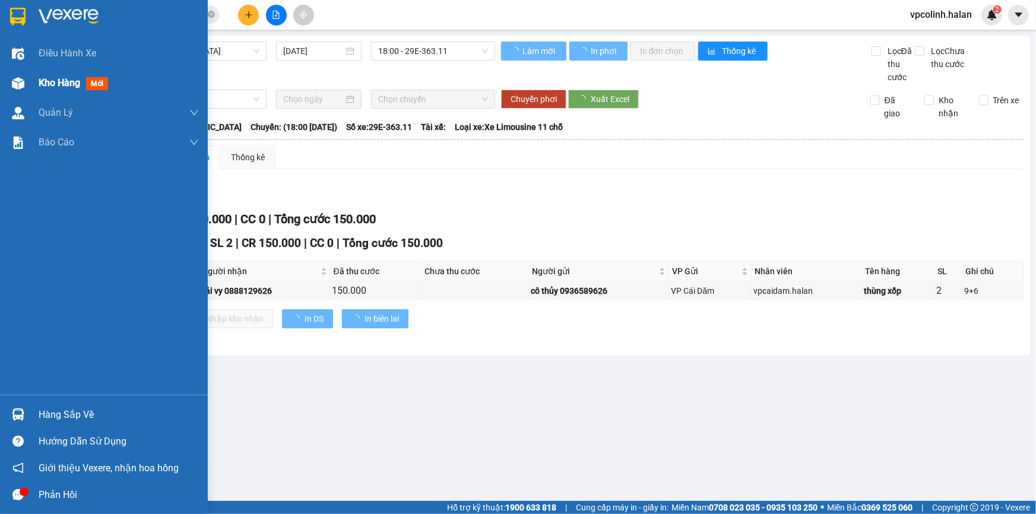
click at [0, 80] on div "Kho hàng mới" at bounding box center [104, 83] width 208 height 30
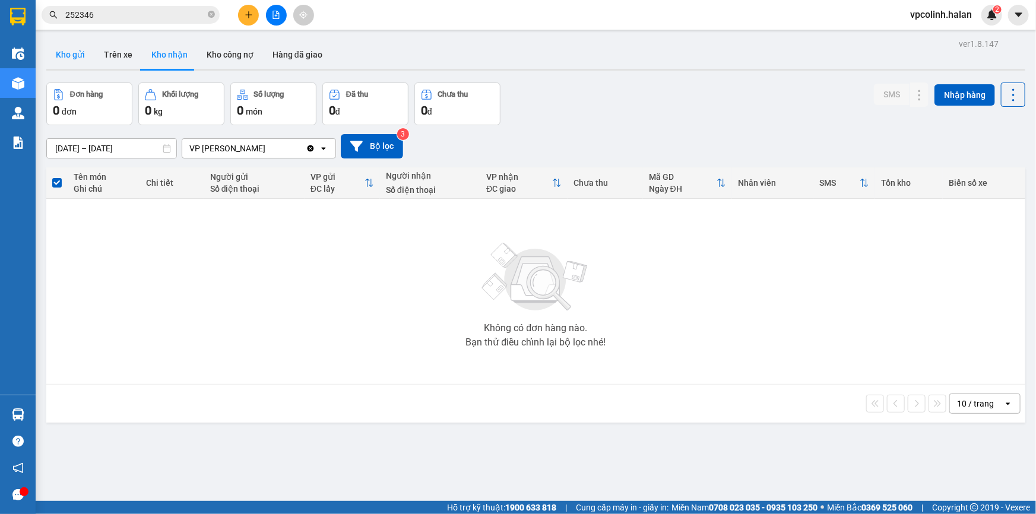
click at [77, 56] on button "Kho gửi" at bounding box center [70, 54] width 48 height 29
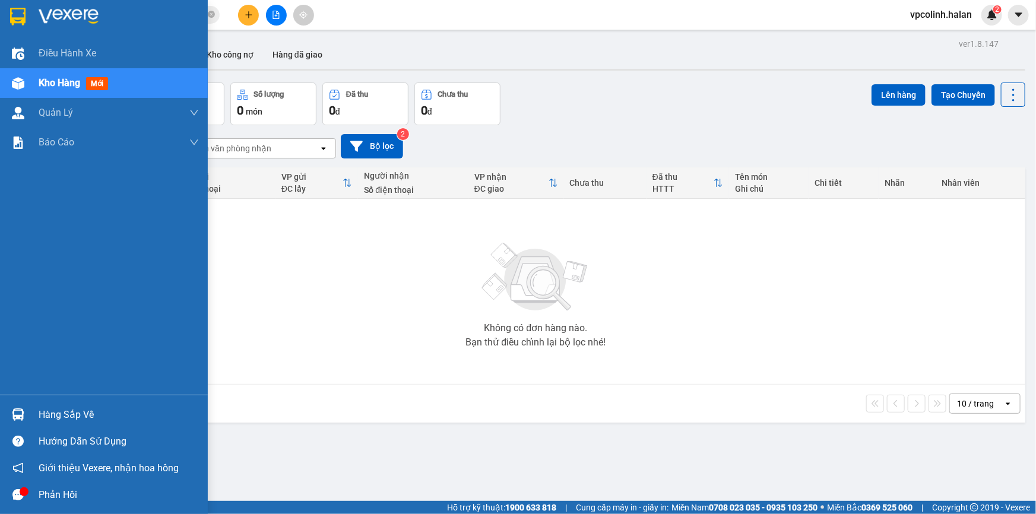
click at [9, 416] on div at bounding box center [18, 414] width 21 height 21
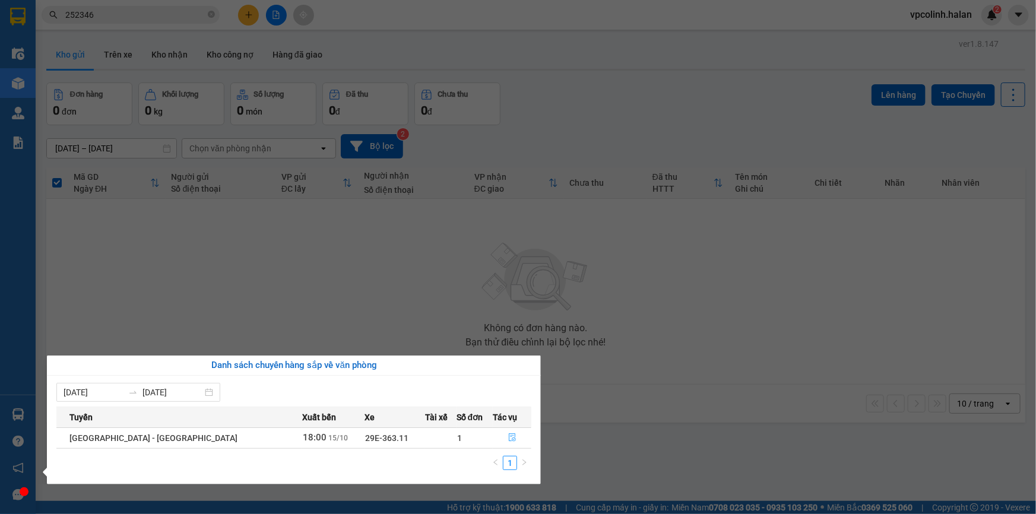
click at [508, 438] on icon "file-done" at bounding box center [512, 437] width 8 height 8
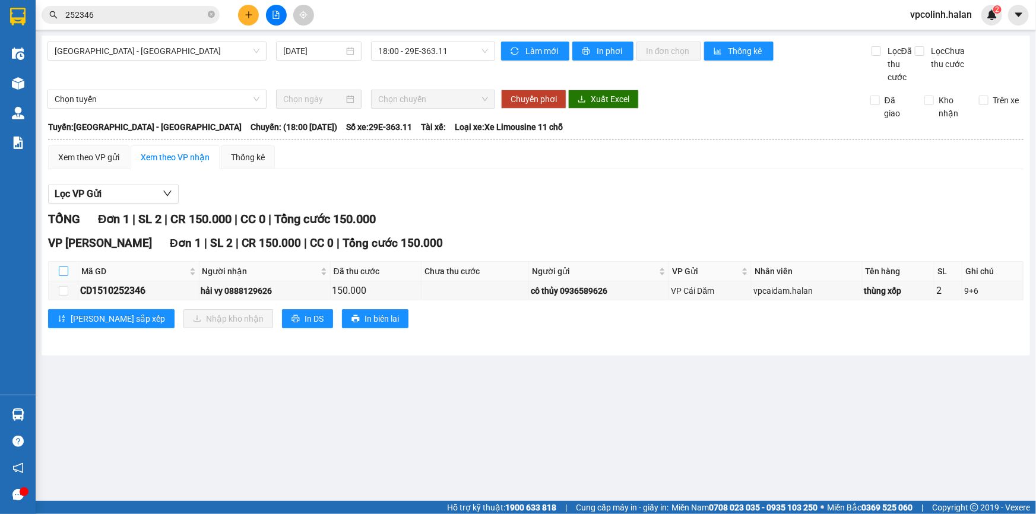
click at [60, 272] on input "checkbox" at bounding box center [64, 272] width 10 height 10
checkbox input "true"
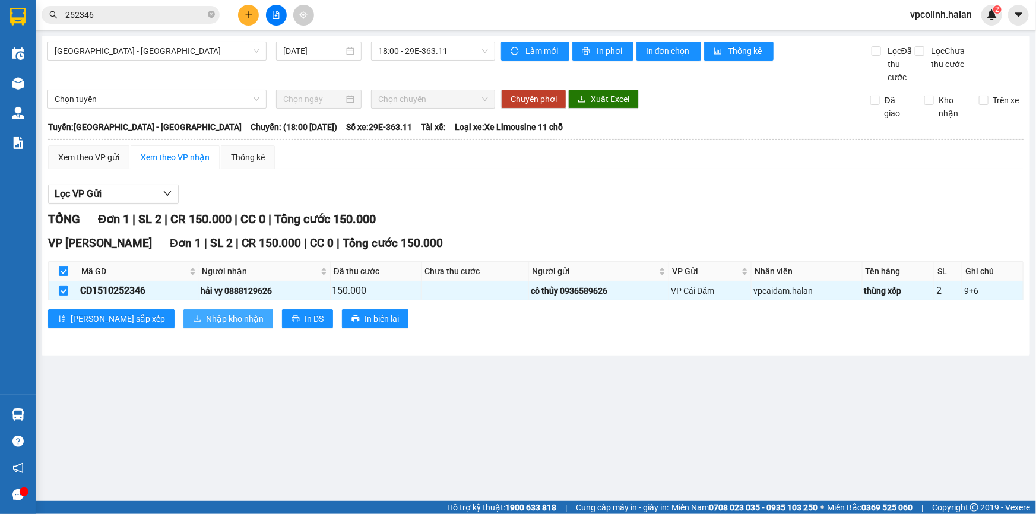
click at [206, 319] on span "Nhập kho nhận" at bounding box center [235, 318] width 58 height 13
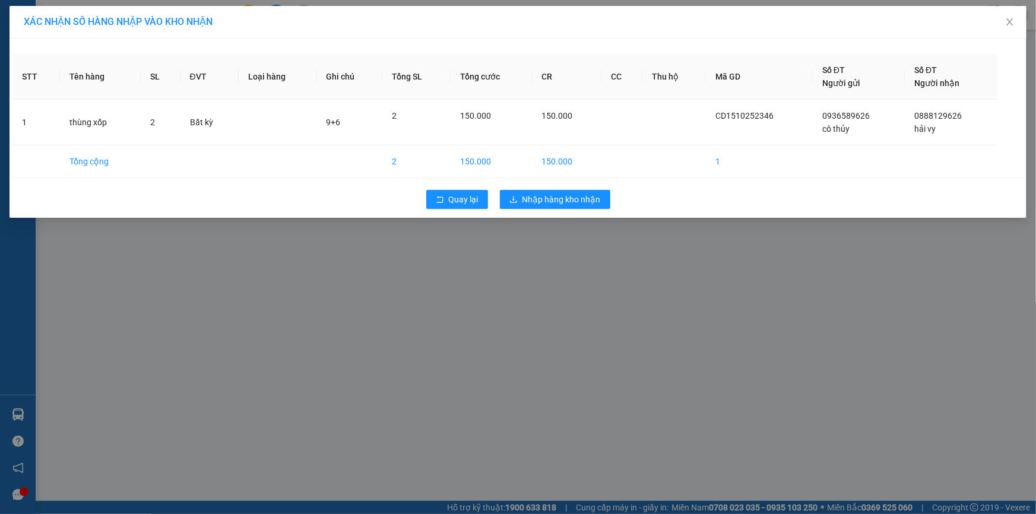
click at [538, 219] on div "XÁC NHẬN SỐ HÀNG NHẬP VÀO KHO NHẬN STT Tên hàng SL ĐVT Loại hàng Ghi chú Tổng S…" at bounding box center [518, 257] width 1036 height 514
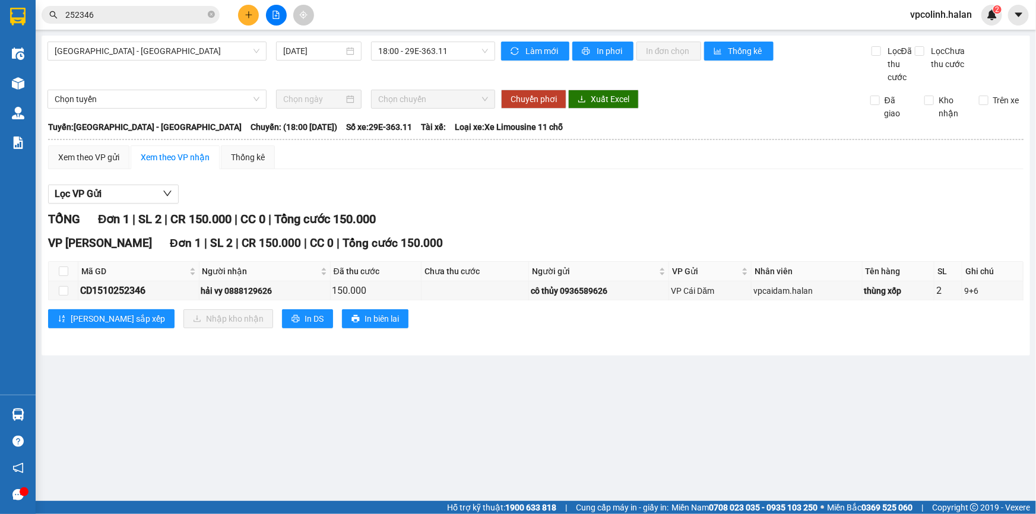
click at [540, 206] on div "Lọc VP Gửi TỔNG Đơn 1 | SL 2 | CR 150.000 | CC 0 | Tổng cước 150.000 VP [GEOGR…" at bounding box center [536, 261] width 976 height 164
click at [62, 268] on input "checkbox" at bounding box center [64, 272] width 10 height 10
checkbox input "true"
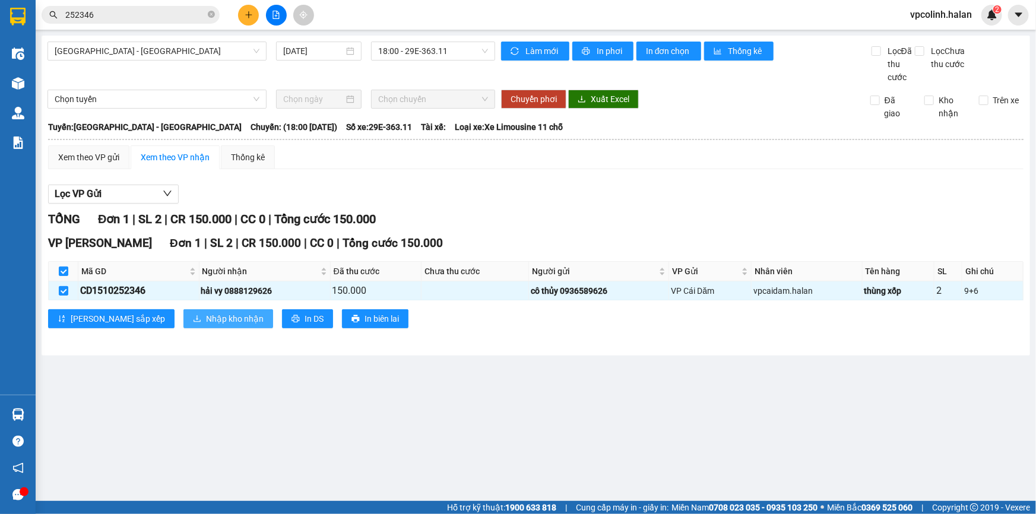
click at [206, 316] on span "Nhập kho nhận" at bounding box center [235, 318] width 58 height 13
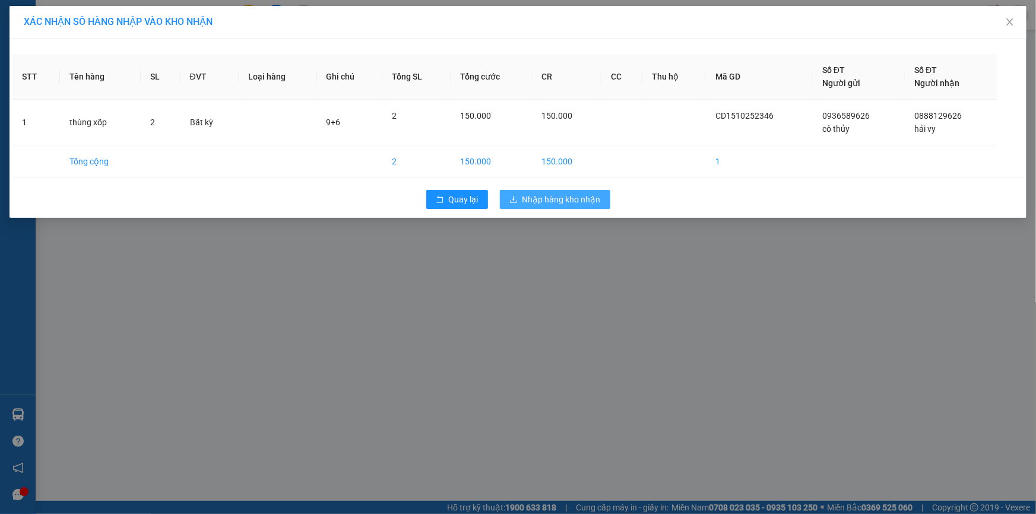
click at [578, 201] on span "Nhập hàng kho nhận" at bounding box center [562, 199] width 78 height 13
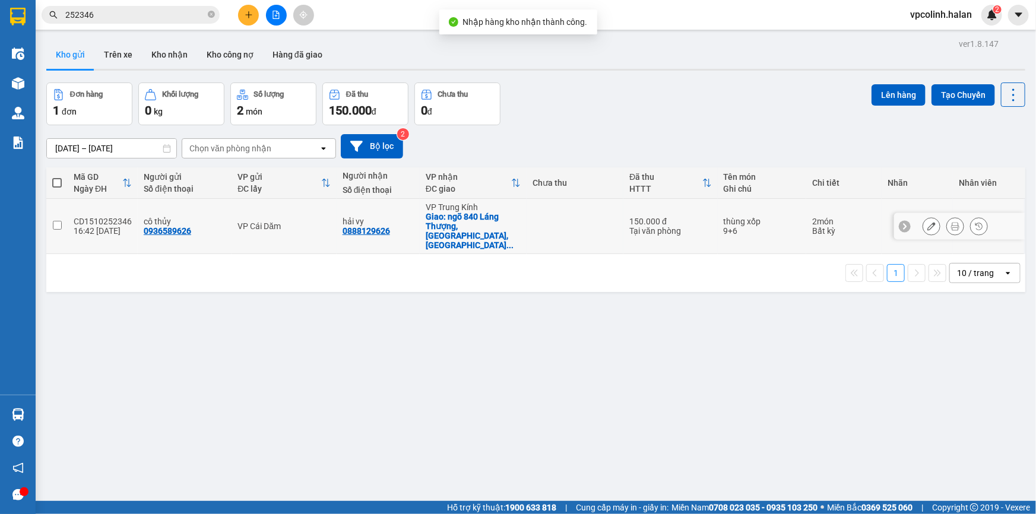
click at [383, 226] on div "0888129626" at bounding box center [367, 231] width 48 height 10
click at [559, 223] on td at bounding box center [575, 226] width 97 height 55
checkbox input "true"
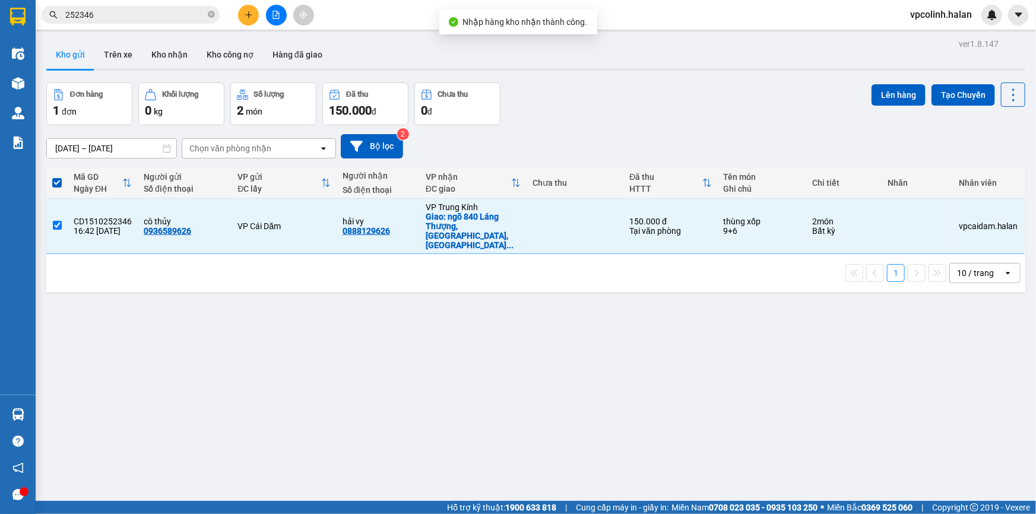
click at [882, 108] on div "Lên hàng Tạo Chuyến" at bounding box center [949, 104] width 154 height 43
click at [885, 98] on button "Lên hàng" at bounding box center [899, 94] width 54 height 21
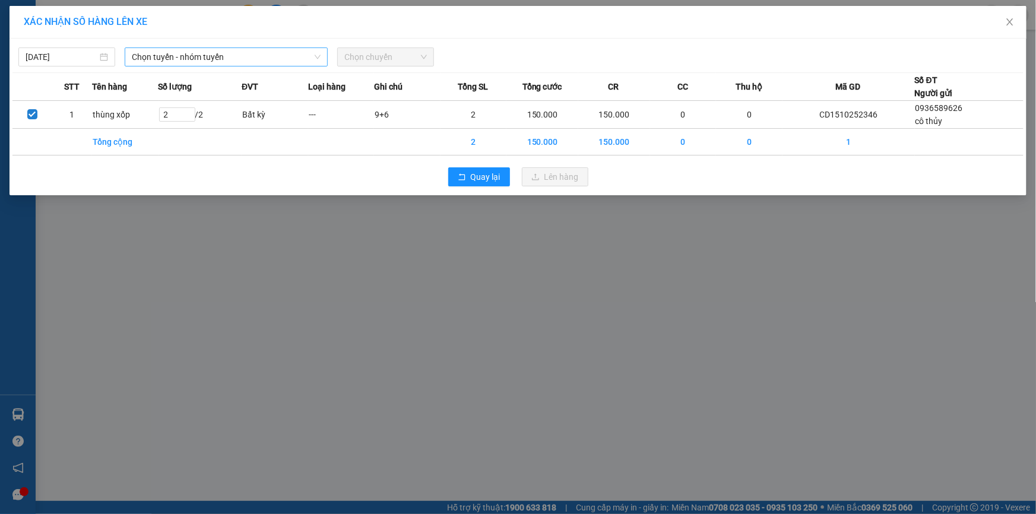
click at [243, 54] on span "Chọn tuyến - nhóm tuyến" at bounding box center [226, 57] width 189 height 18
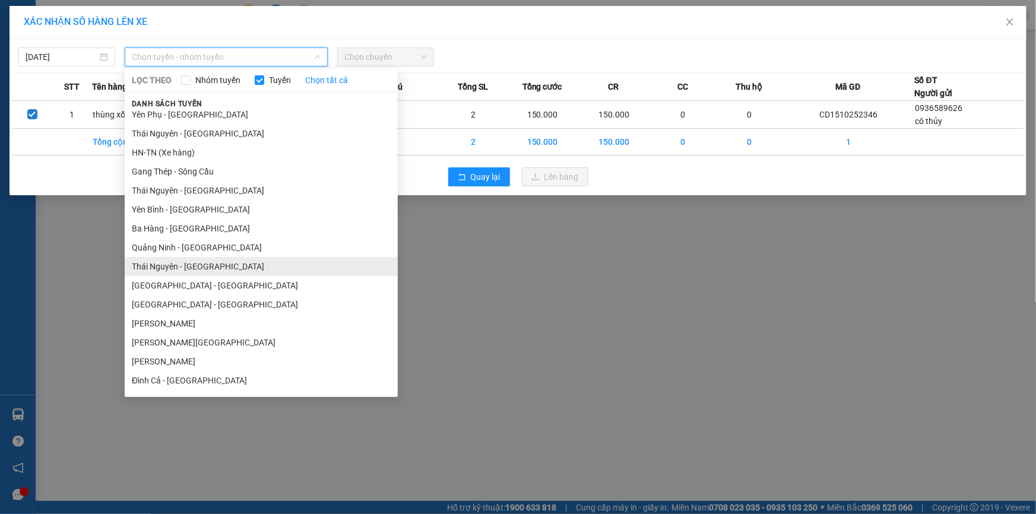
scroll to position [107, 0]
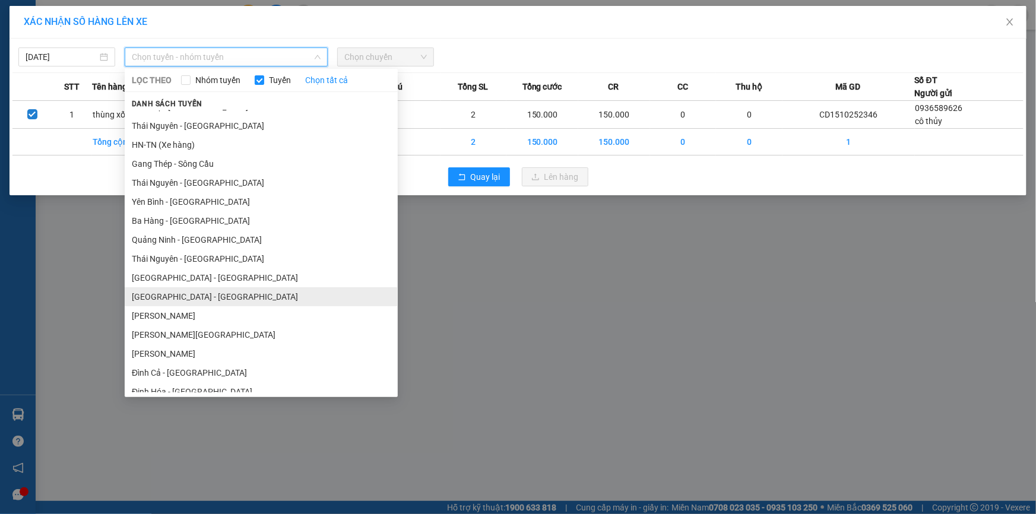
click at [173, 289] on li "[GEOGRAPHIC_DATA] - [GEOGRAPHIC_DATA]" at bounding box center [261, 296] width 273 height 19
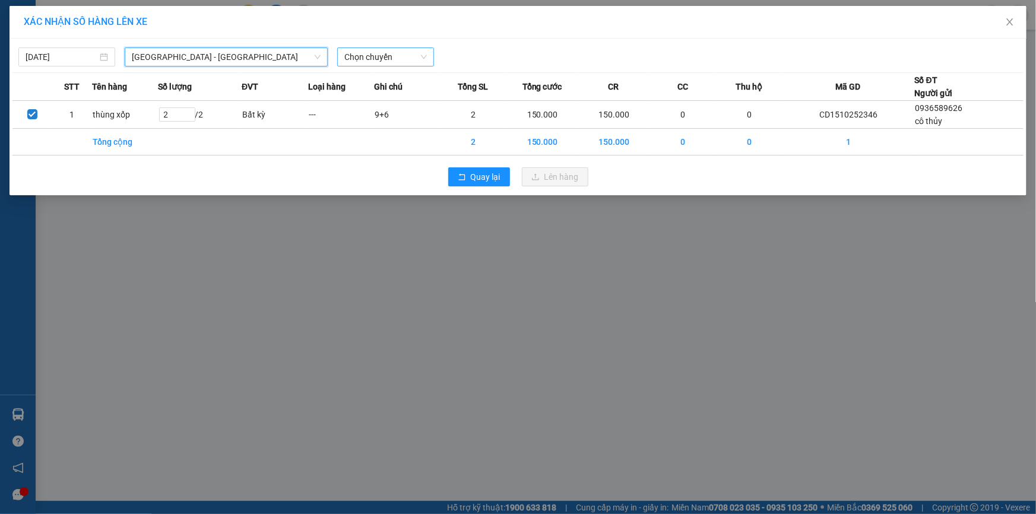
click at [377, 62] on span "Chọn chuyến" at bounding box center [385, 57] width 83 height 18
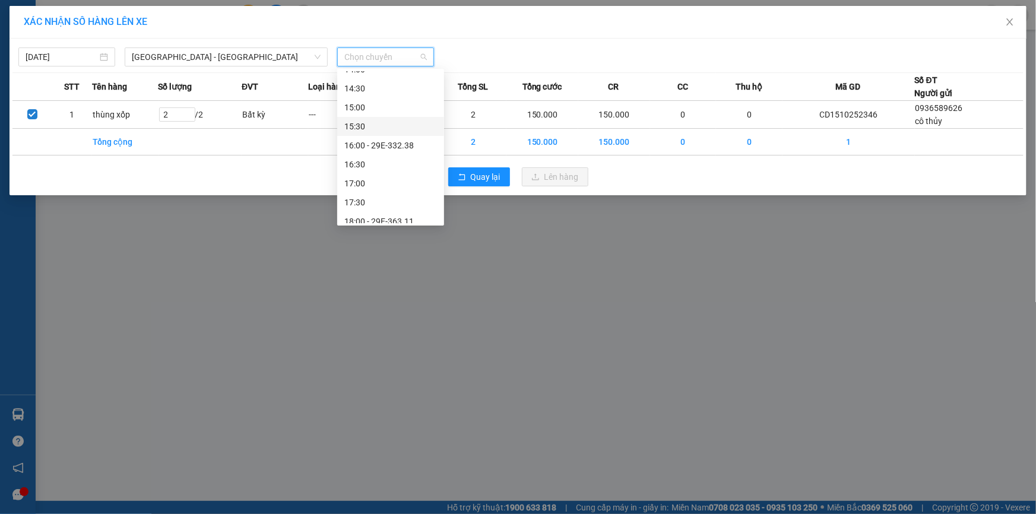
scroll to position [432, 0]
click at [461, 267] on div "XÁC NHẬN SỐ HÀNG LÊN XE [DATE] [GEOGRAPHIC_DATA] - [GEOGRAPHIC_DATA] LỌC THEO N…" at bounding box center [518, 257] width 1036 height 514
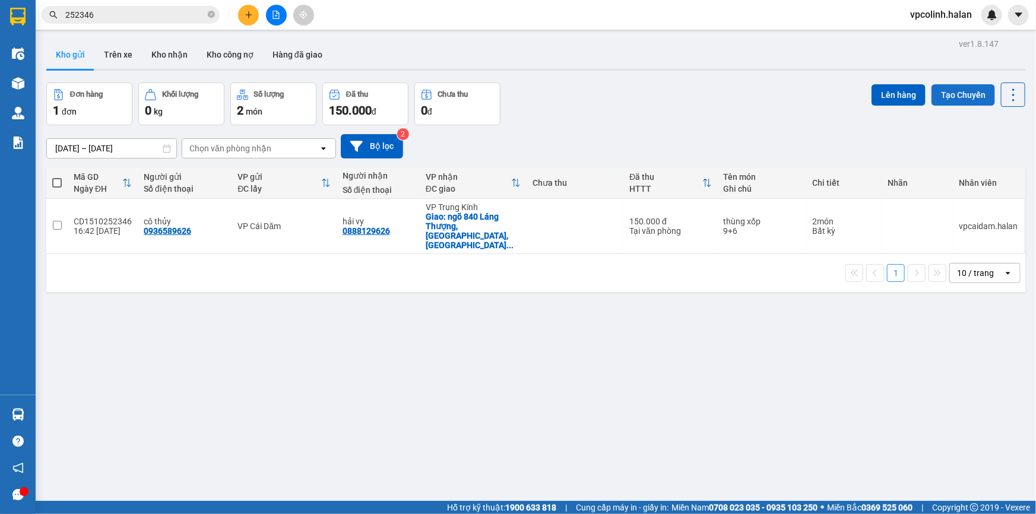
click at [946, 103] on button "Tạo Chuyến" at bounding box center [964, 94] width 64 height 21
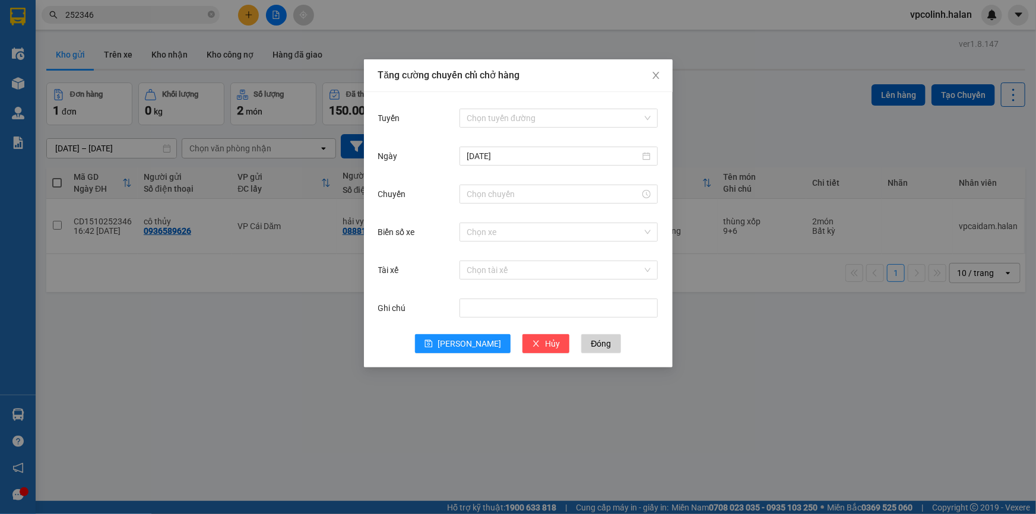
click at [603, 129] on div "Chọn tuyến đường" at bounding box center [559, 118] width 198 height 24
click at [591, 122] on input "Tuyến" at bounding box center [555, 118] width 176 height 18
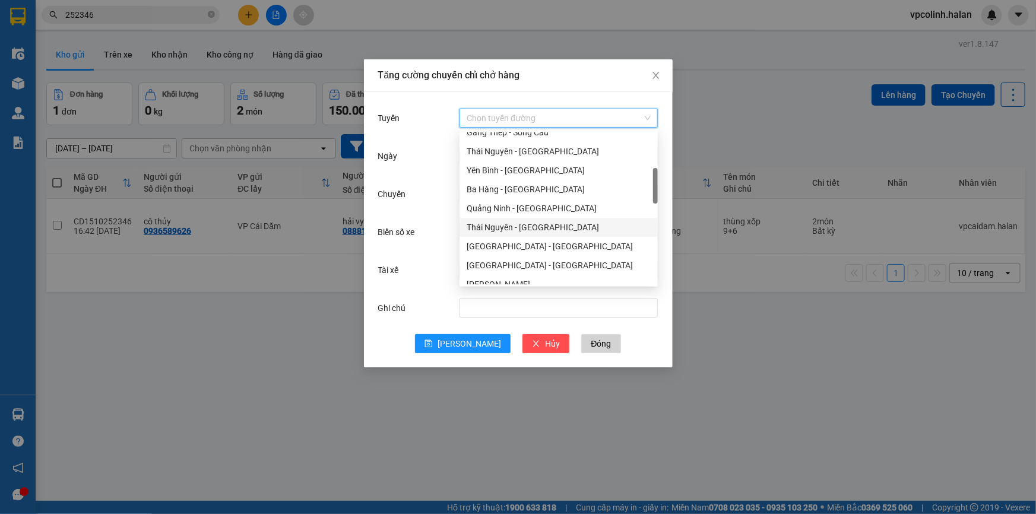
scroll to position [216, 0]
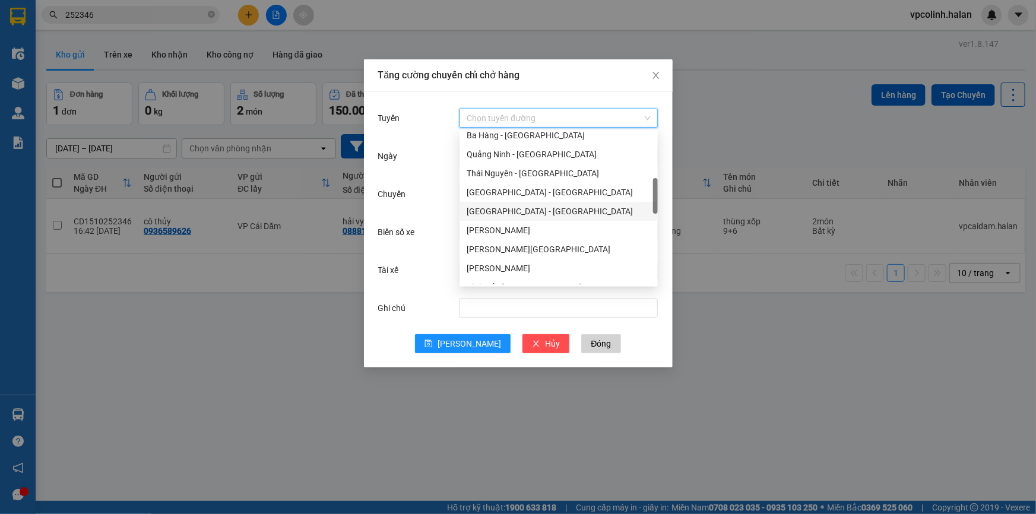
click at [496, 214] on div "[GEOGRAPHIC_DATA] - [GEOGRAPHIC_DATA]" at bounding box center [559, 211] width 184 height 13
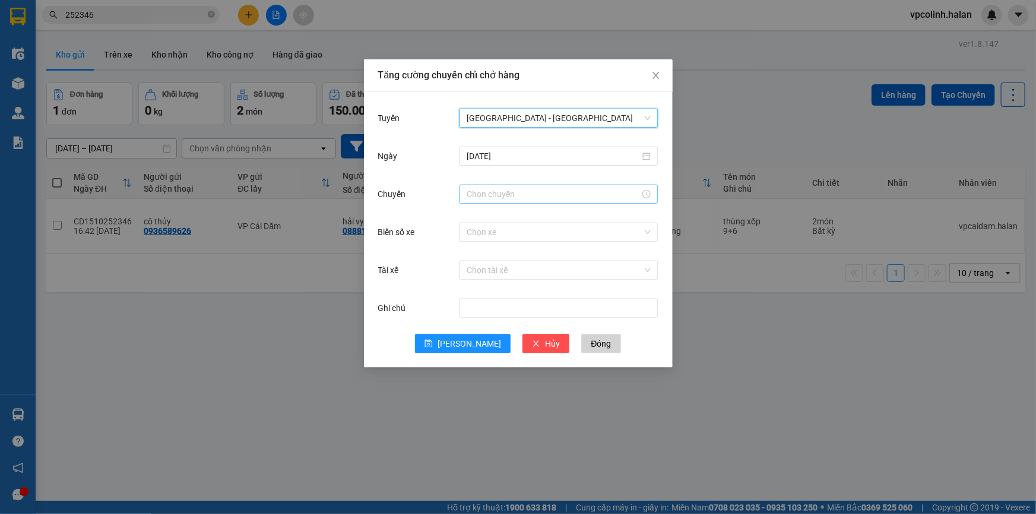
click at [489, 197] on input "Chuyến" at bounding box center [553, 194] width 173 height 13
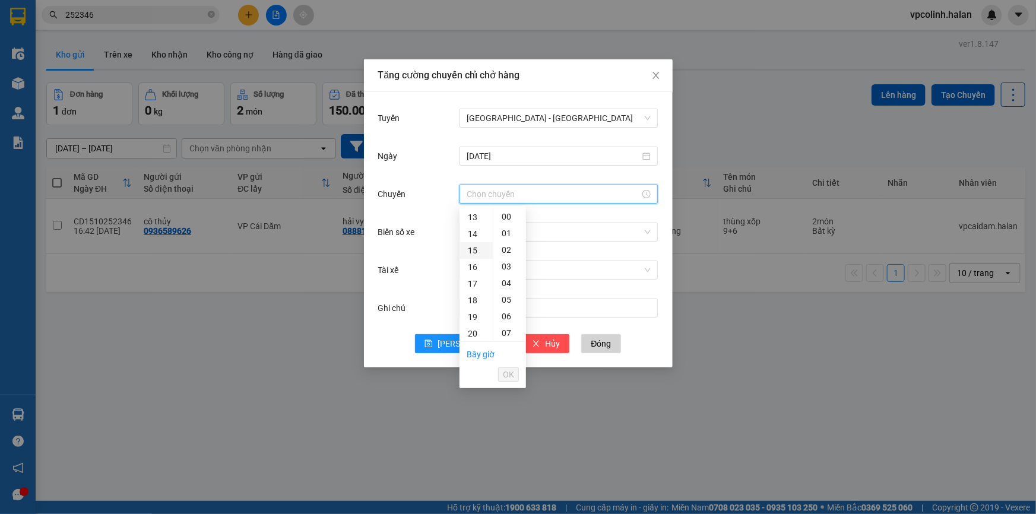
scroll to position [270, 0]
click at [476, 256] on div "19" at bounding box center [476, 263] width 33 height 17
click at [509, 288] on div "40" at bounding box center [509, 288] width 33 height 17
type input "19:40"
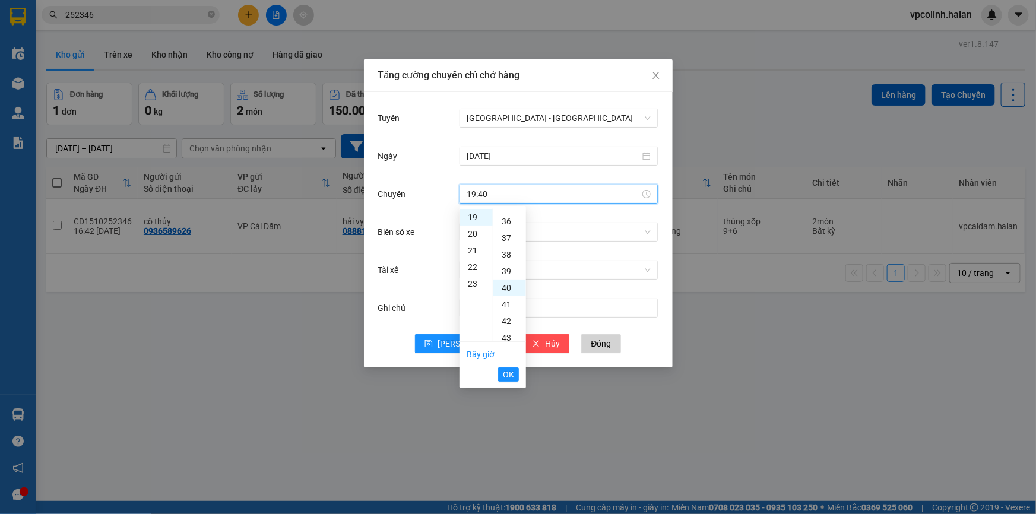
scroll to position [665, 0]
click at [506, 372] on span "OK" at bounding box center [508, 374] width 11 height 13
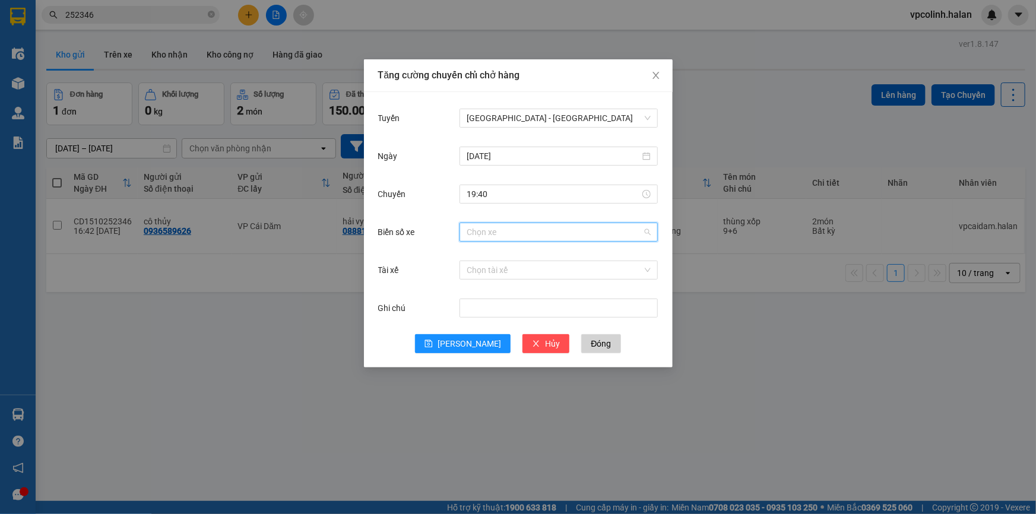
click at [500, 230] on input "Biển số xe" at bounding box center [555, 232] width 176 height 18
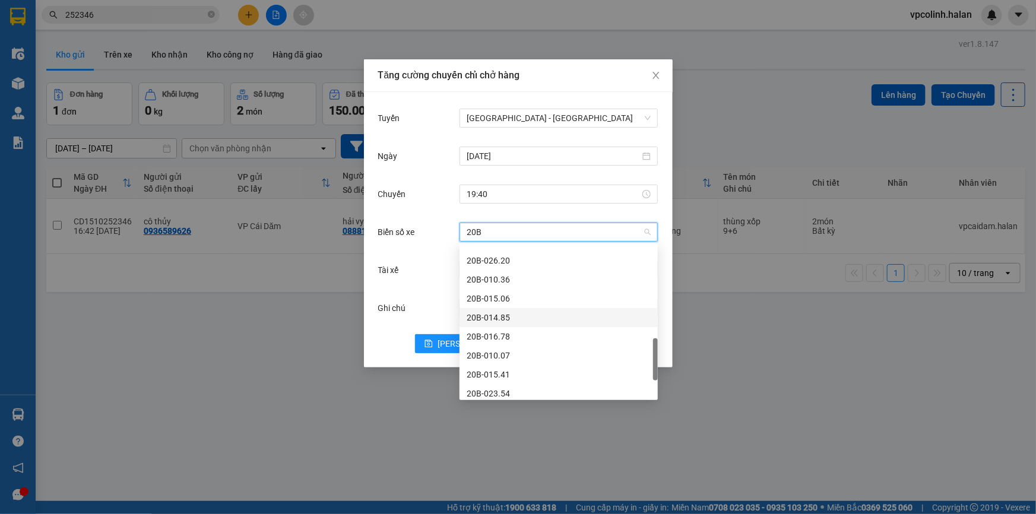
scroll to position [531, 0]
type input "20B"
type input "20F-009"
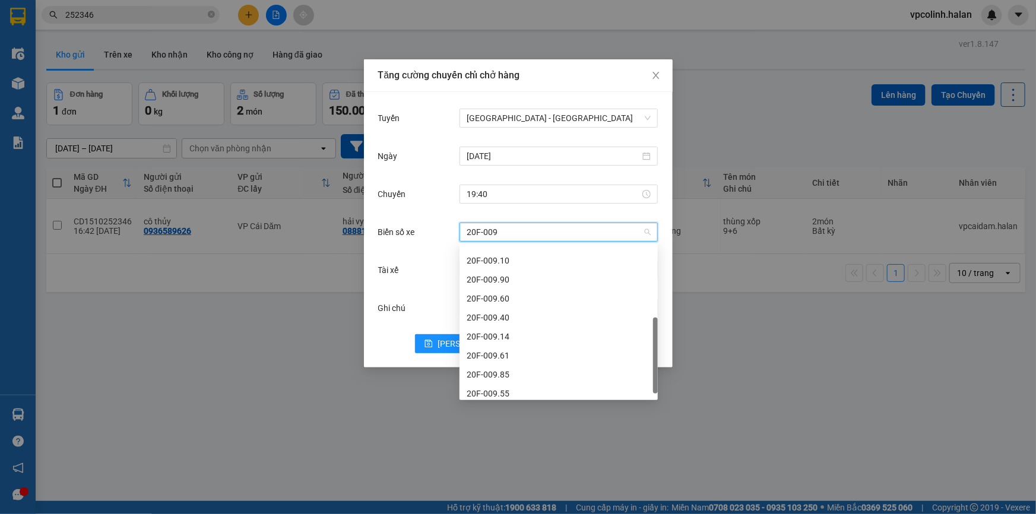
click at [483, 258] on div "20F-009.10" at bounding box center [559, 260] width 184 height 13
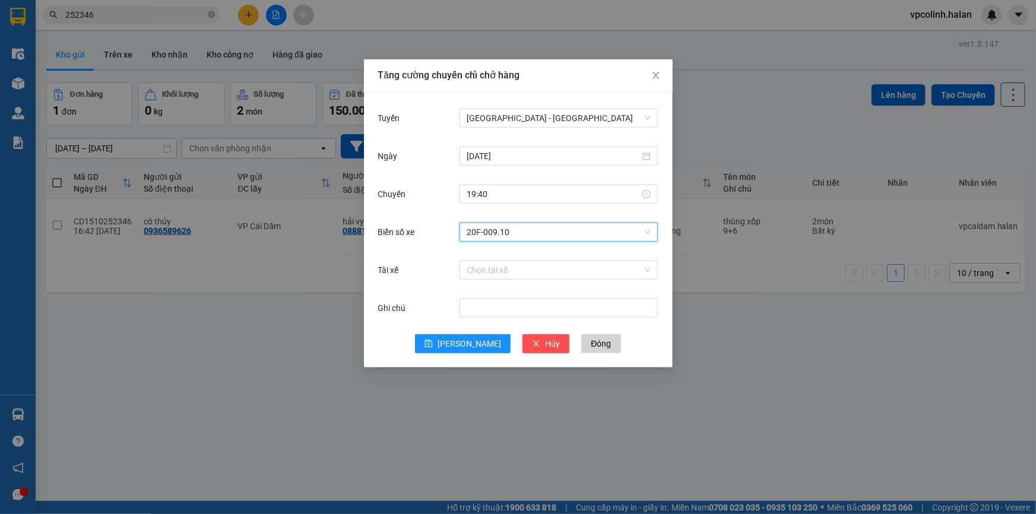
click at [484, 279] on div "Chọn tài xế" at bounding box center [559, 270] width 198 height 24
click at [499, 271] on input "Tài xế" at bounding box center [555, 270] width 176 height 18
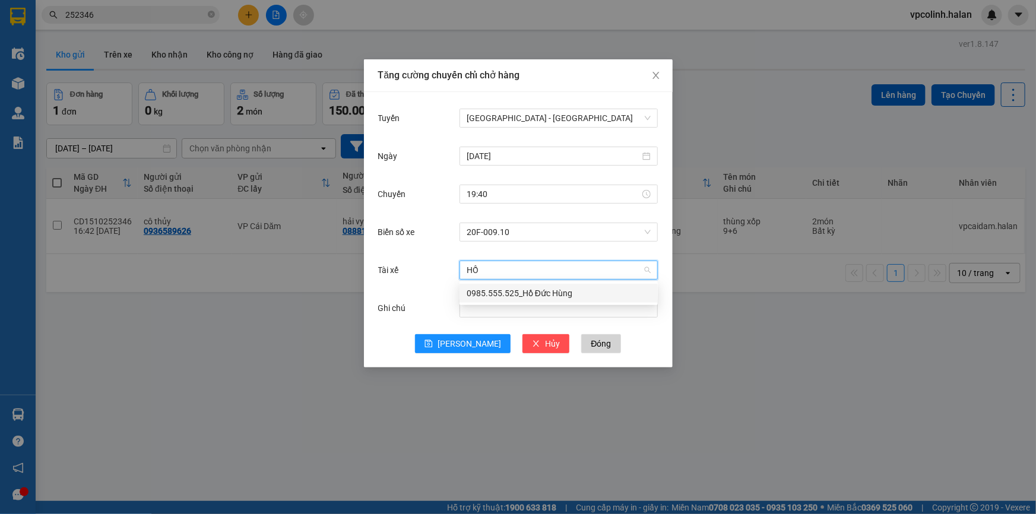
type input "[PERSON_NAME]"
click at [498, 289] on div "0985.555.525_Hồ Đức Hùng" at bounding box center [559, 293] width 184 height 13
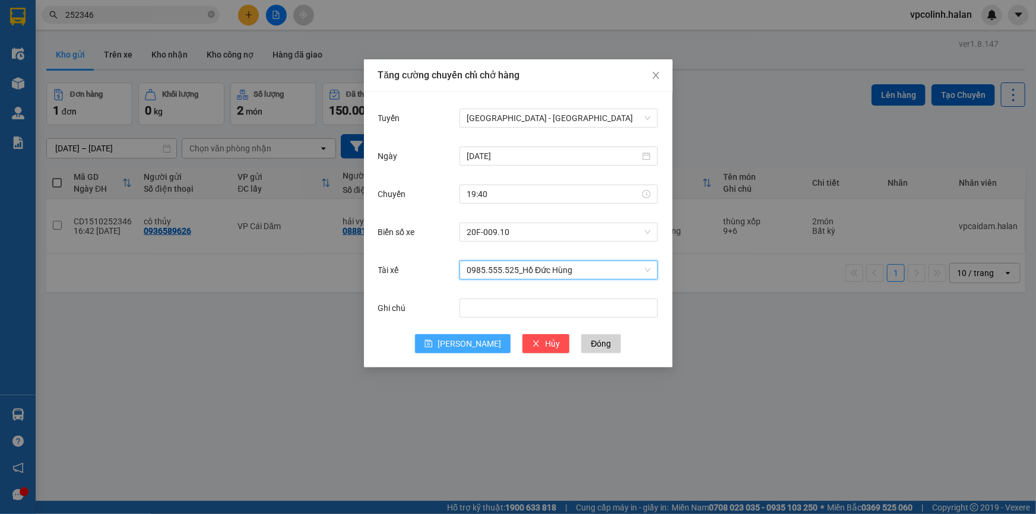
click at [463, 339] on span "[PERSON_NAME]" at bounding box center [470, 343] width 64 height 13
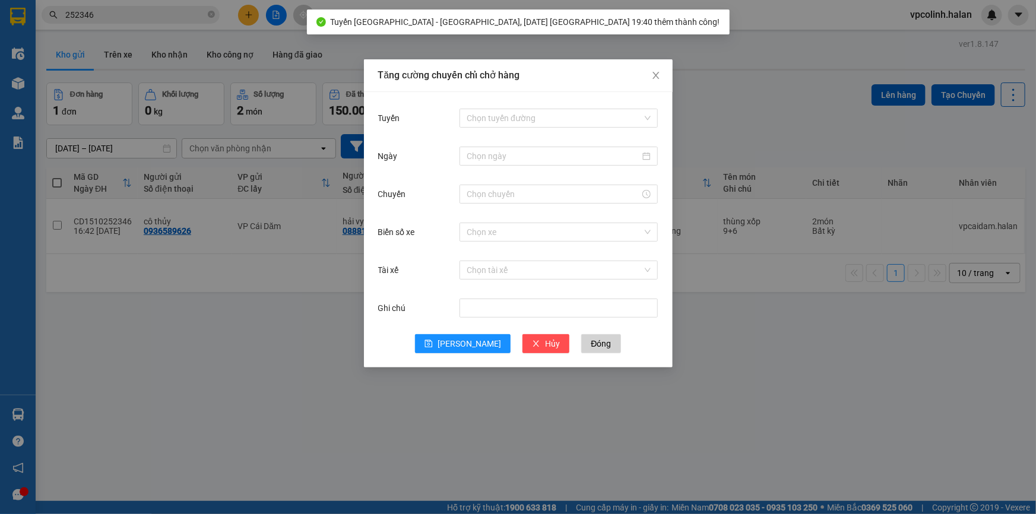
click at [299, 335] on div "Tăng cường chuyến chỉ chở hàng Tuyến Chọn tuyến đường Ngày Chuyến Biển số xe Ch…" at bounding box center [518, 257] width 1036 height 514
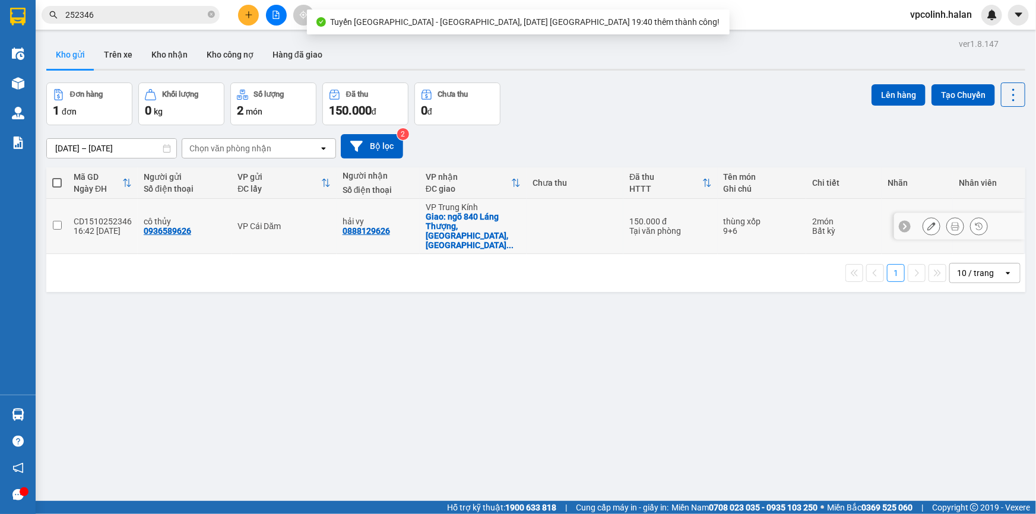
click at [327, 222] on td "VP Cái Dăm" at bounding box center [284, 226] width 105 height 55
checkbox input "true"
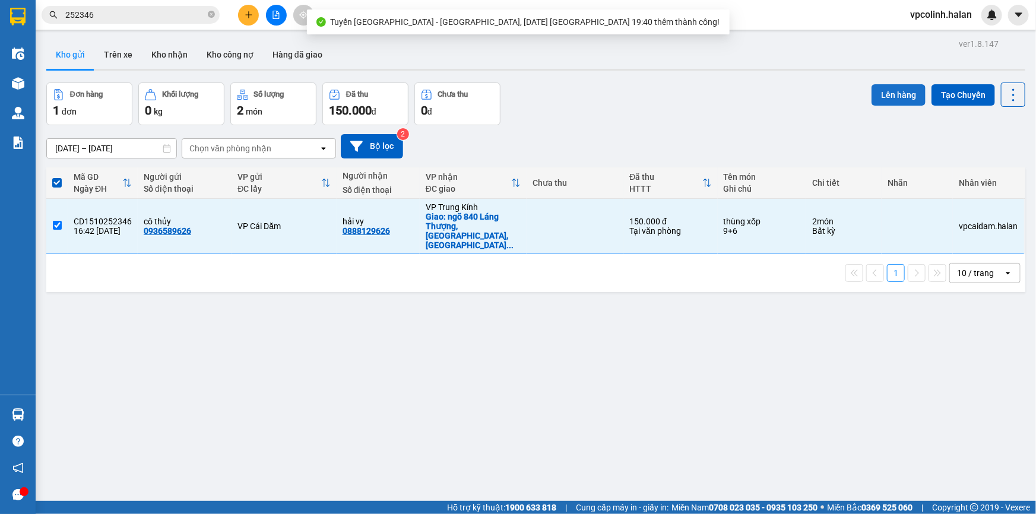
click at [890, 92] on button "Lên hàng" at bounding box center [899, 94] width 54 height 21
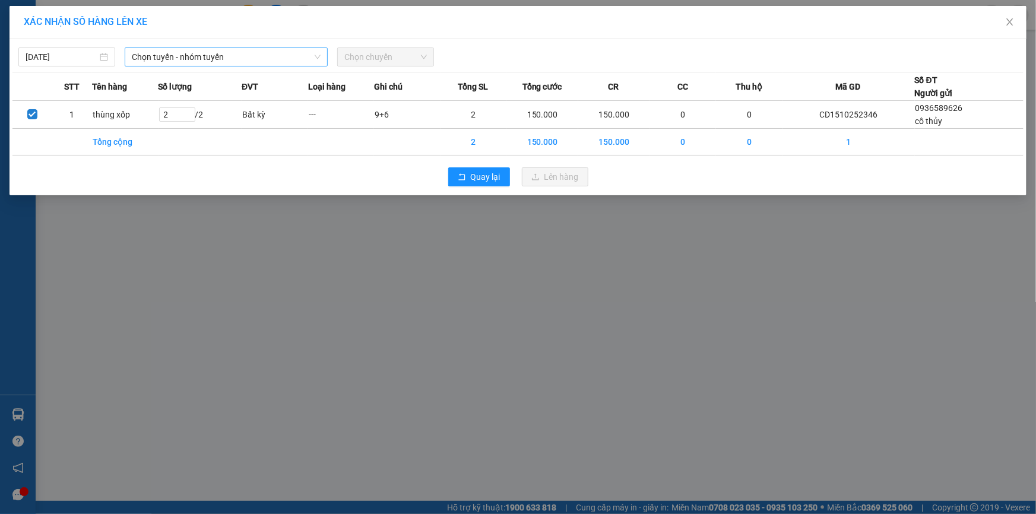
click at [315, 65] on span "Chọn tuyến - nhóm tuyến" at bounding box center [226, 57] width 189 height 18
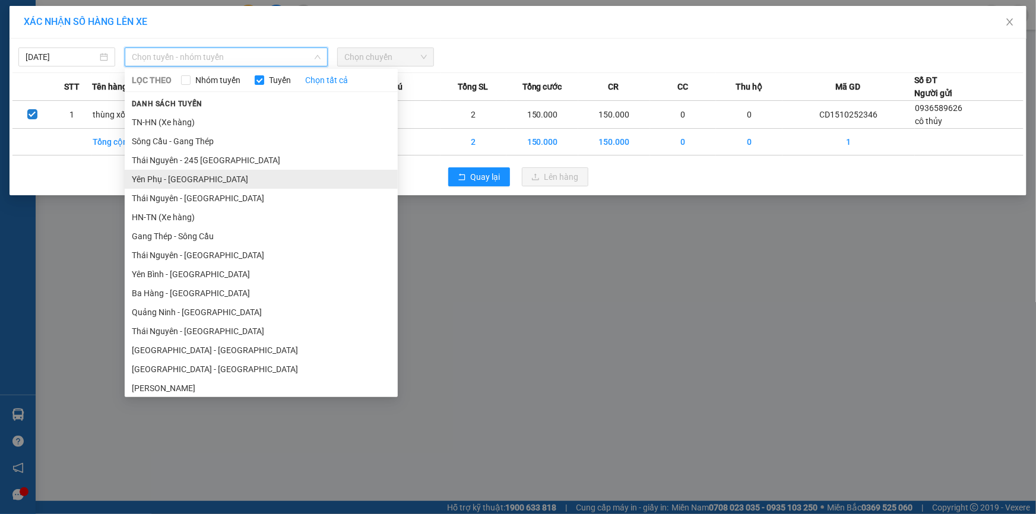
scroll to position [53, 0]
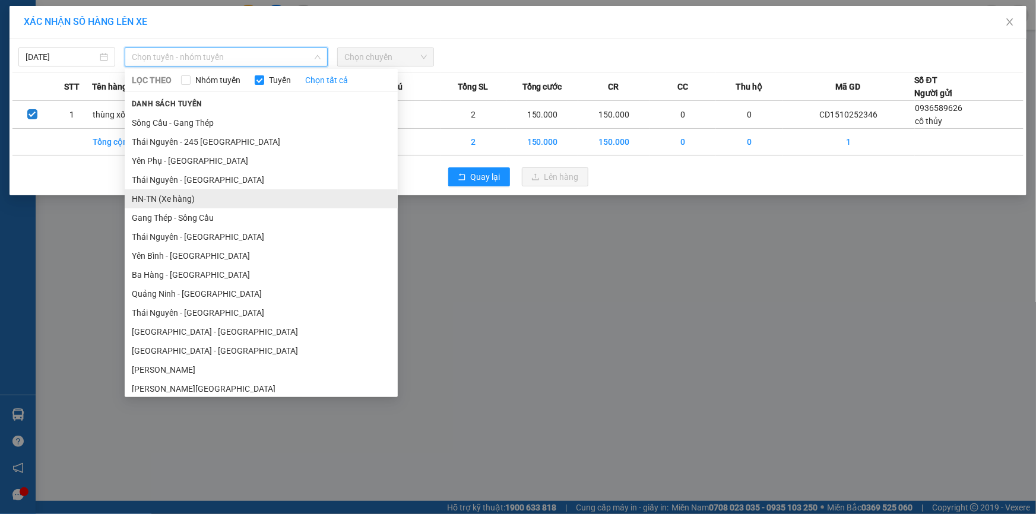
click at [198, 202] on li "HN-TN (Xe hàng)" at bounding box center [261, 198] width 273 height 19
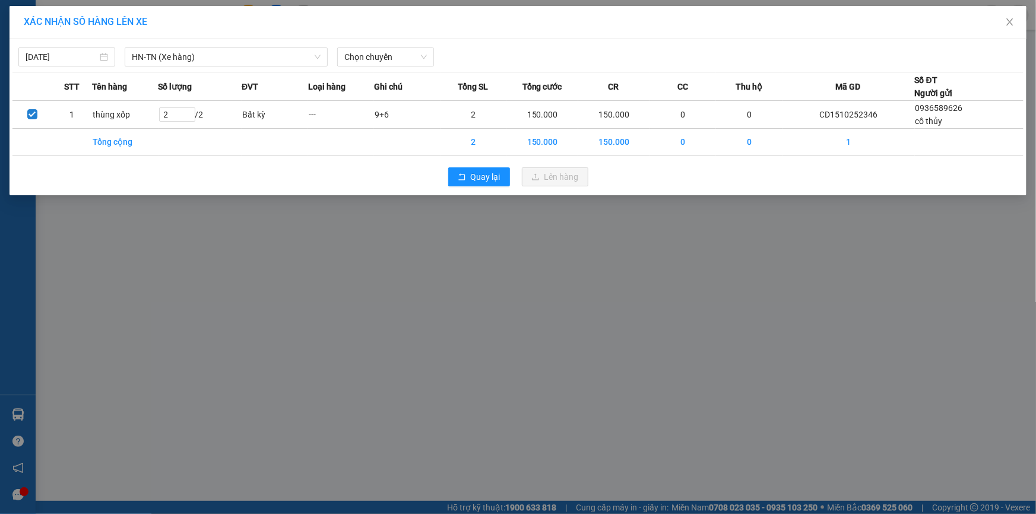
drag, startPoint x: 175, startPoint y: 71, endPoint x: 184, endPoint y: 68, distance: 9.4
click at [178, 71] on div "[DATE] HN-[GEOGRAPHIC_DATA] (Xe hàng) LỌC THEO Nhóm tuyến Tuyến Chọn tất cả Dan…" at bounding box center [518, 117] width 1017 height 157
drag, startPoint x: 191, startPoint y: 62, endPoint x: 195, endPoint y: 78, distance: 15.8
click at [192, 62] on span "HN-TN (Xe hàng)" at bounding box center [226, 57] width 189 height 18
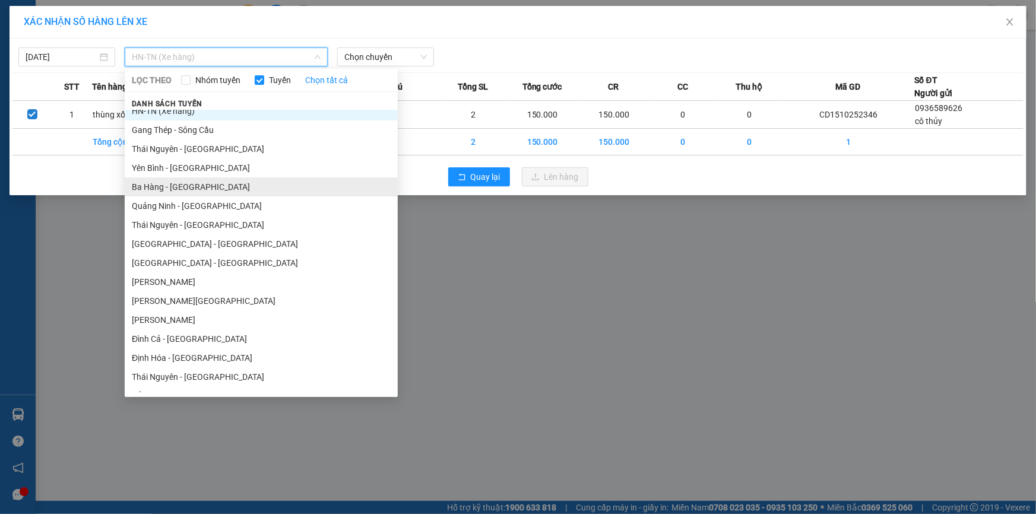
scroll to position [162, 0]
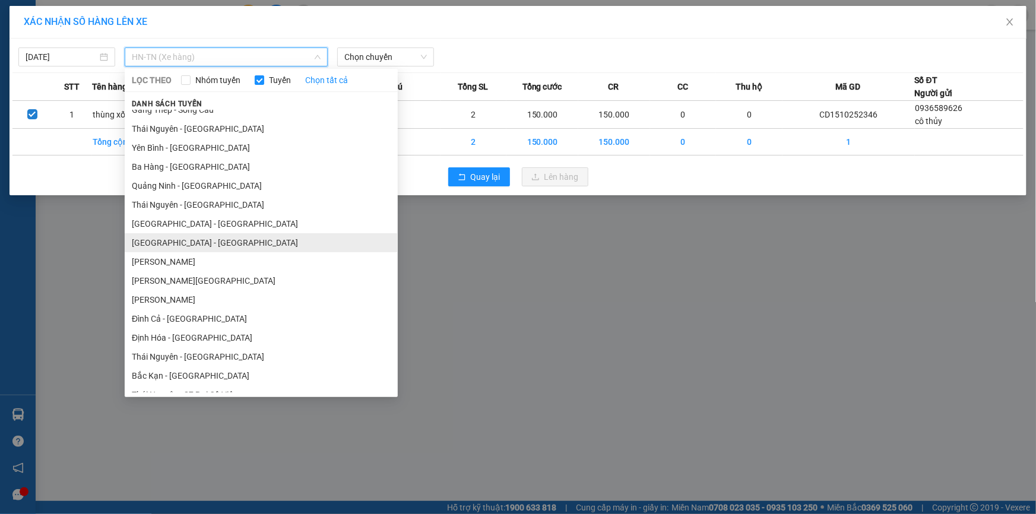
click at [183, 235] on li "[GEOGRAPHIC_DATA] - [GEOGRAPHIC_DATA]" at bounding box center [261, 242] width 273 height 19
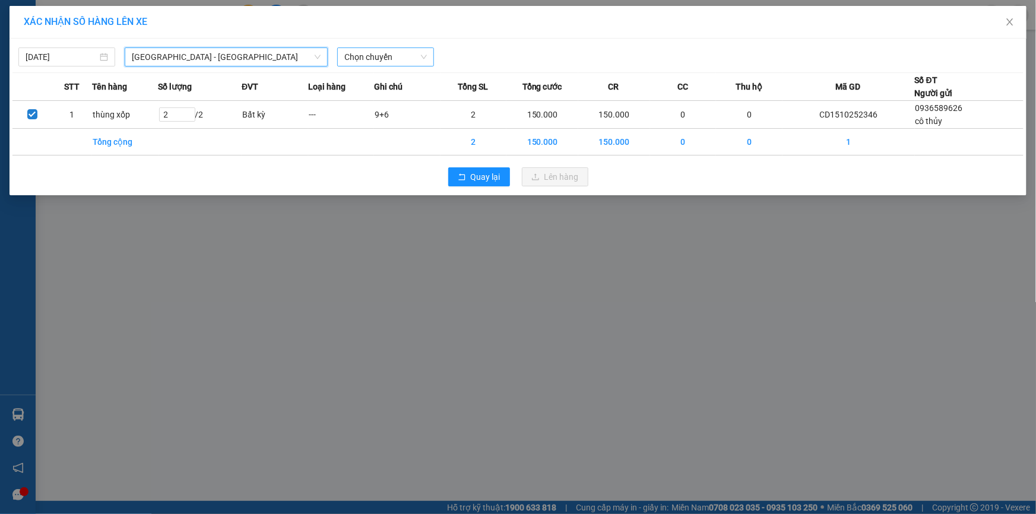
click at [399, 50] on span "Chọn chuyến" at bounding box center [385, 57] width 83 height 18
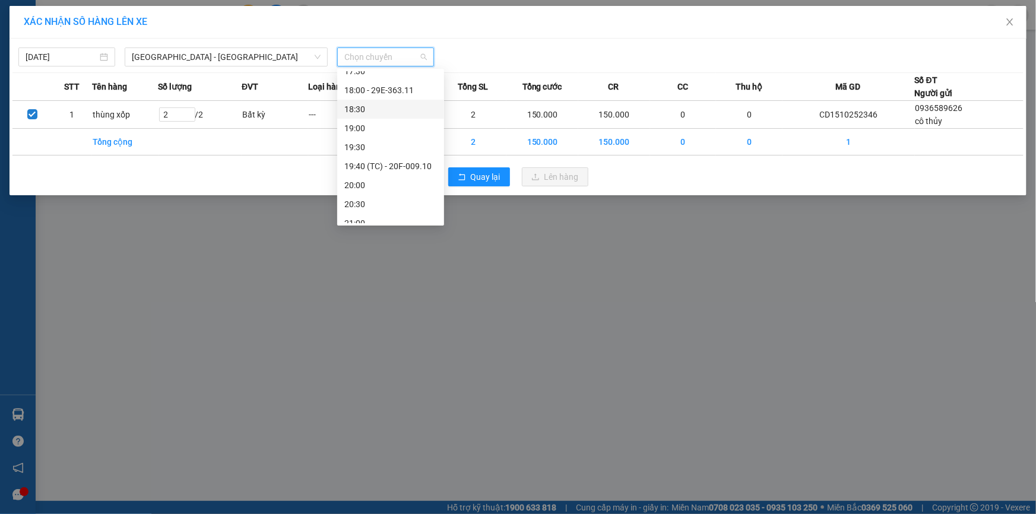
scroll to position [570, 0]
click at [398, 157] on div "19:40 (TC) - 20F-009.10" at bounding box center [390, 156] width 93 height 13
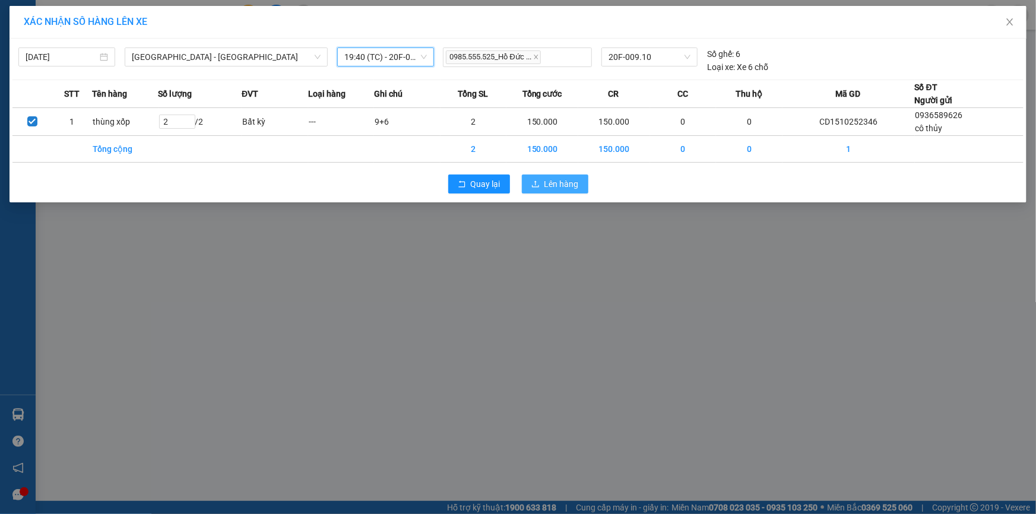
click at [546, 186] on span "Lên hàng" at bounding box center [562, 184] width 34 height 13
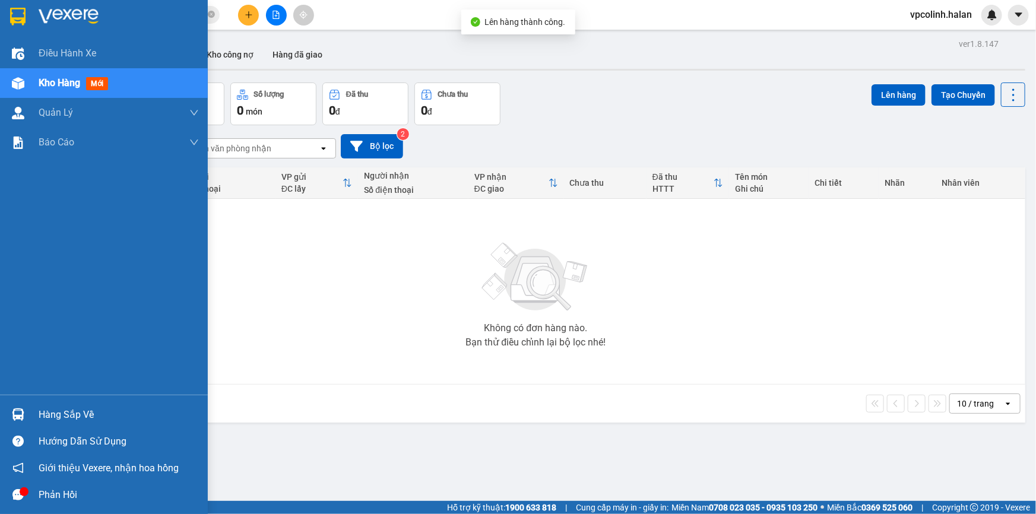
click at [12, 407] on div at bounding box center [18, 414] width 21 height 21
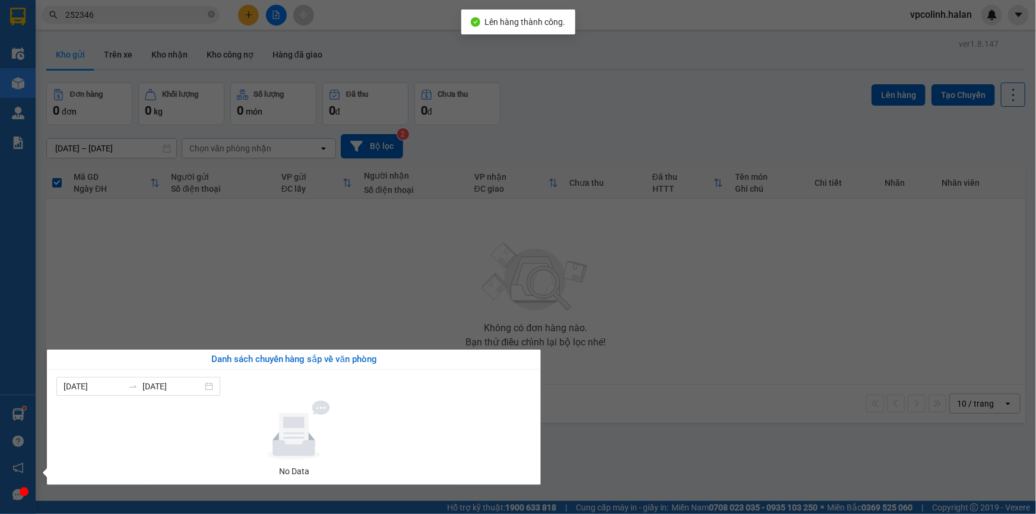
drag, startPoint x: 332, startPoint y: 259, endPoint x: 343, endPoint y: 257, distance: 11.7
click at [341, 260] on section "Kết quả tìm kiếm ( 147 ) Bộ lọc Mã ĐH Trạng thái Món hàng Thu hộ Tổng cước Chưa…" at bounding box center [518, 257] width 1036 height 514
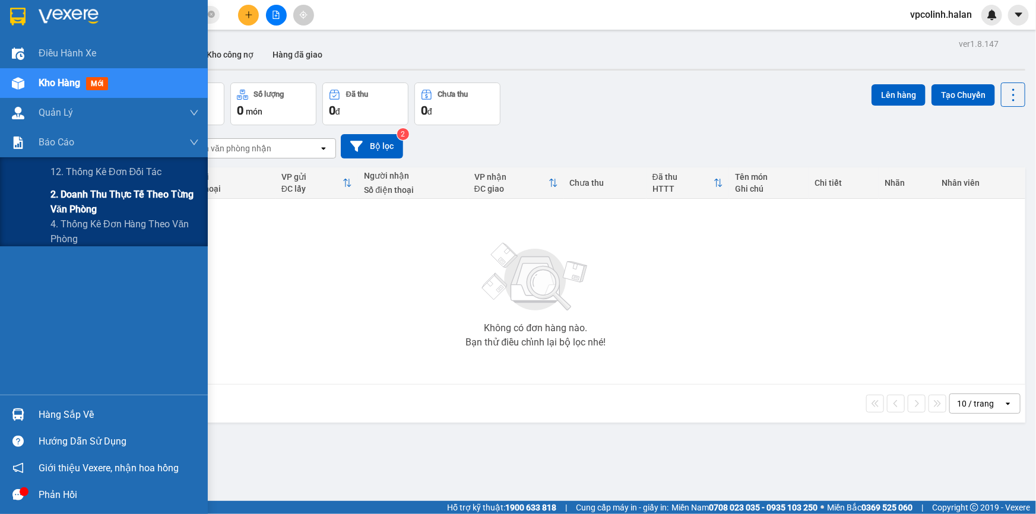
click at [68, 202] on span "2. Doanh thu thực tế theo từng văn phòng" at bounding box center [124, 202] width 148 height 30
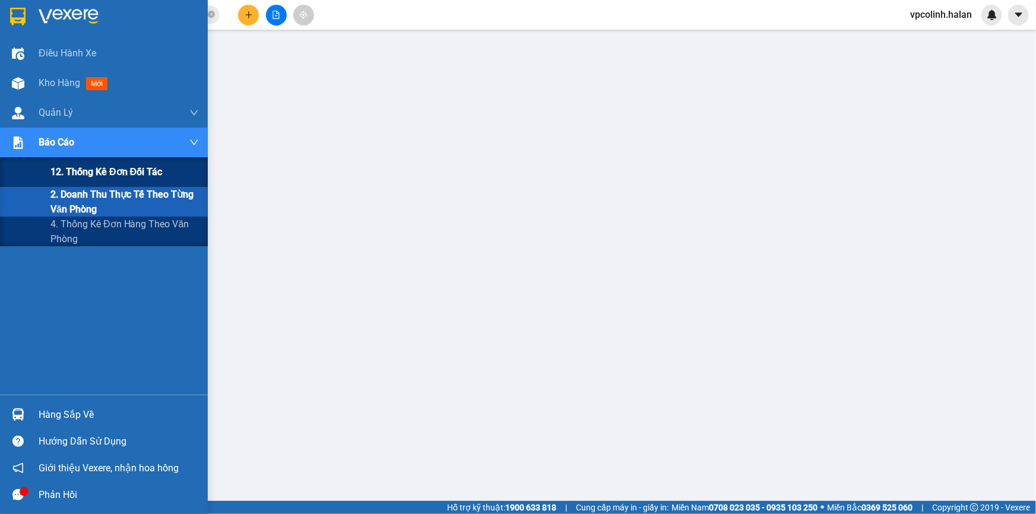
click at [71, 184] on div "12. Thống kê đơn đối tác" at bounding box center [124, 172] width 148 height 30
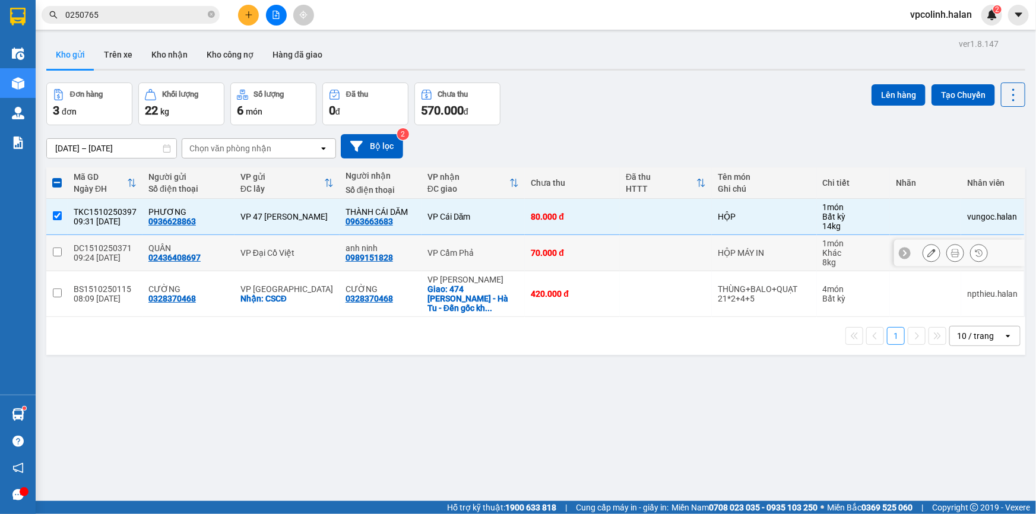
click at [309, 249] on div "VP Đại Cồ Việt" at bounding box center [286, 253] width 93 height 10
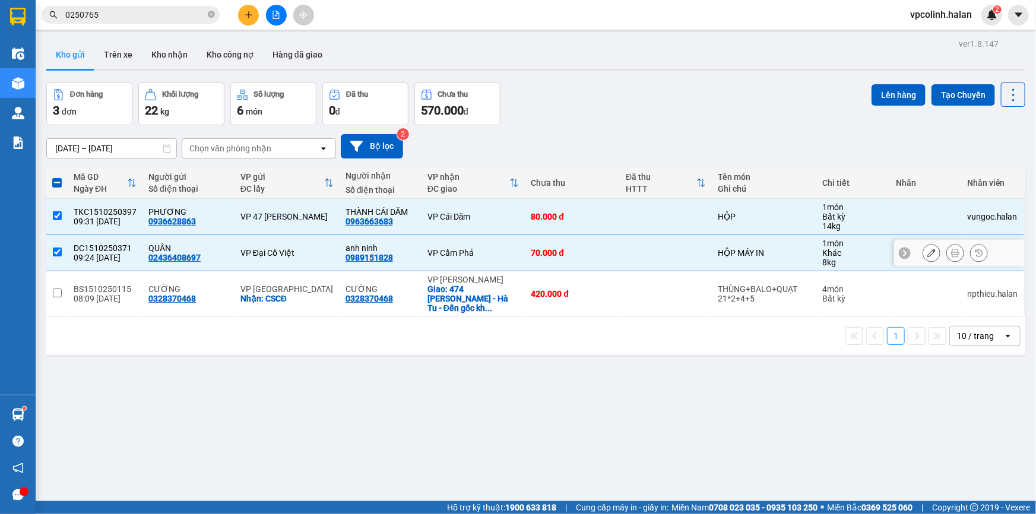
click at [315, 251] on div "VP Đại Cồ Việt" at bounding box center [286, 253] width 93 height 10
checkbox input "false"
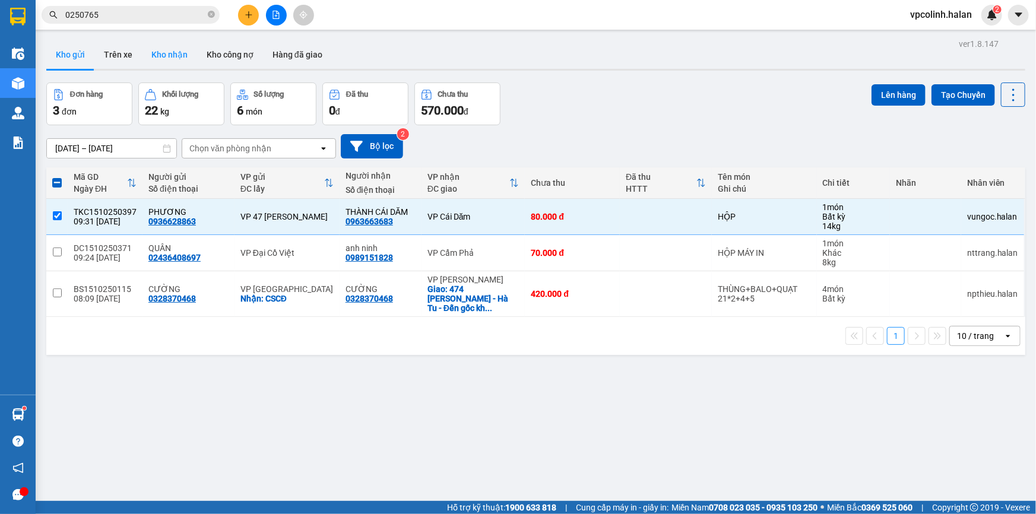
click at [145, 46] on button "Kho nhận" at bounding box center [169, 54] width 55 height 29
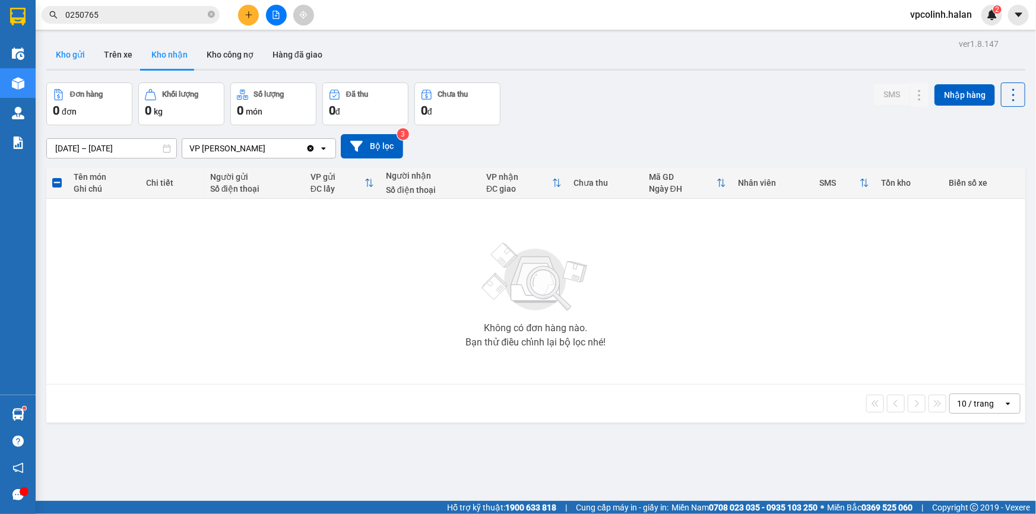
click at [75, 59] on button "Kho gửi" at bounding box center [70, 54] width 48 height 29
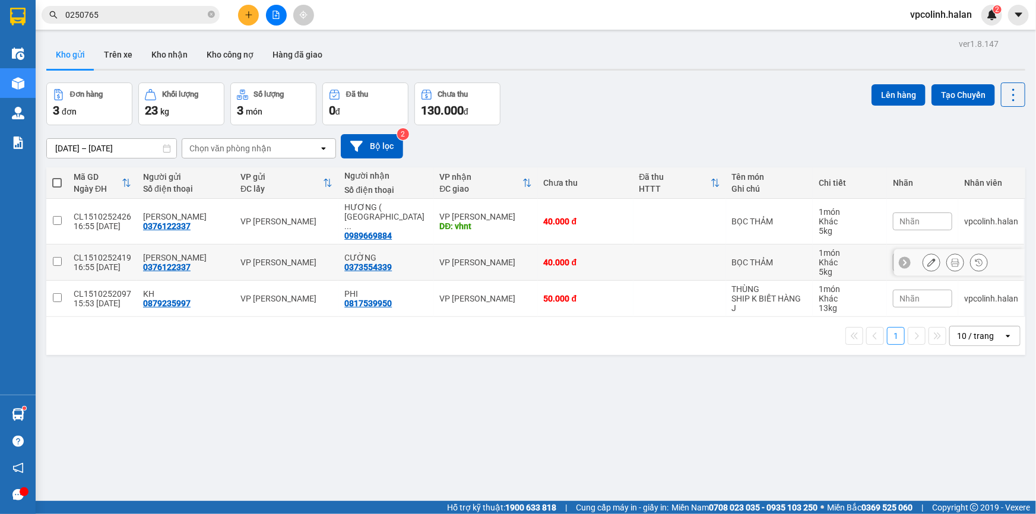
drag, startPoint x: 483, startPoint y: 252, endPoint x: 487, endPoint y: 259, distance: 7.7
click at [483, 258] on div "VP [PERSON_NAME]" at bounding box center [486, 263] width 92 height 10
checkbox input "true"
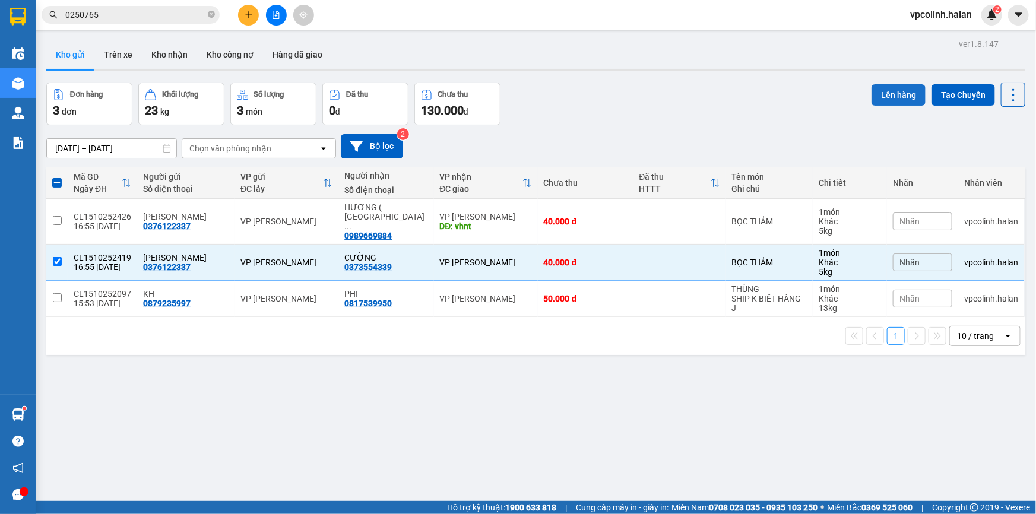
click at [867, 94] on div "Đơn hàng 3 đơn Khối lượng 23 kg Số lượng 3 món Đã thu 0 đ Chưa thu 130.000 đ Lê…" at bounding box center [535, 104] width 979 height 43
click at [872, 94] on button "Lên hàng" at bounding box center [899, 94] width 54 height 21
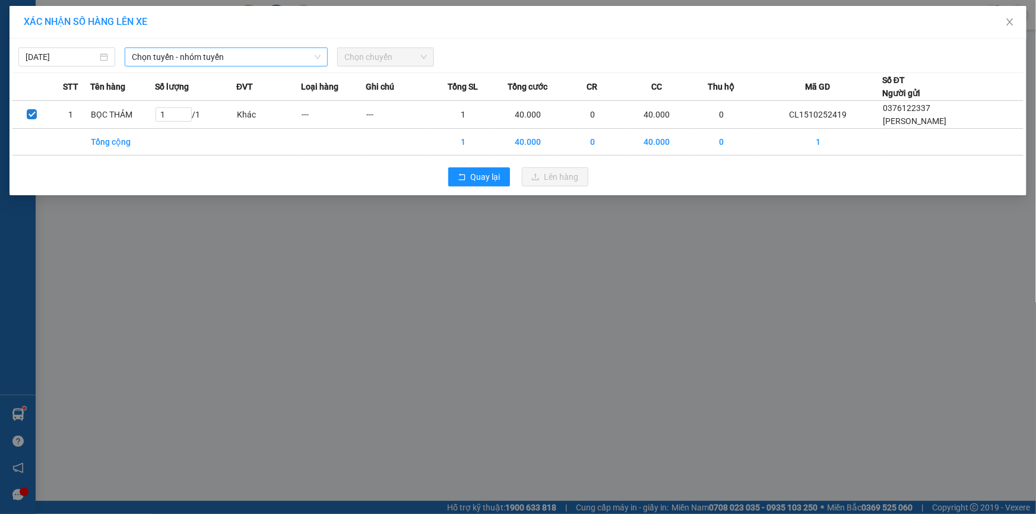
click at [309, 54] on span "Chọn tuyến - nhóm tuyến" at bounding box center [226, 57] width 189 height 18
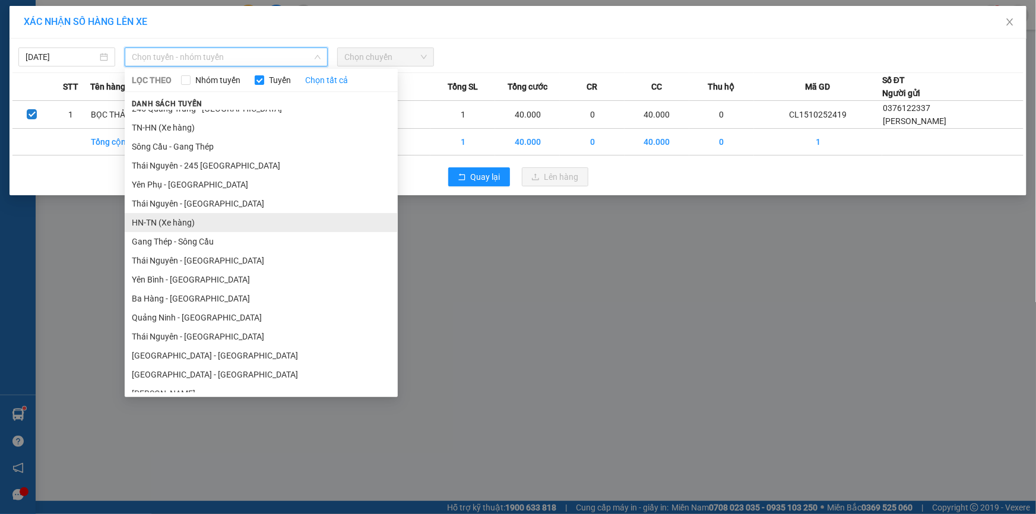
scroll to position [53, 0]
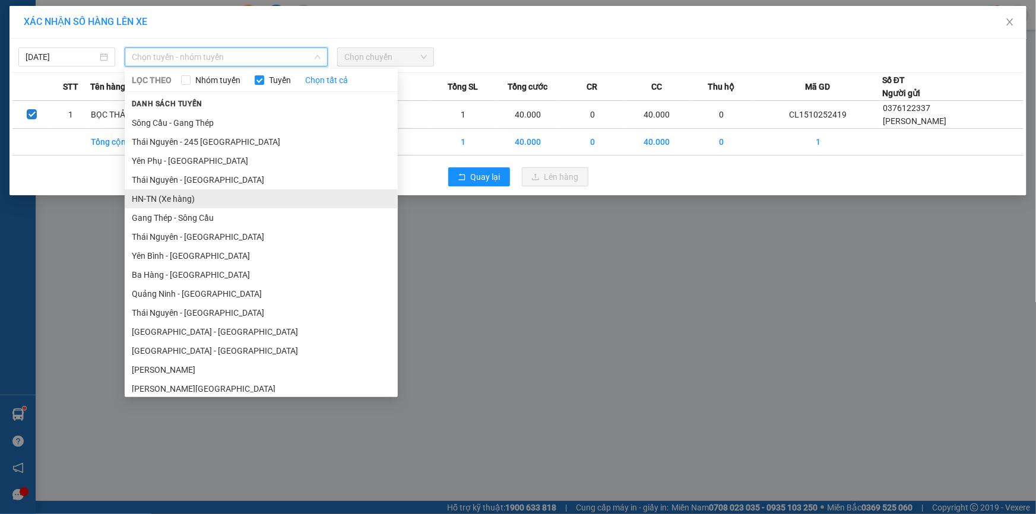
click at [194, 202] on li "HN-TN (Xe hàng)" at bounding box center [261, 198] width 273 height 19
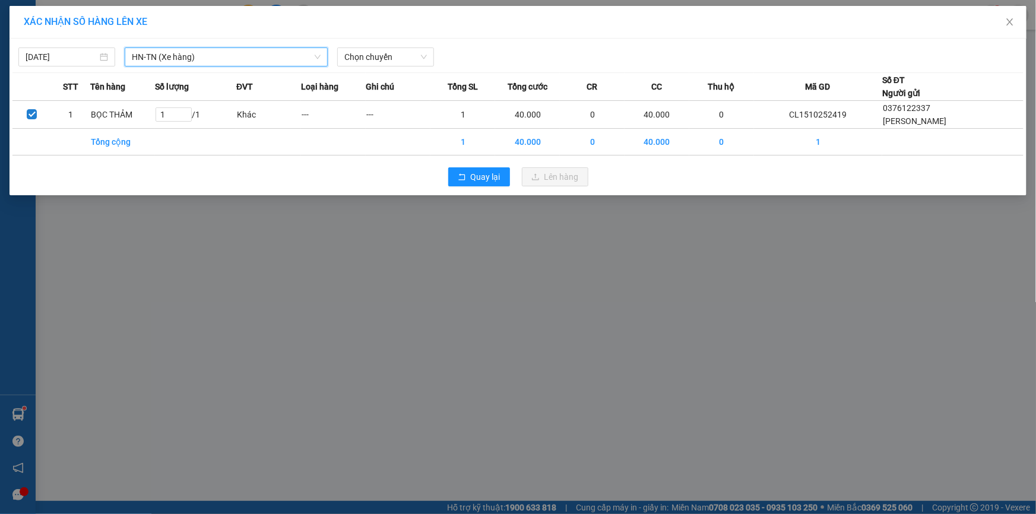
click at [401, 46] on div "15/10/2025 HN-TN (Xe hàng) HN-TN (Xe hàng) LỌC THEO Nhóm tuyến Tuyến Chọn tất c…" at bounding box center [517, 54] width 1011 height 25
click at [414, 64] on span "Chọn chuyến" at bounding box center [385, 57] width 83 height 18
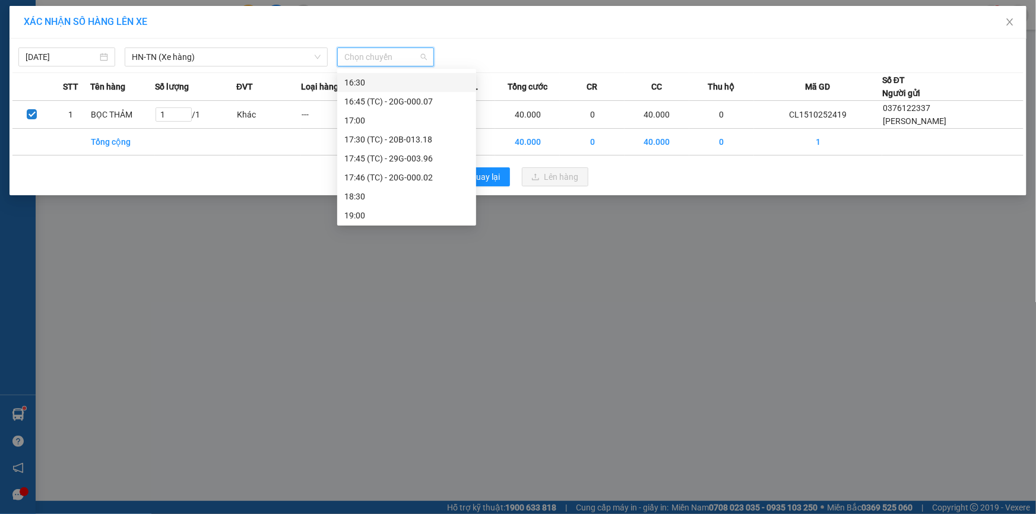
scroll to position [570, 0]
click at [507, 176] on button "Quay lại" at bounding box center [479, 176] width 62 height 19
